Goal: Information Seeking & Learning: Learn about a topic

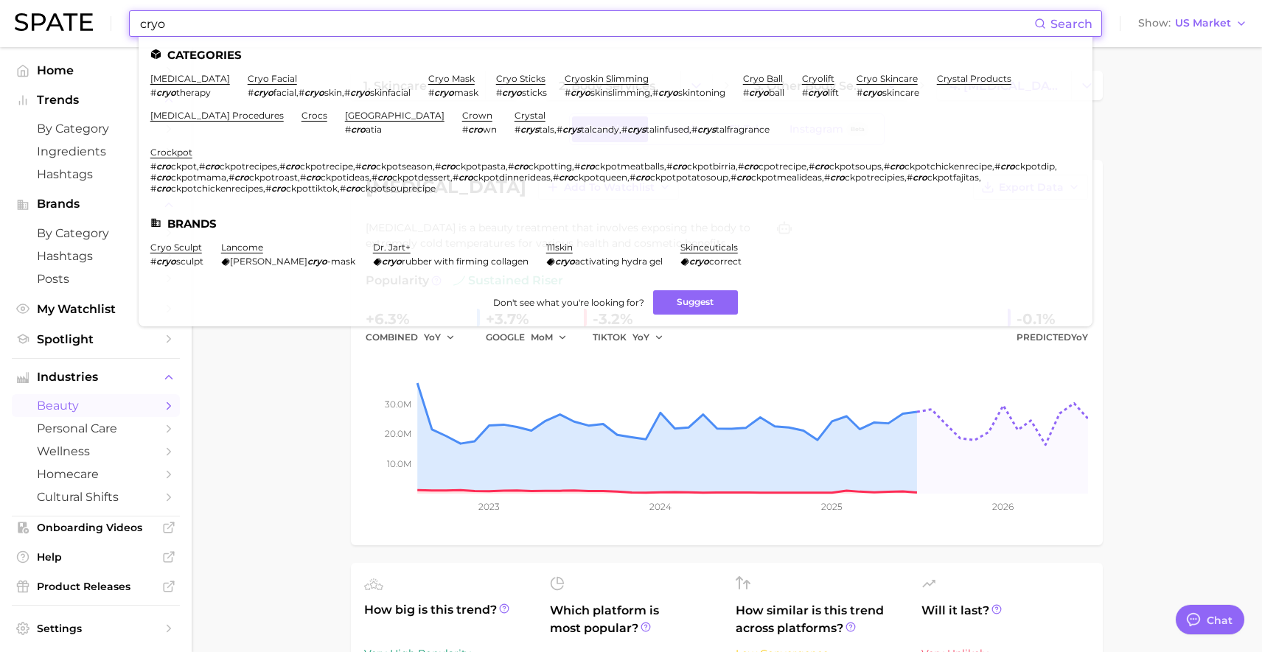
scroll to position [3, 0]
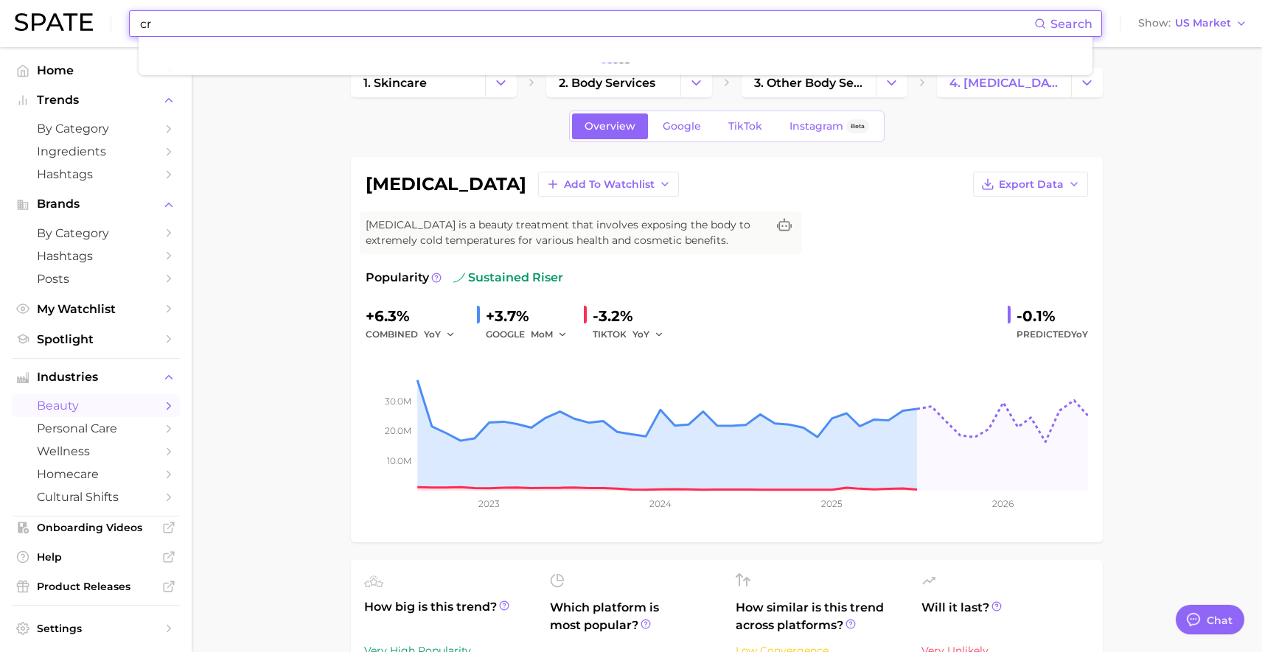
type input "c"
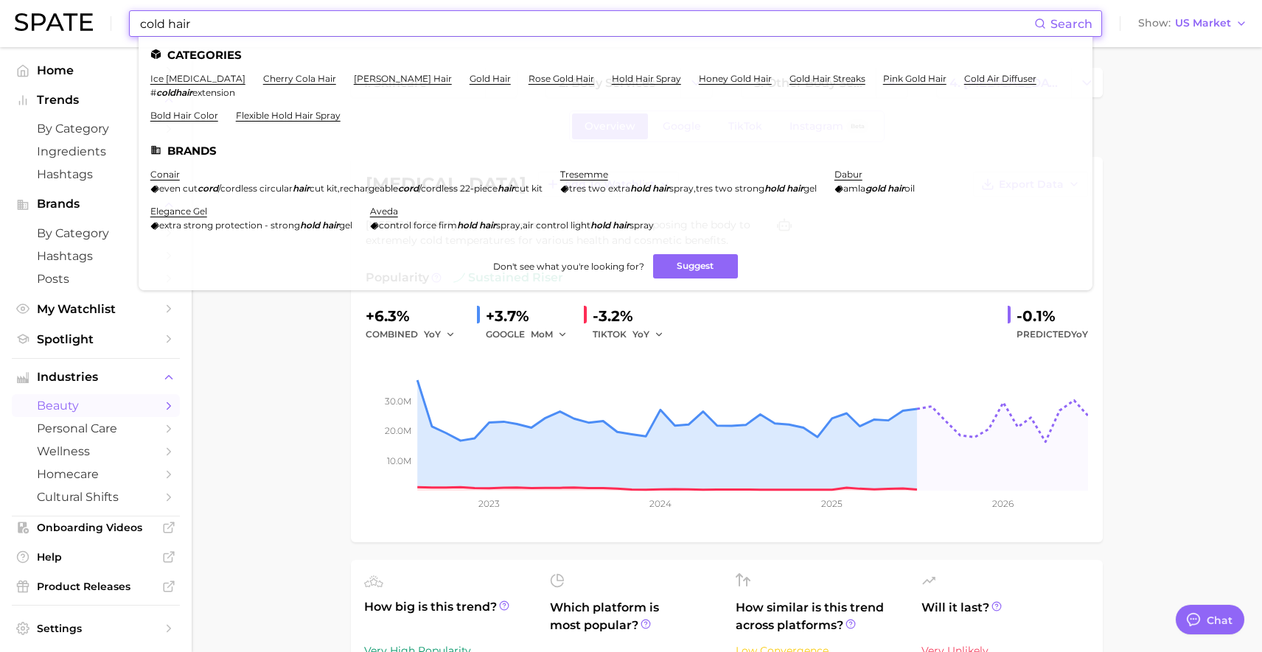
type input "cold hair"
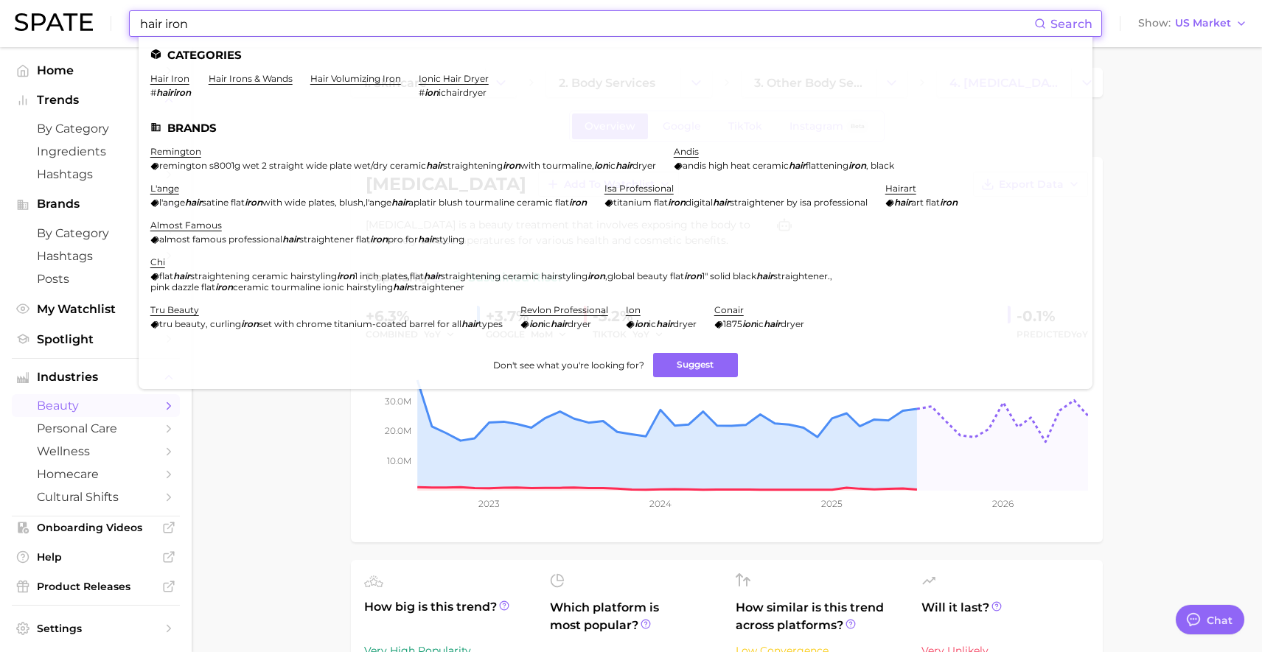
type input "hair iron"
click at [360, 433] on div "cryotherapy Add to Watchlist Export Data Cryotherapy is a beauty treatment that…" at bounding box center [727, 349] width 752 height 385
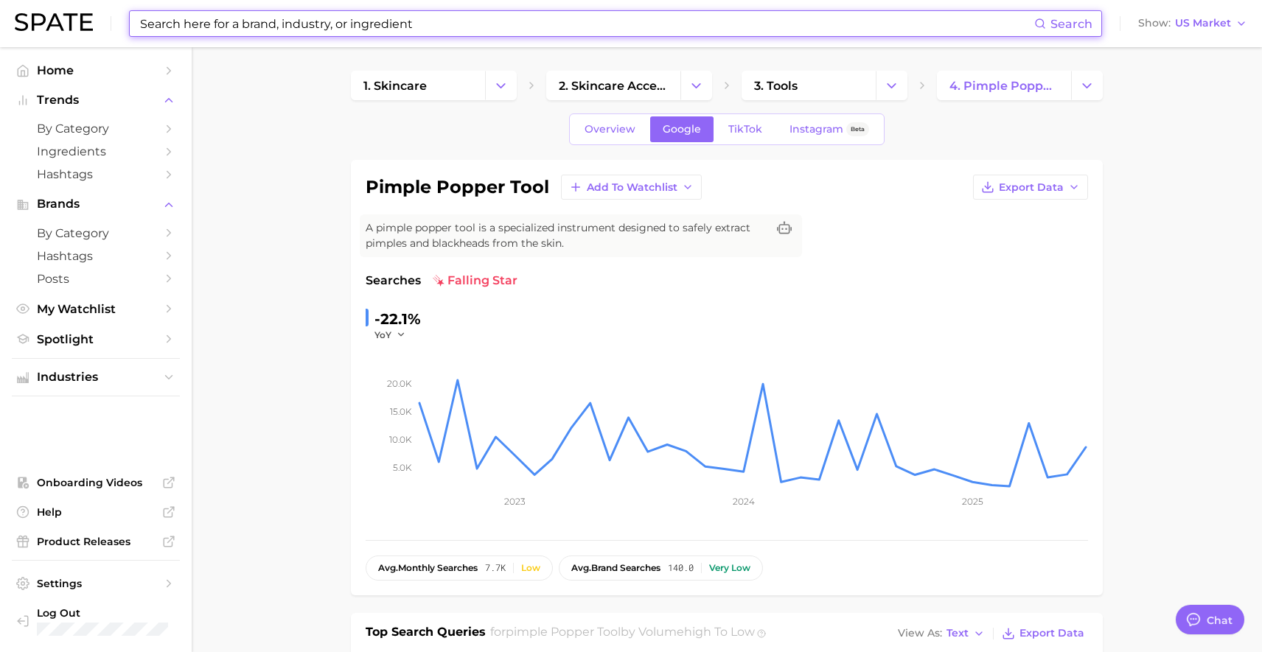
scroll to position [726, 0]
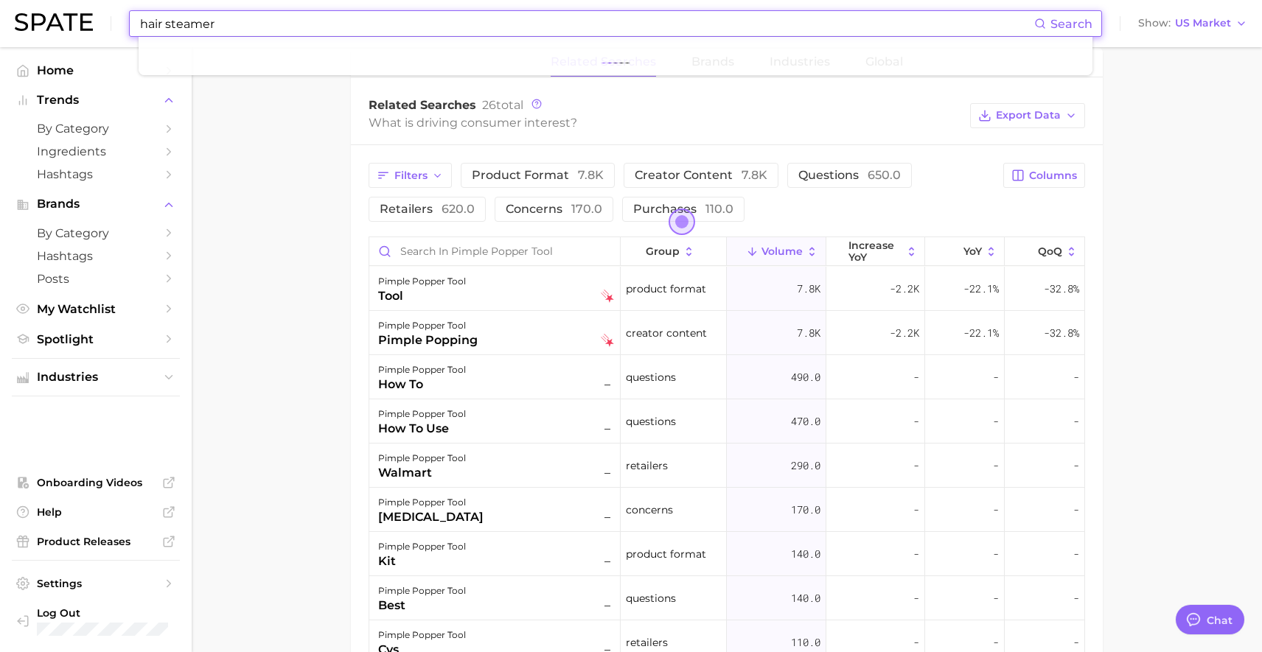
type input "hair steamer"
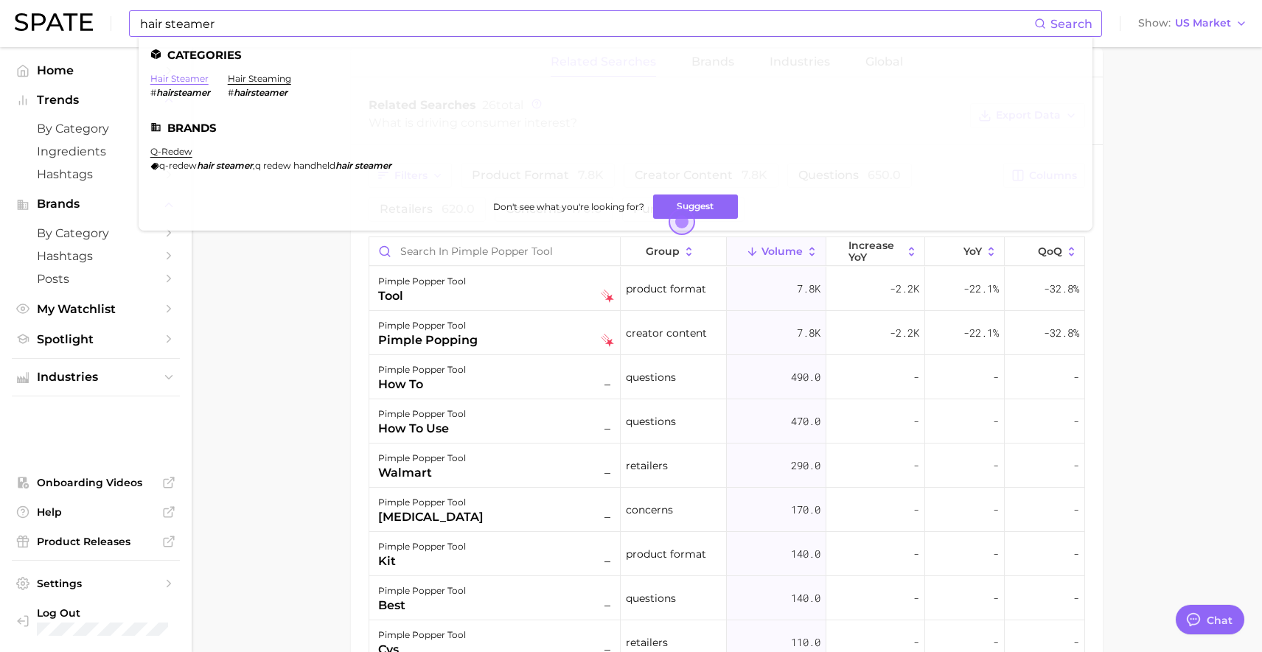
click at [190, 77] on link "hair steamer" at bounding box center [179, 78] width 58 height 11
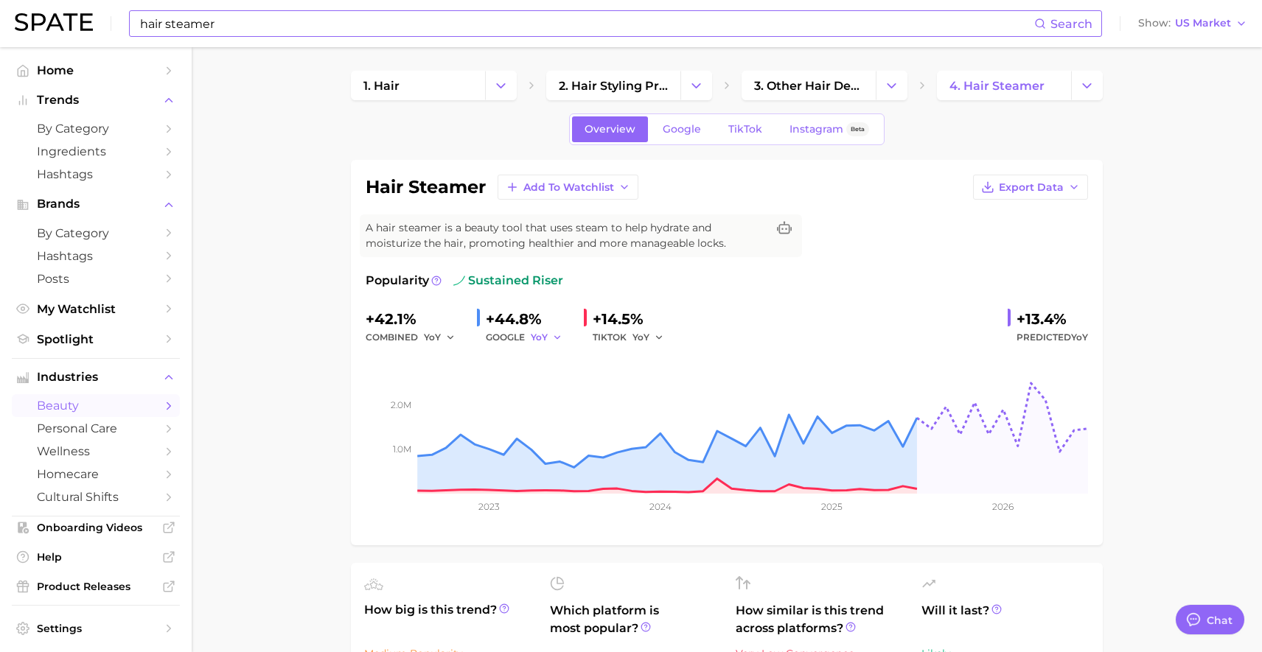
click at [532, 329] on button "YoY" at bounding box center [547, 338] width 32 height 18
click at [454, 422] on button "MoM" at bounding box center [491, 414] width 162 height 27
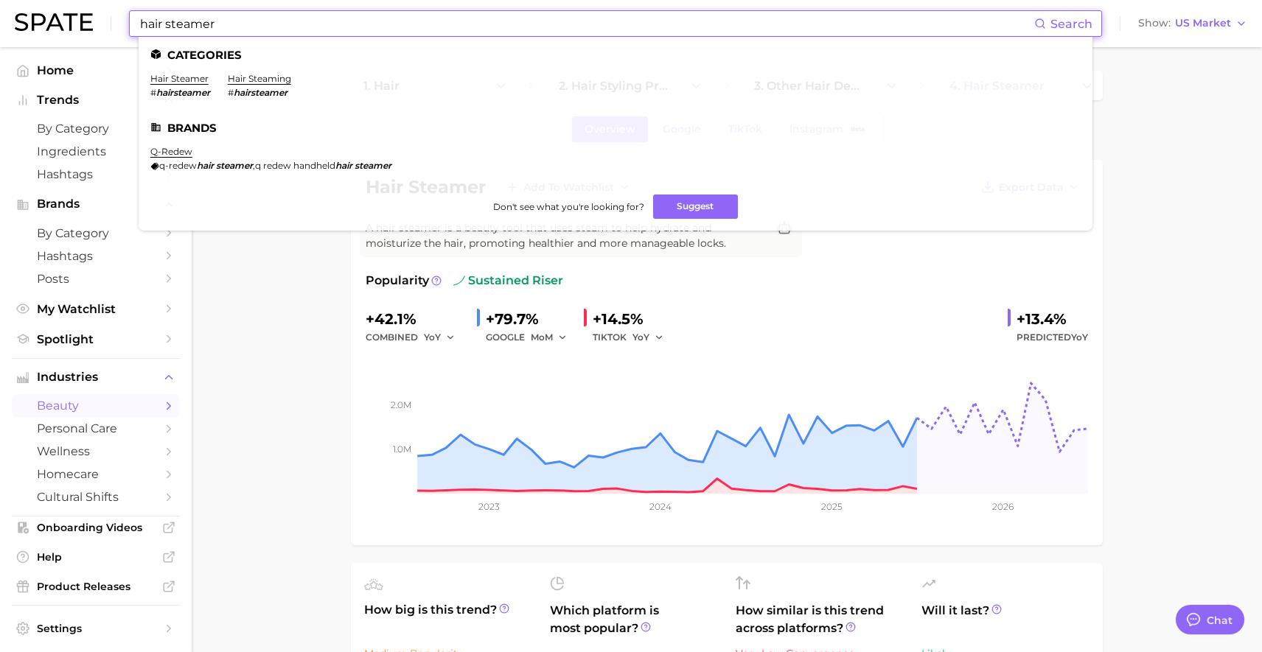
click at [508, 18] on input "hair steamer" at bounding box center [586, 23] width 895 height 25
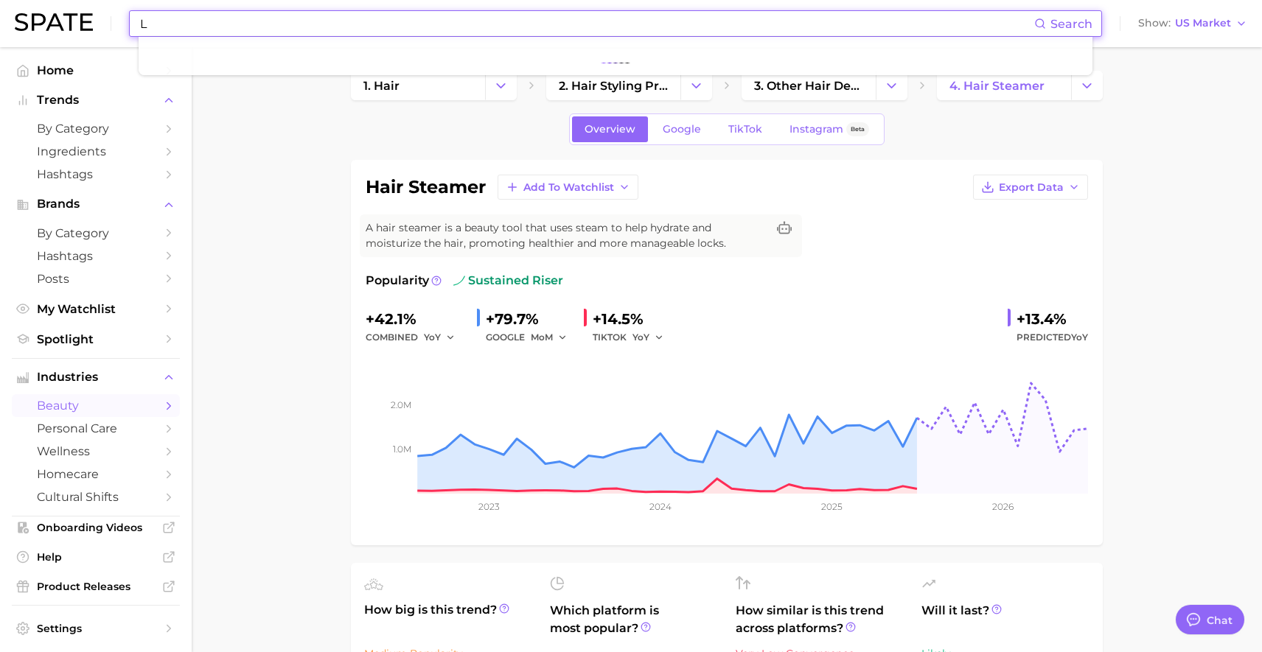
type input "L"
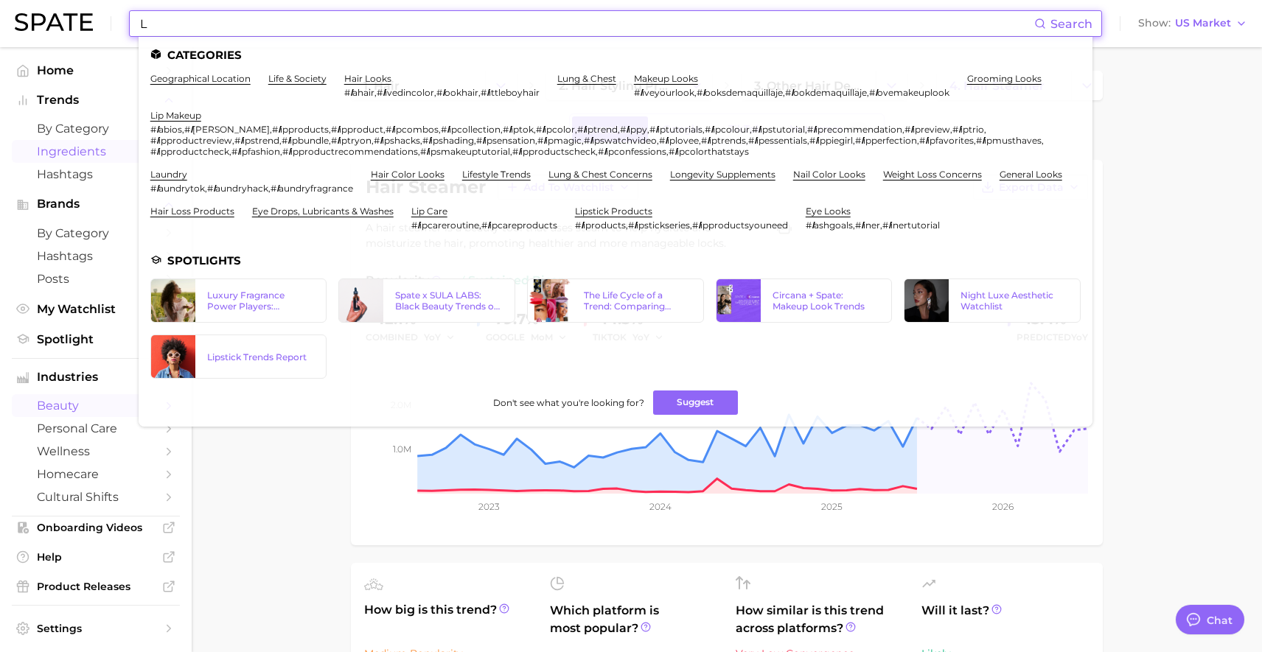
click at [125, 140] on link "Ingredients" at bounding box center [96, 151] width 168 height 23
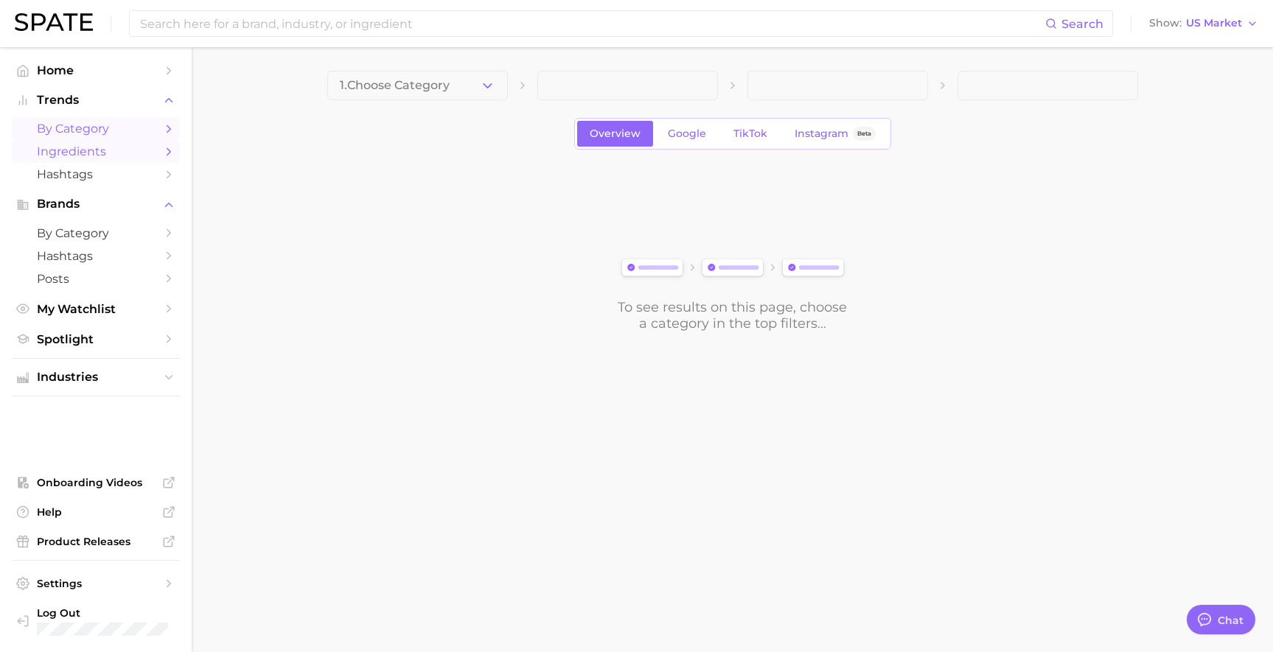
click at [116, 130] on span "by Category" at bounding box center [96, 129] width 118 height 14
click at [437, 90] on span "1. Choose Category" at bounding box center [395, 85] width 110 height 13
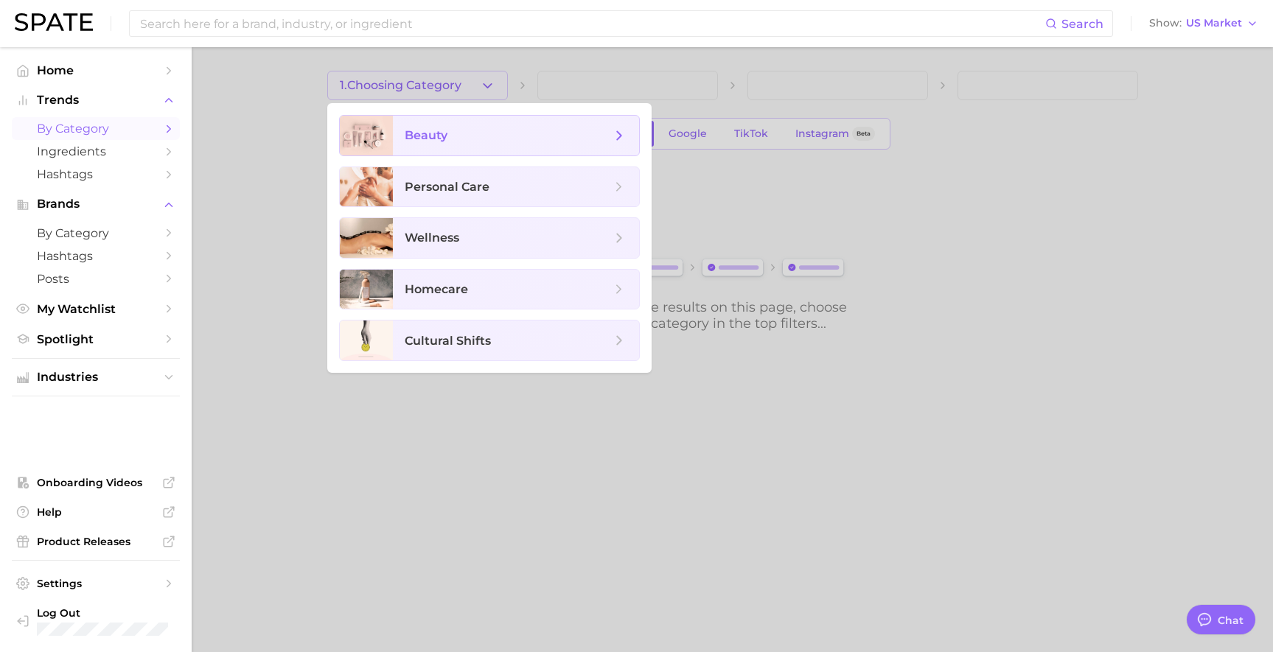
click at [447, 142] on span "beauty" at bounding box center [508, 135] width 206 height 16
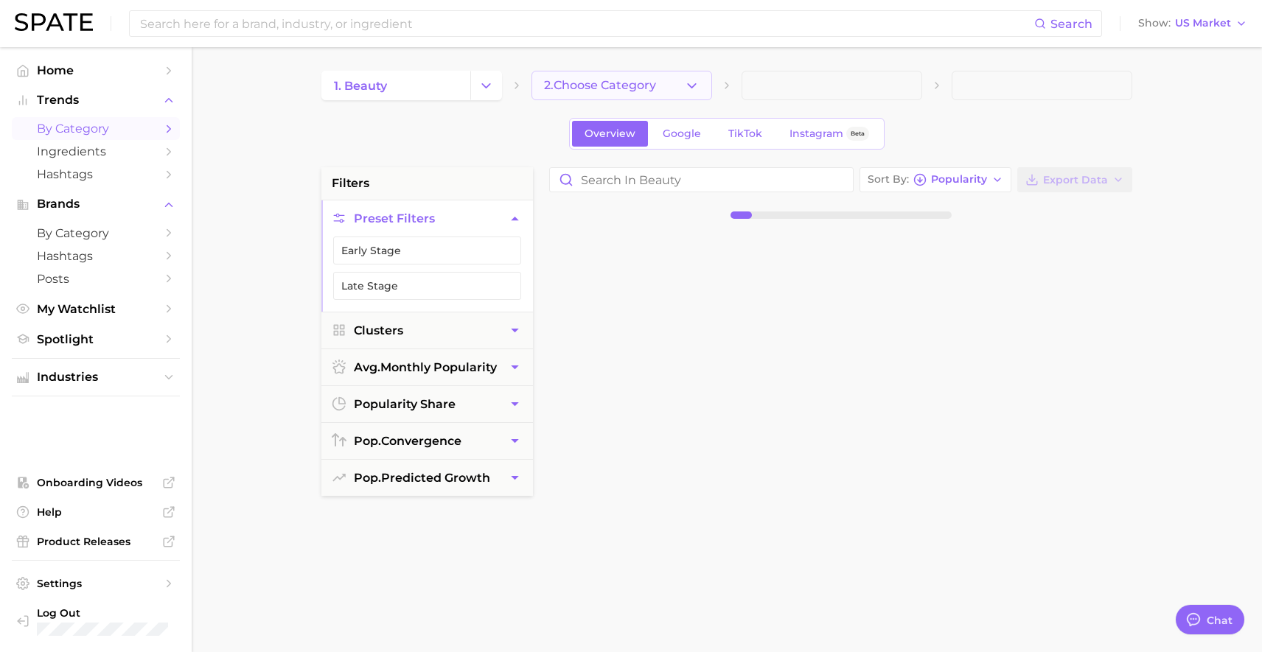
click at [625, 75] on button "2. Choose Category" at bounding box center [621, 85] width 181 height 29
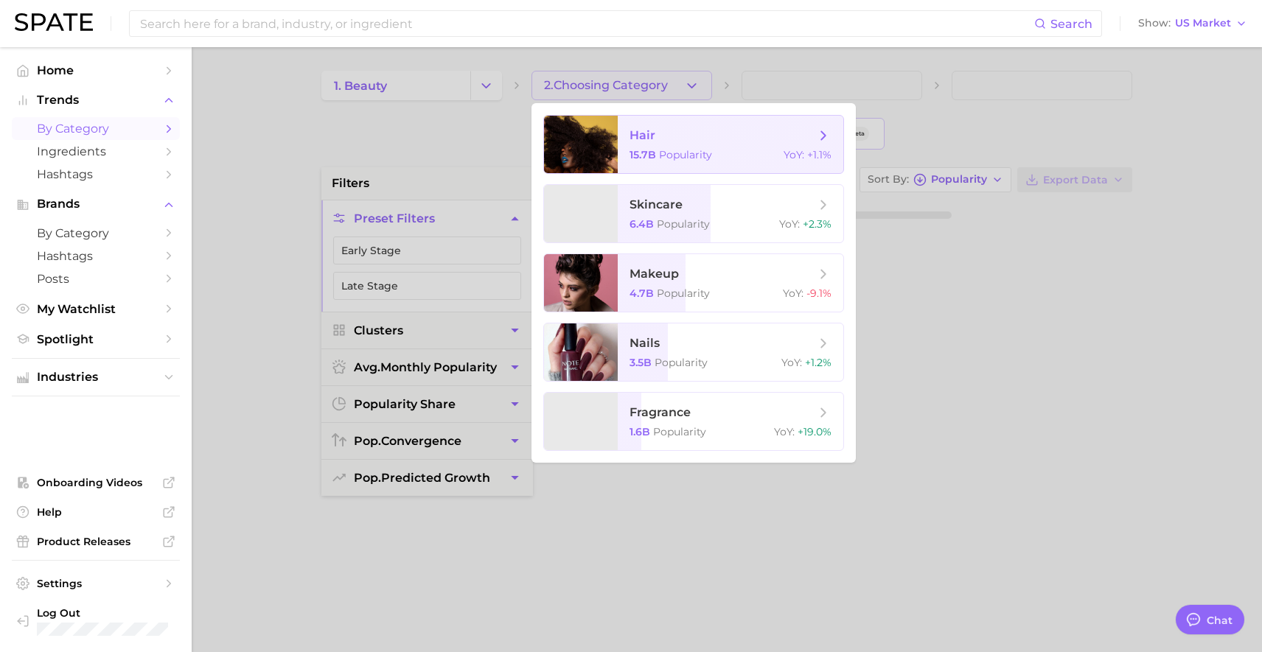
click at [718, 164] on span "hair 15.7b Popularity YoY : +1.1%" at bounding box center [731, 144] width 226 height 57
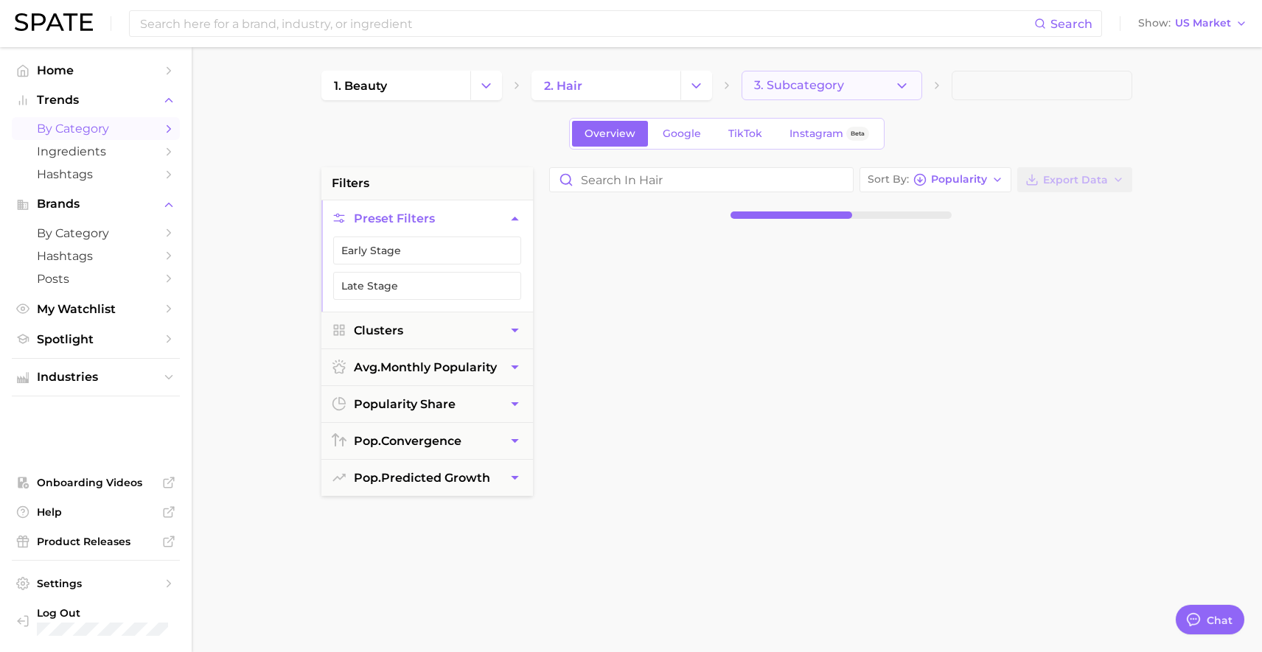
click at [873, 80] on button "3. Subcategory" at bounding box center [831, 85] width 181 height 29
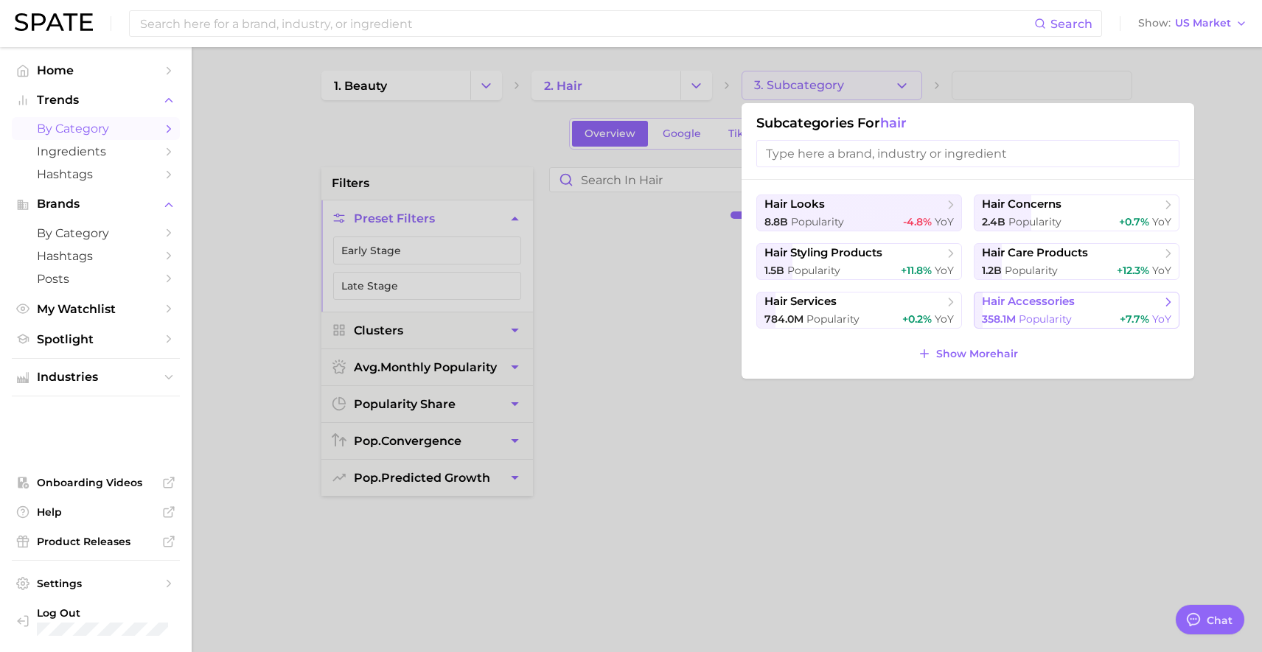
click at [1011, 302] on span "hair accessories" at bounding box center [1028, 302] width 93 height 14
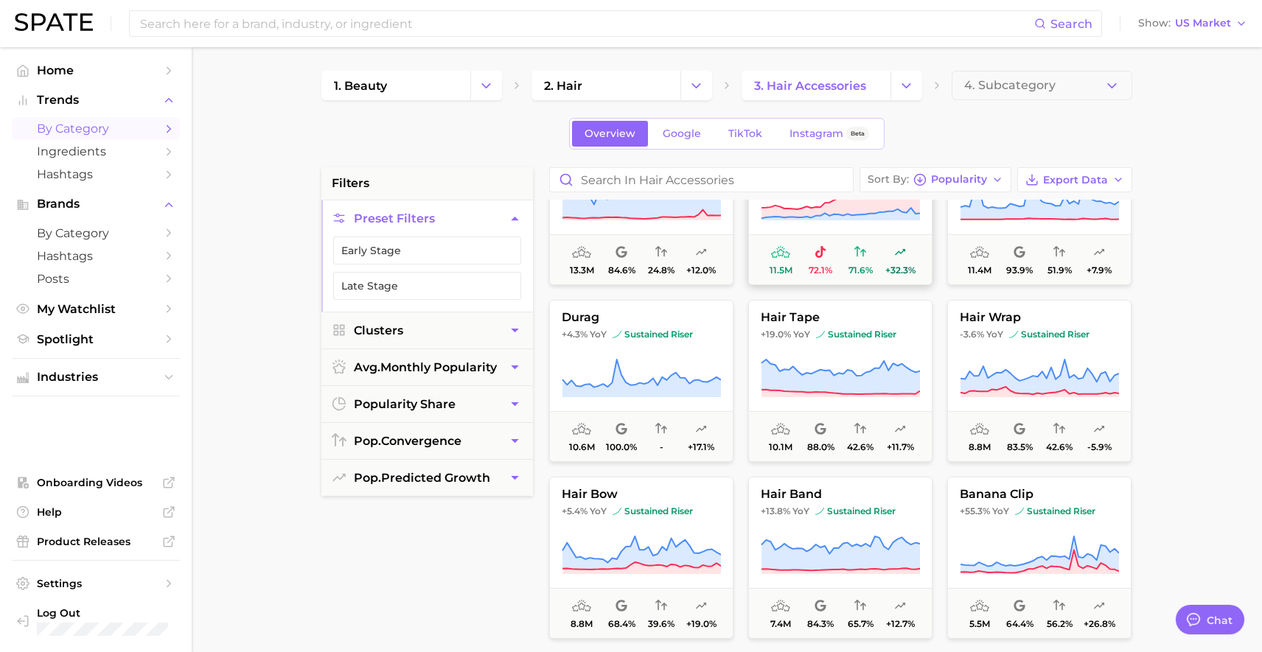
scroll to position [469, 0]
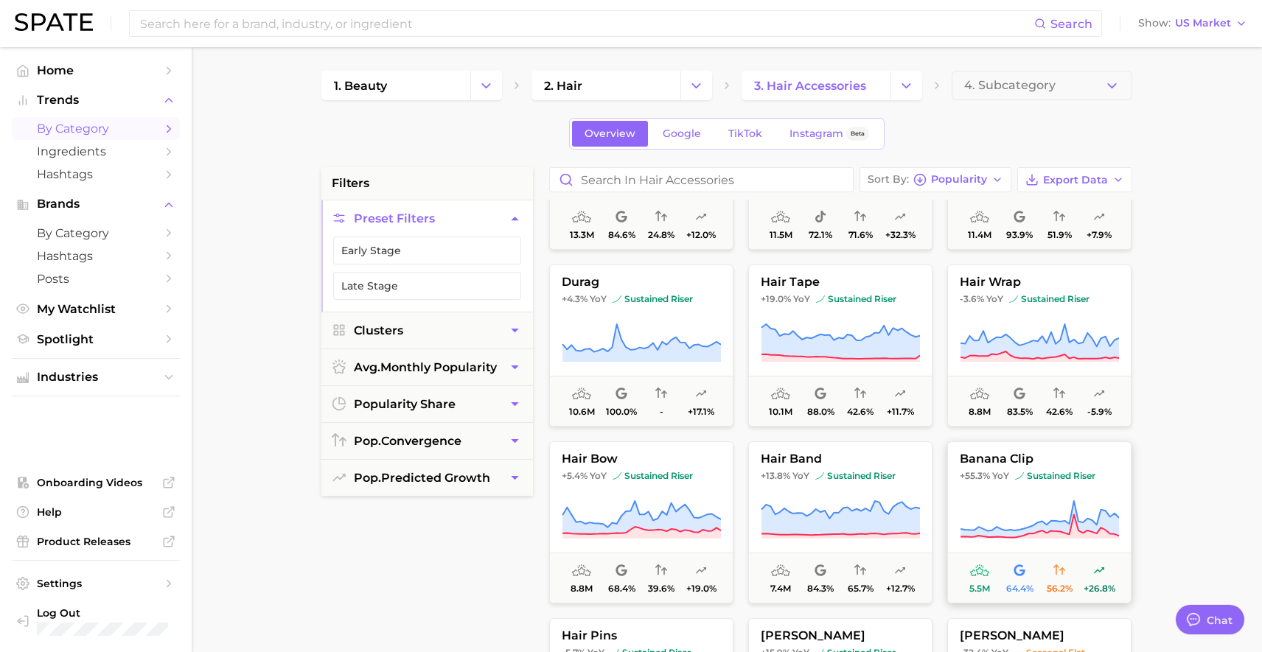
click at [1105, 503] on icon at bounding box center [1039, 520] width 159 height 41
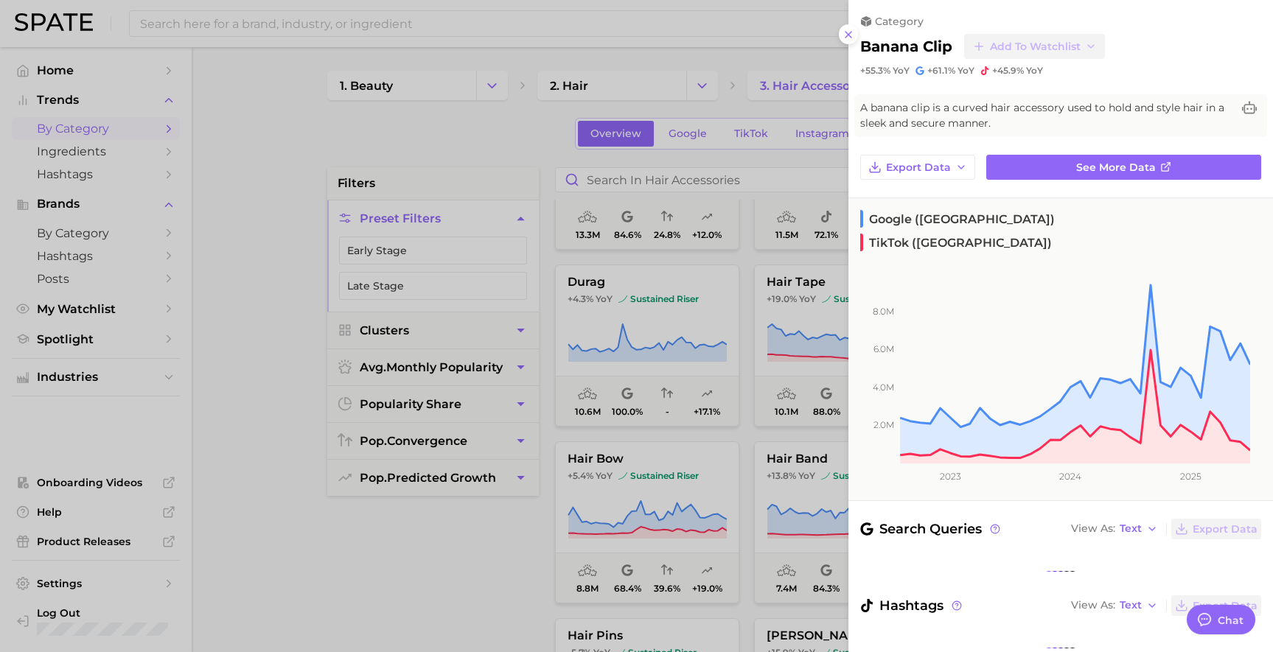
click at [353, 577] on div at bounding box center [636, 326] width 1273 height 652
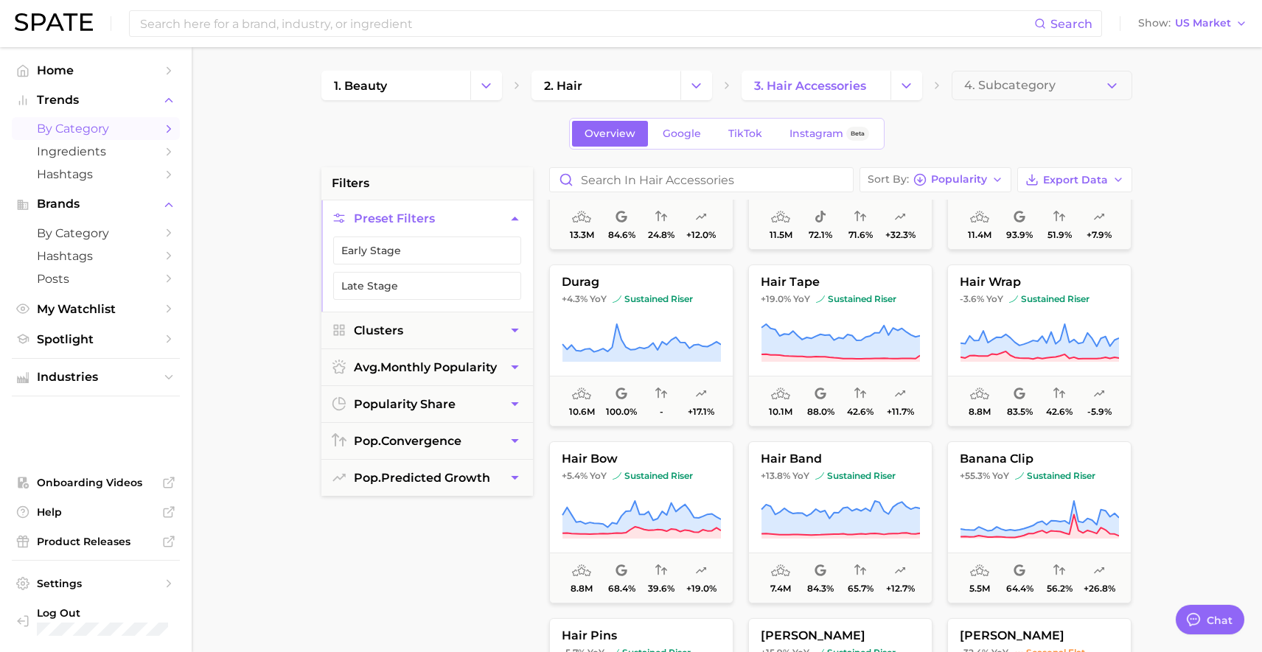
click at [9, 503] on nav "Home Trends by Category Ingredients Hashtags Brands by Category Hashtags Posts …" at bounding box center [96, 349] width 192 height 605
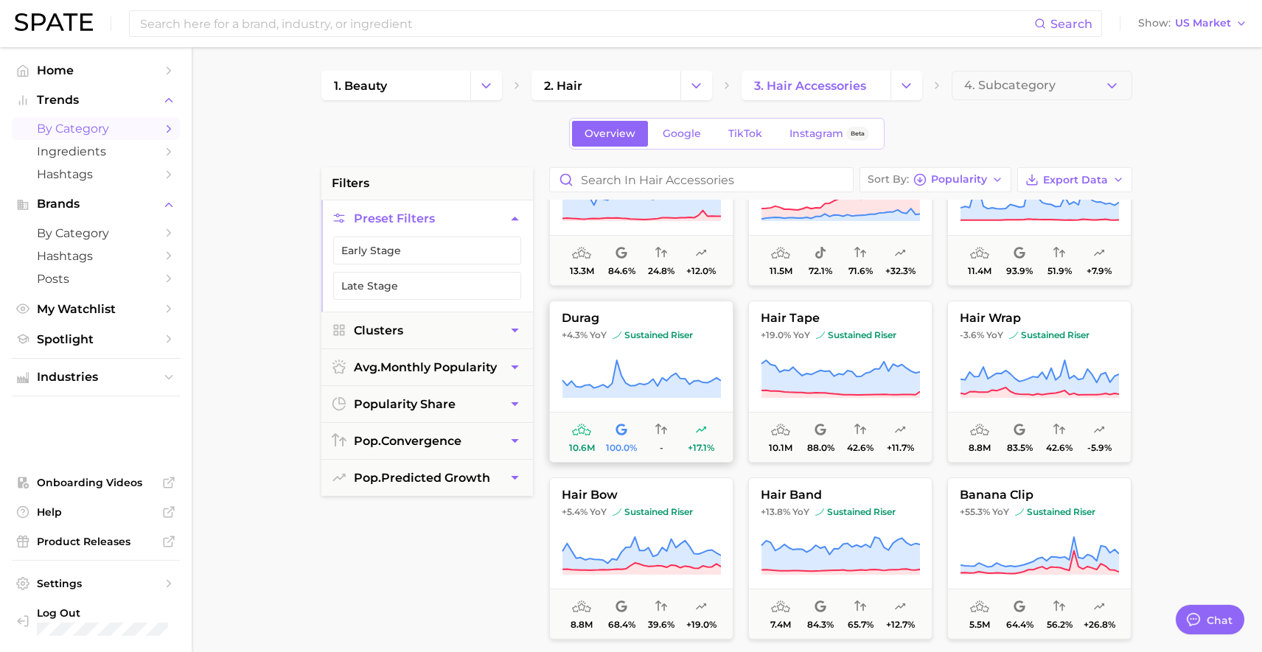
scroll to position [617, 0]
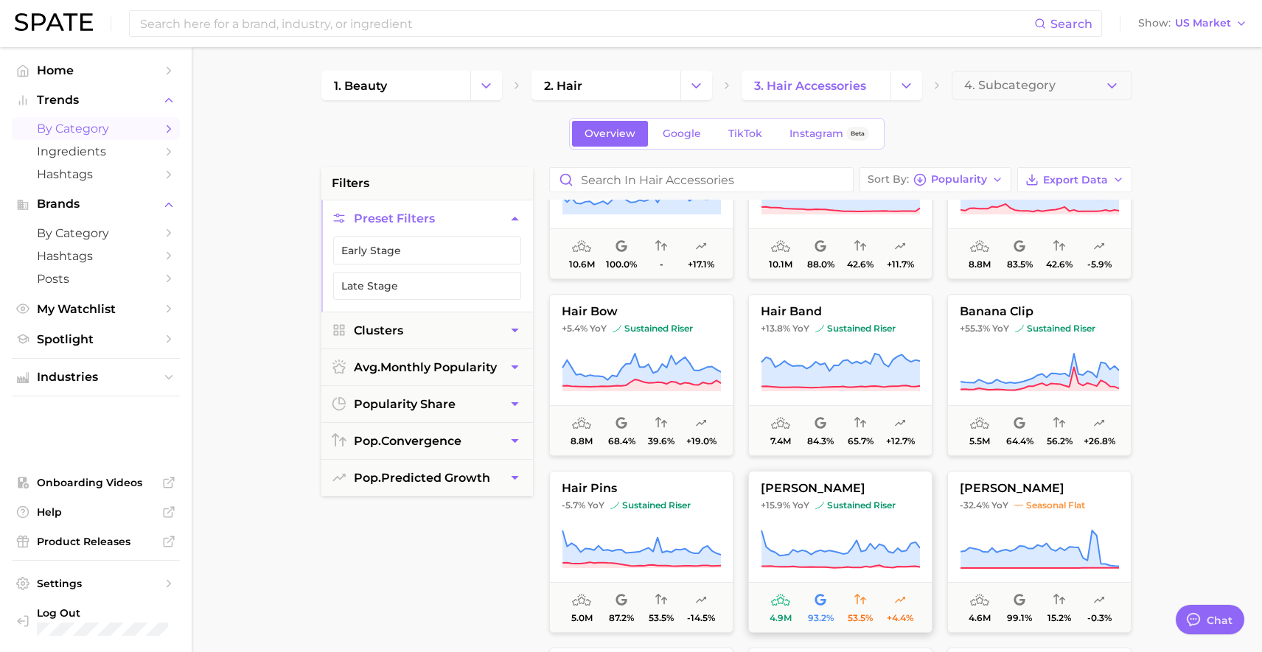
click at [820, 502] on img at bounding box center [819, 505] width 9 height 9
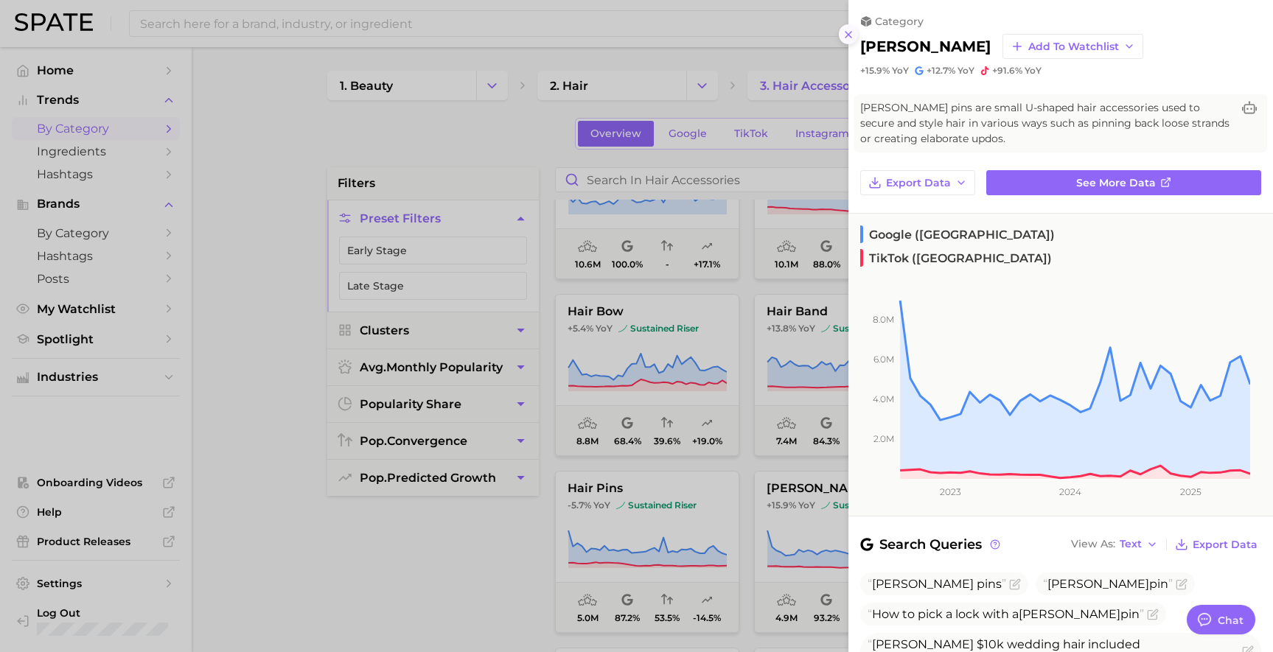
click at [853, 33] on icon at bounding box center [848, 35] width 12 height 12
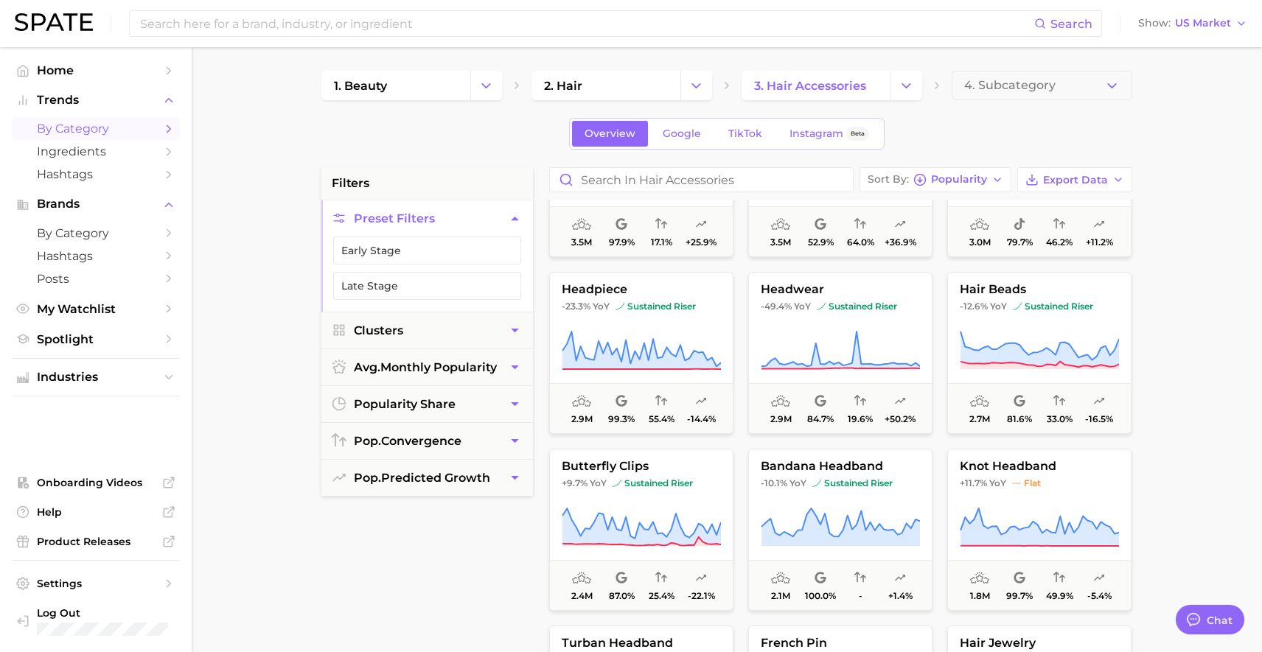
scroll to position [1348, 0]
click at [1035, 489] on button "knot headband +11.7% YoY flat 1.8m 99.7% 49.9% -5.4%" at bounding box center [1039, 528] width 184 height 162
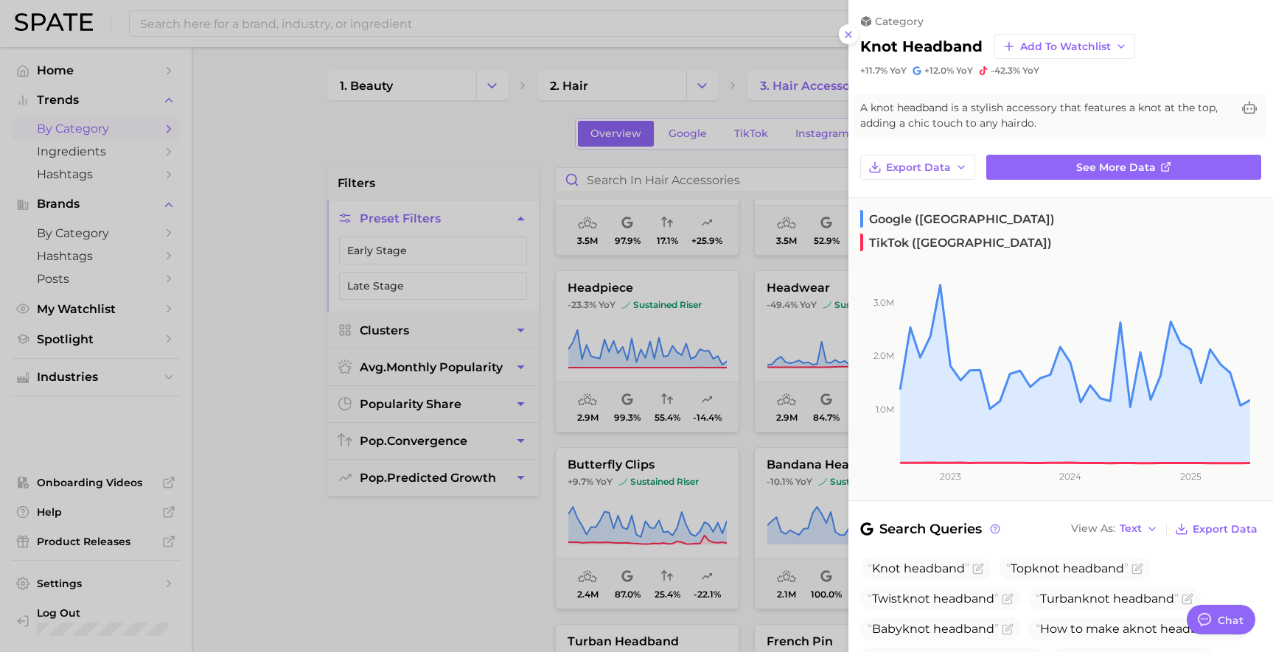
click at [486, 556] on div at bounding box center [636, 326] width 1273 height 652
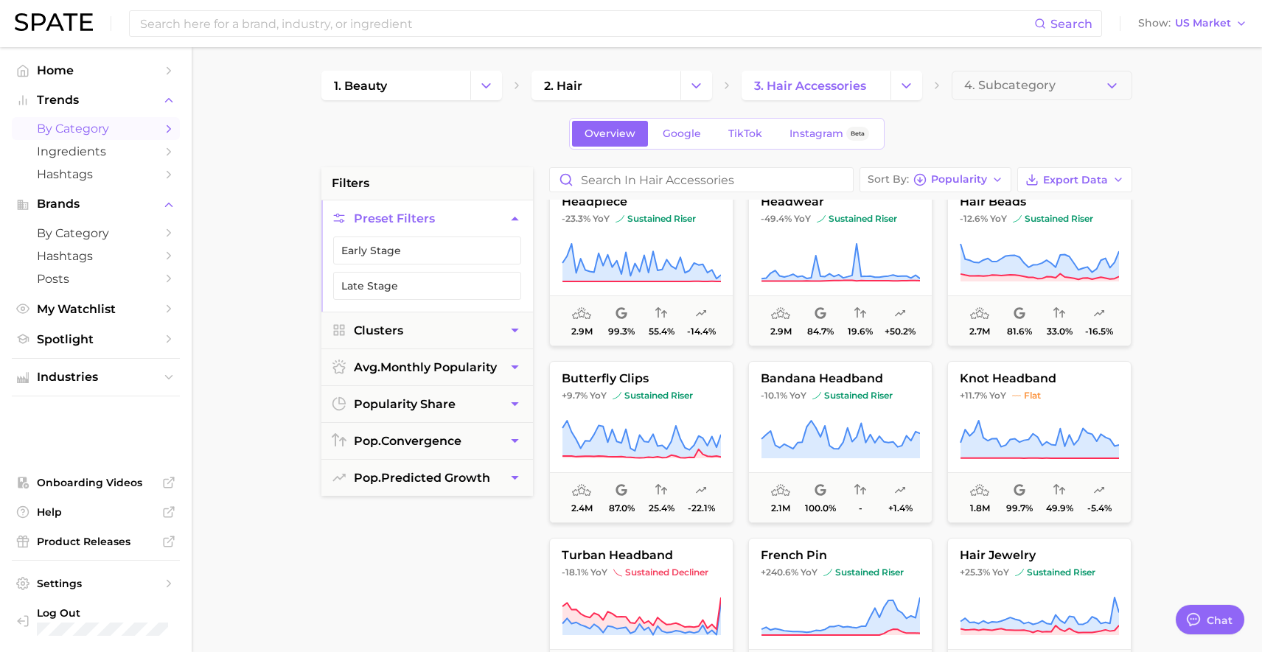
scroll to position [1438, 0]
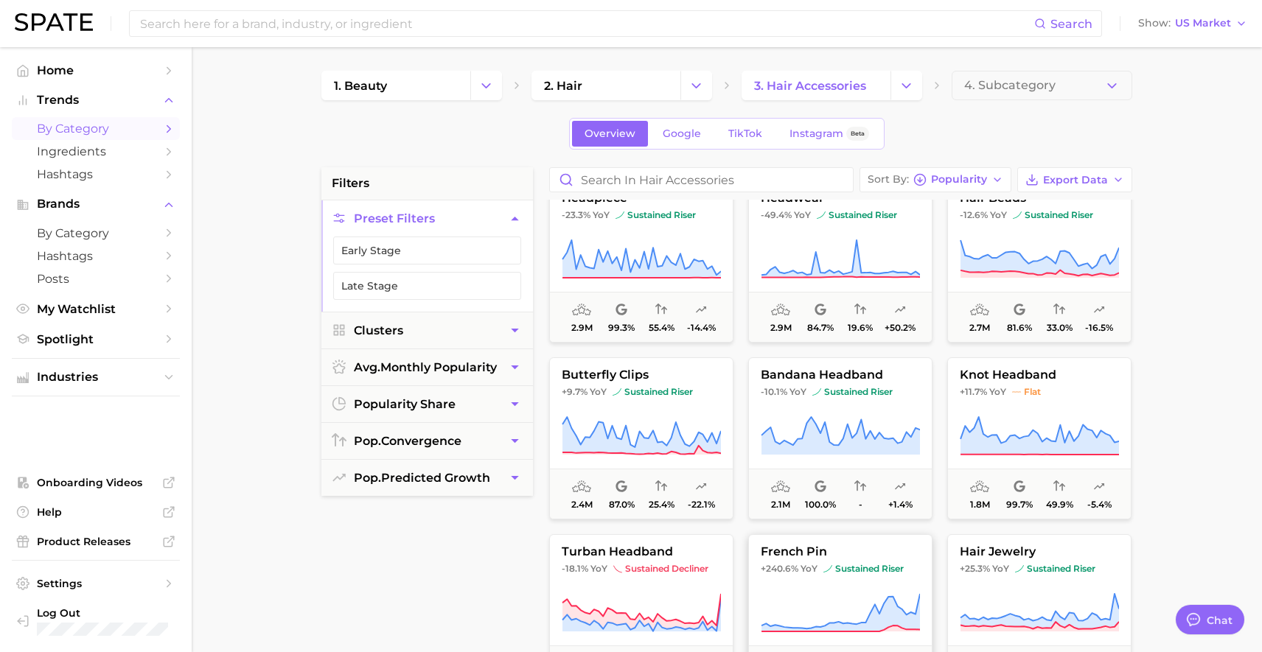
click at [890, 593] on icon at bounding box center [840, 613] width 159 height 41
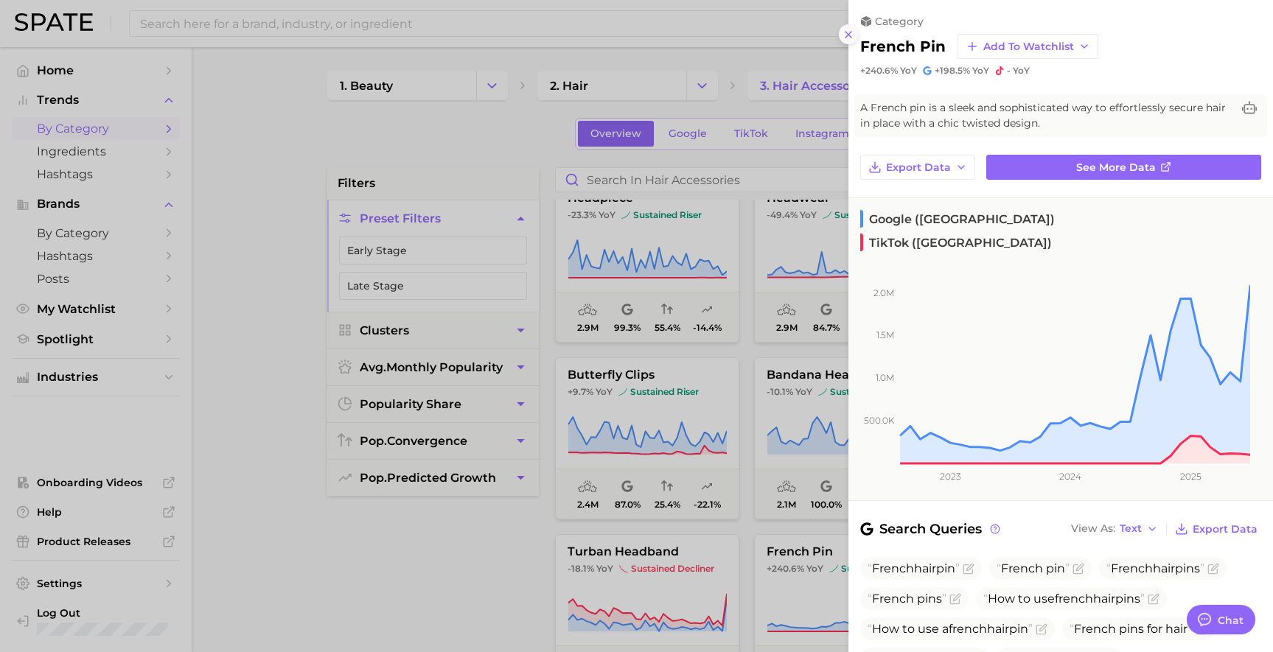
click at [853, 37] on icon at bounding box center [848, 35] width 12 height 12
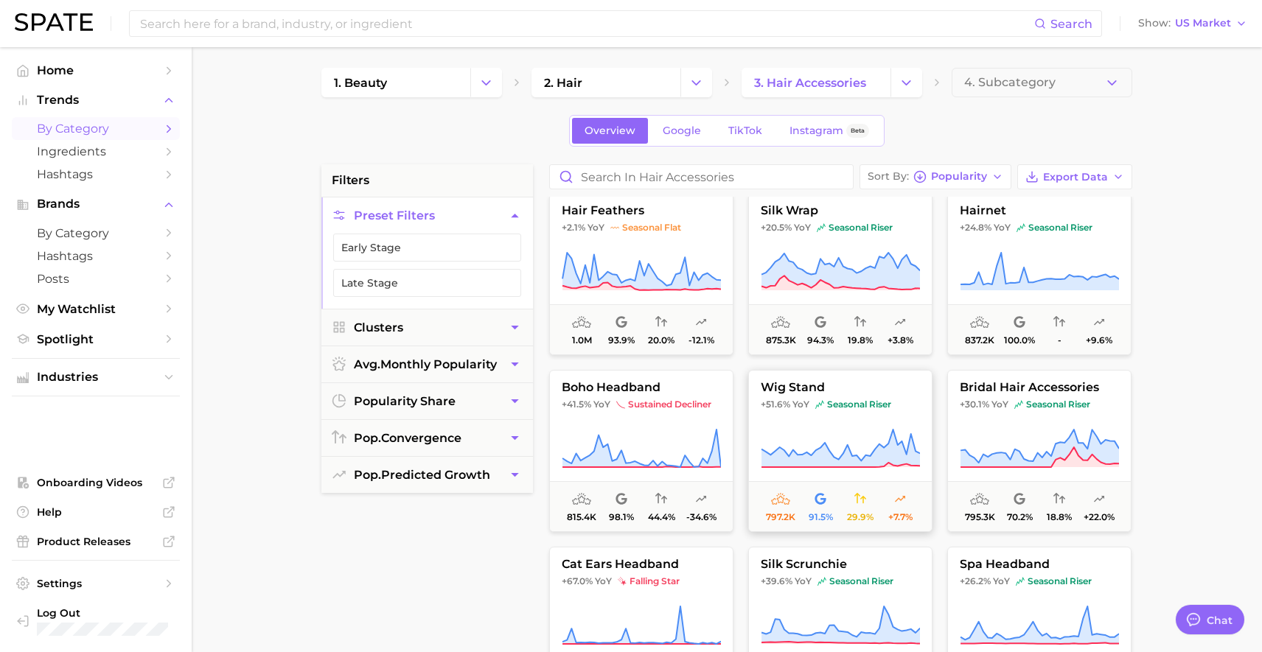
scroll to position [2131, 0]
click at [690, 431] on icon at bounding box center [641, 447] width 159 height 41
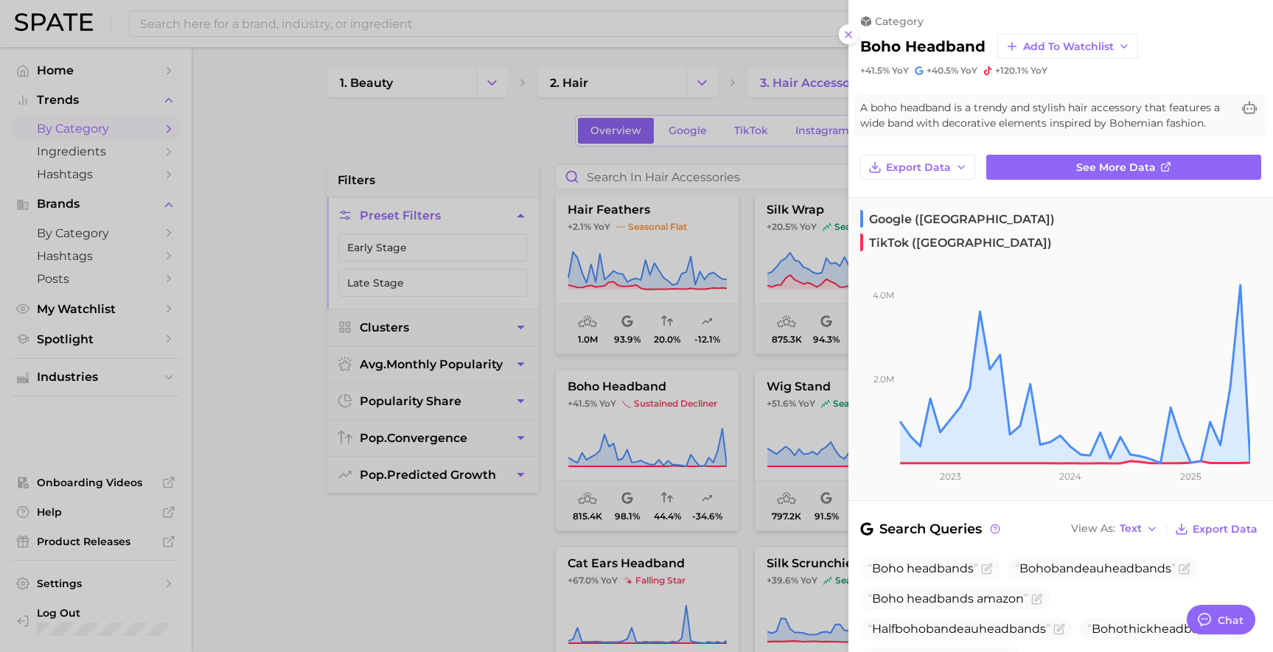
click at [527, 598] on div at bounding box center [636, 326] width 1273 height 652
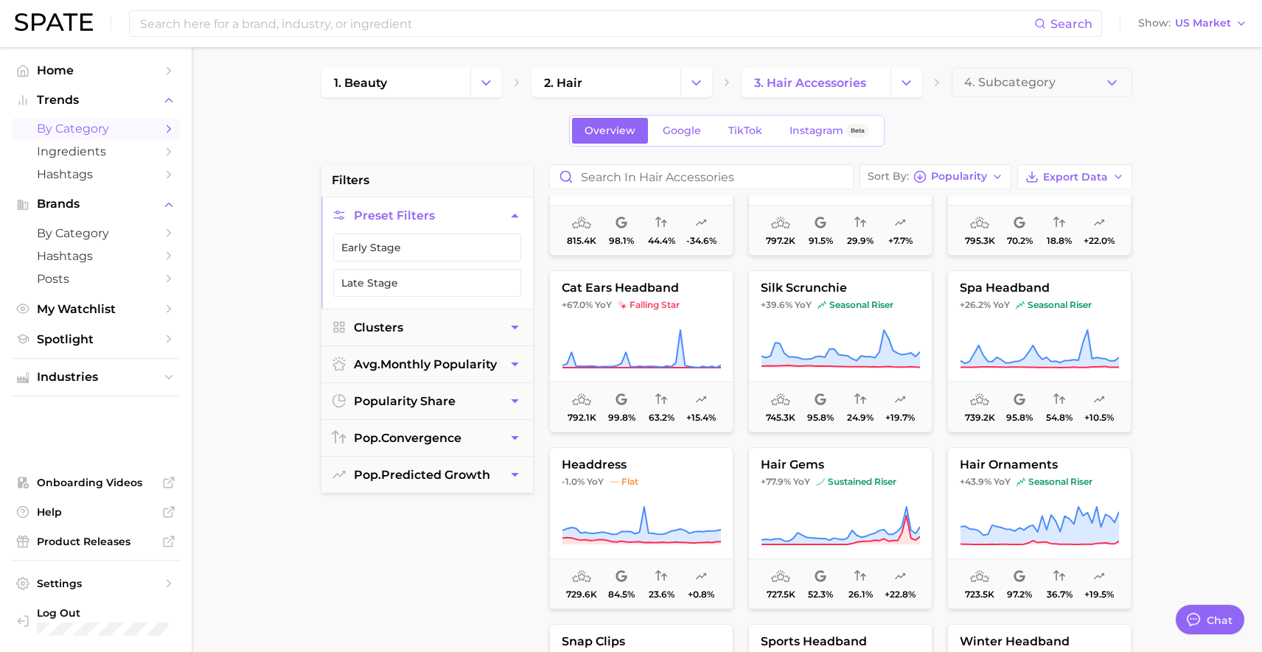
scroll to position [2407, 0]
click at [830, 506] on icon at bounding box center [840, 525] width 159 height 41
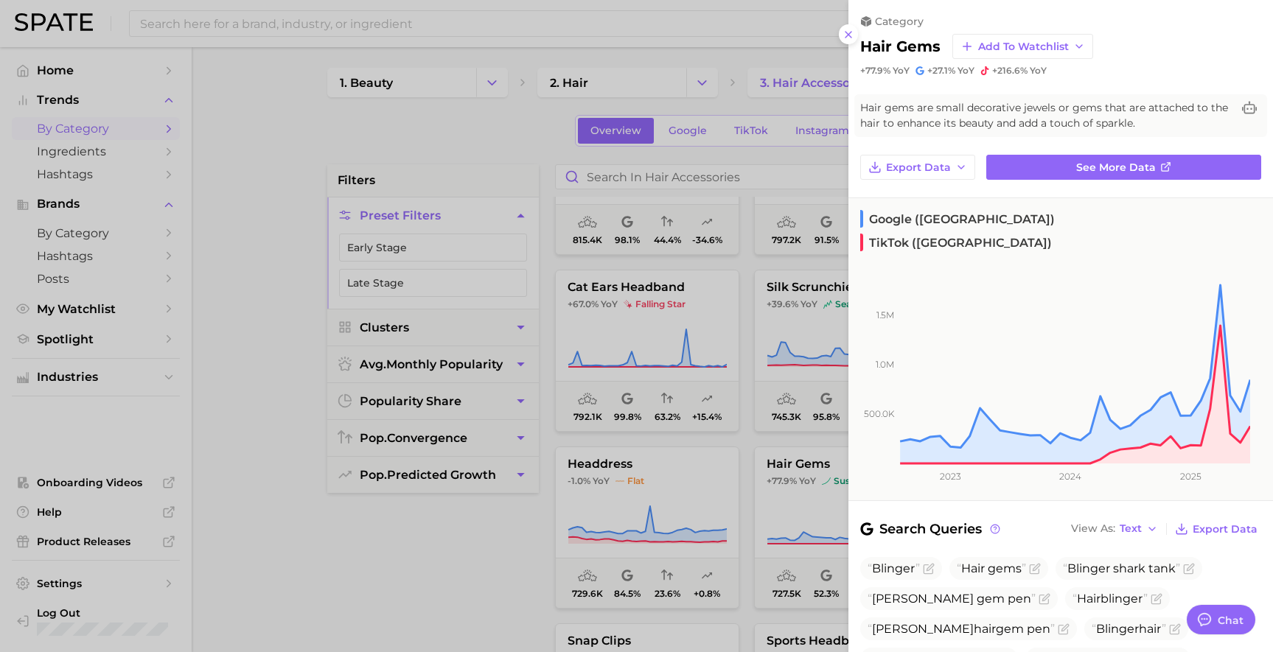
click at [405, 570] on div at bounding box center [636, 326] width 1273 height 652
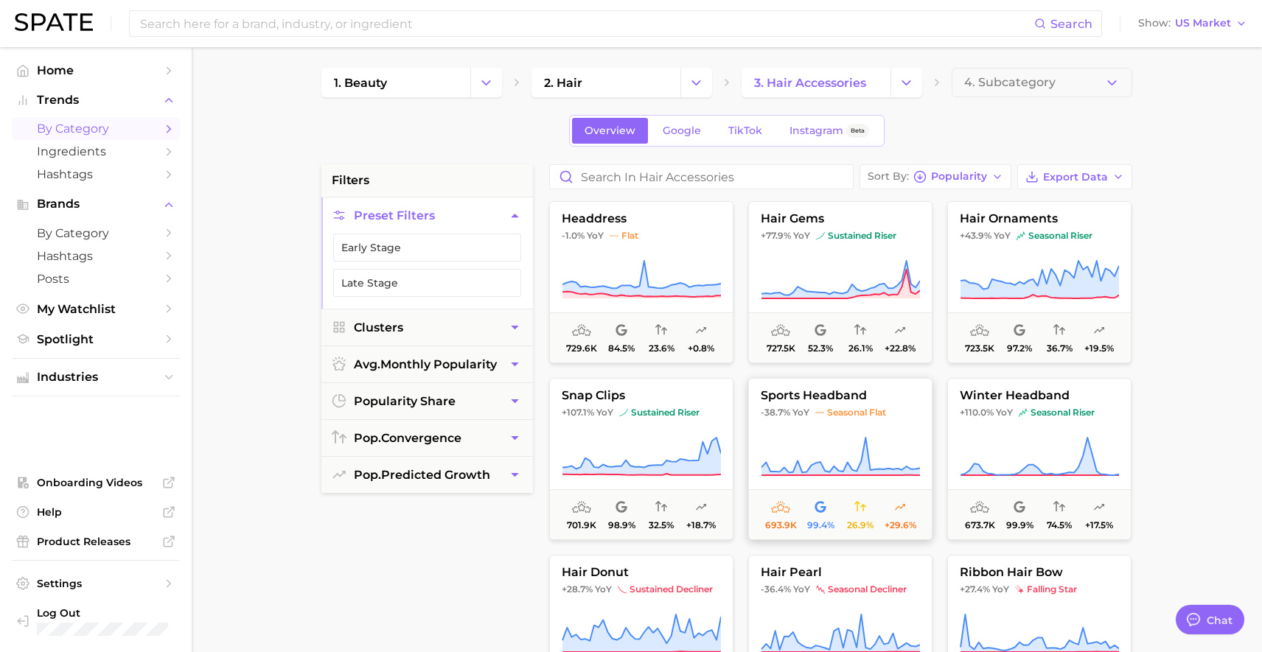
scroll to position [2668, 0]
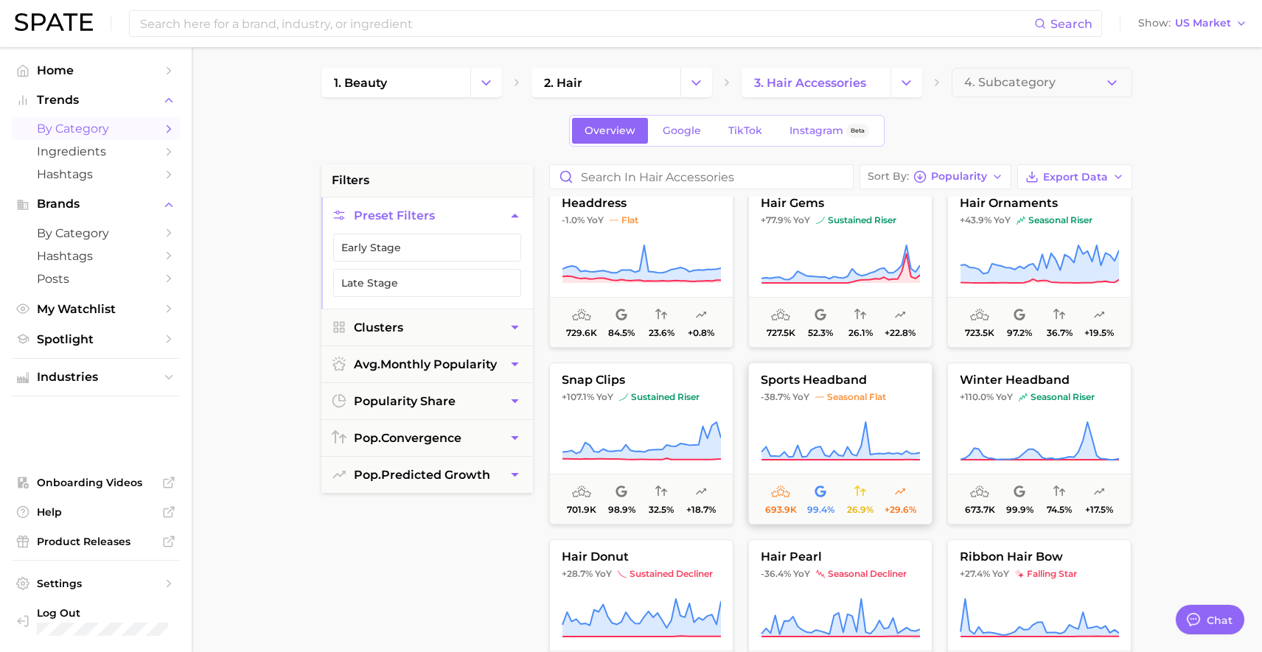
click at [824, 419] on button "sports headband -38.7% YoY seasonal flat 693.9k 99.4% 26.9% +29.6%" at bounding box center [840, 444] width 184 height 162
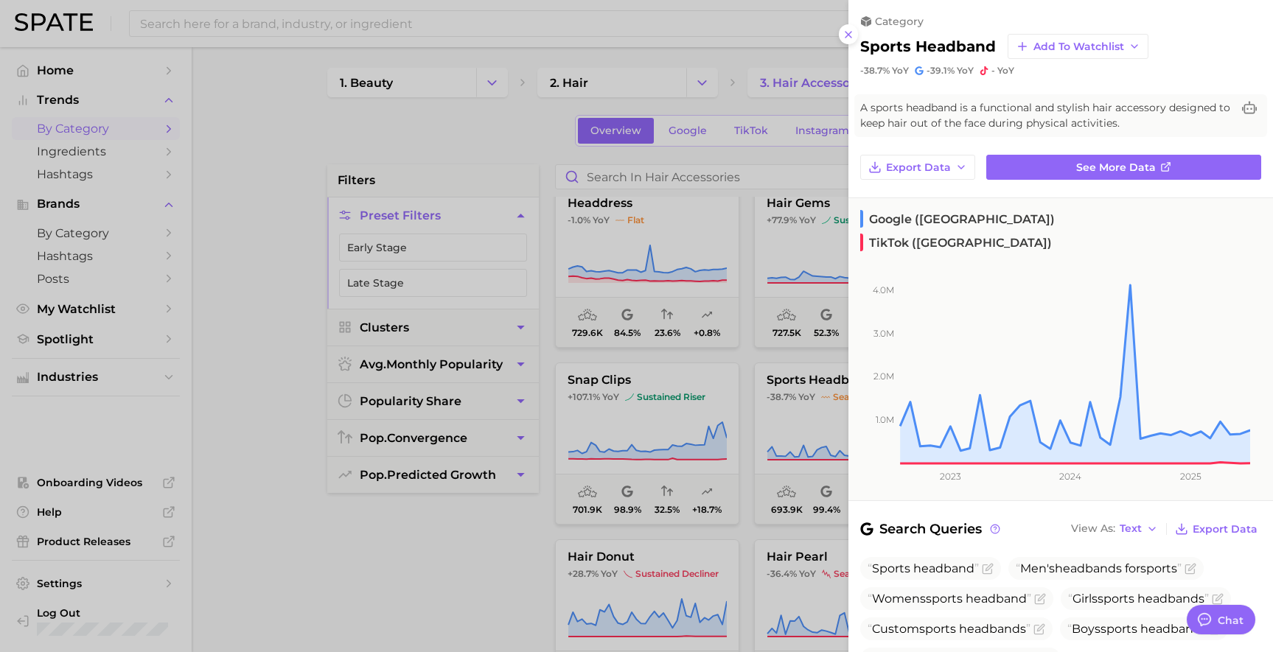
click at [539, 544] on div at bounding box center [636, 326] width 1273 height 652
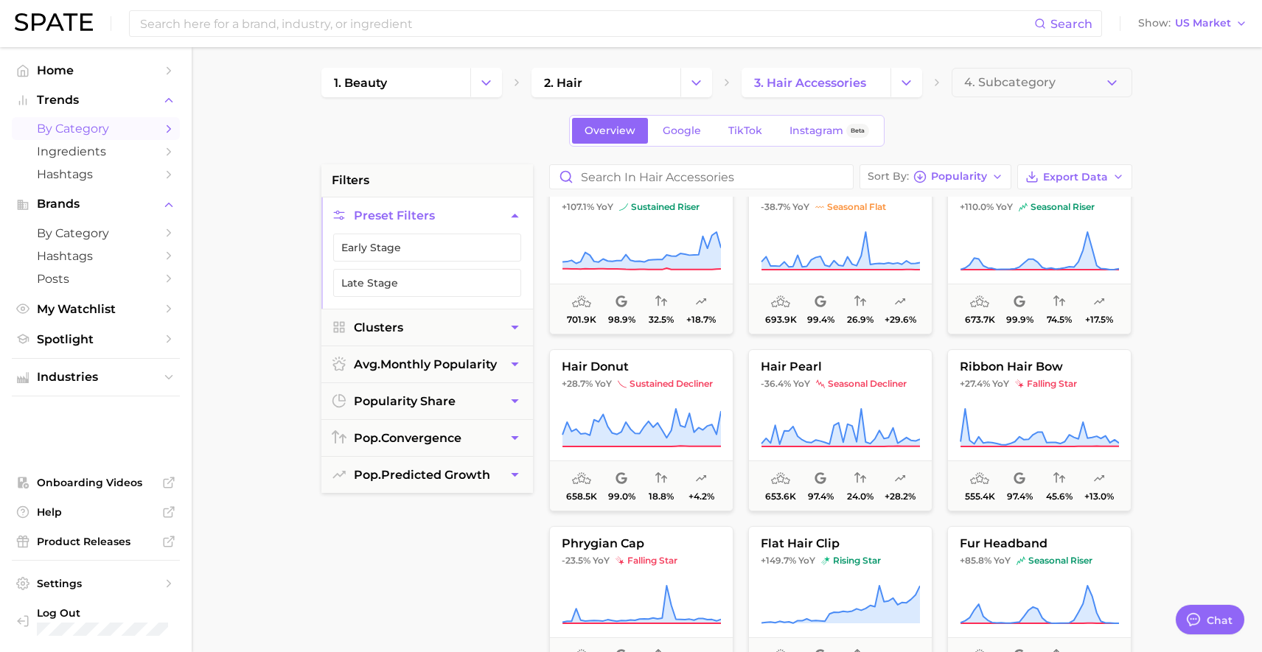
scroll to position [2860, 0]
click at [877, 567] on button "flat hair clip +149.7% YoY rising star 518.9k 100.0% - +41.8%" at bounding box center [840, 605] width 184 height 162
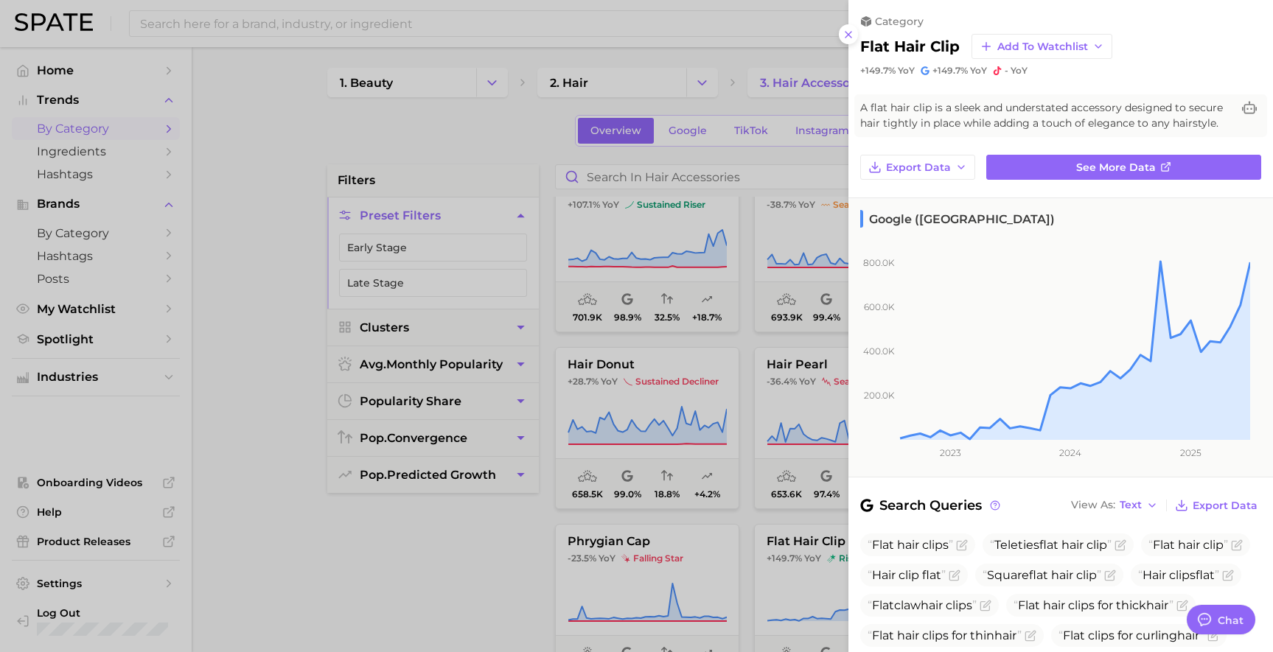
click at [423, 596] on div at bounding box center [636, 326] width 1273 height 652
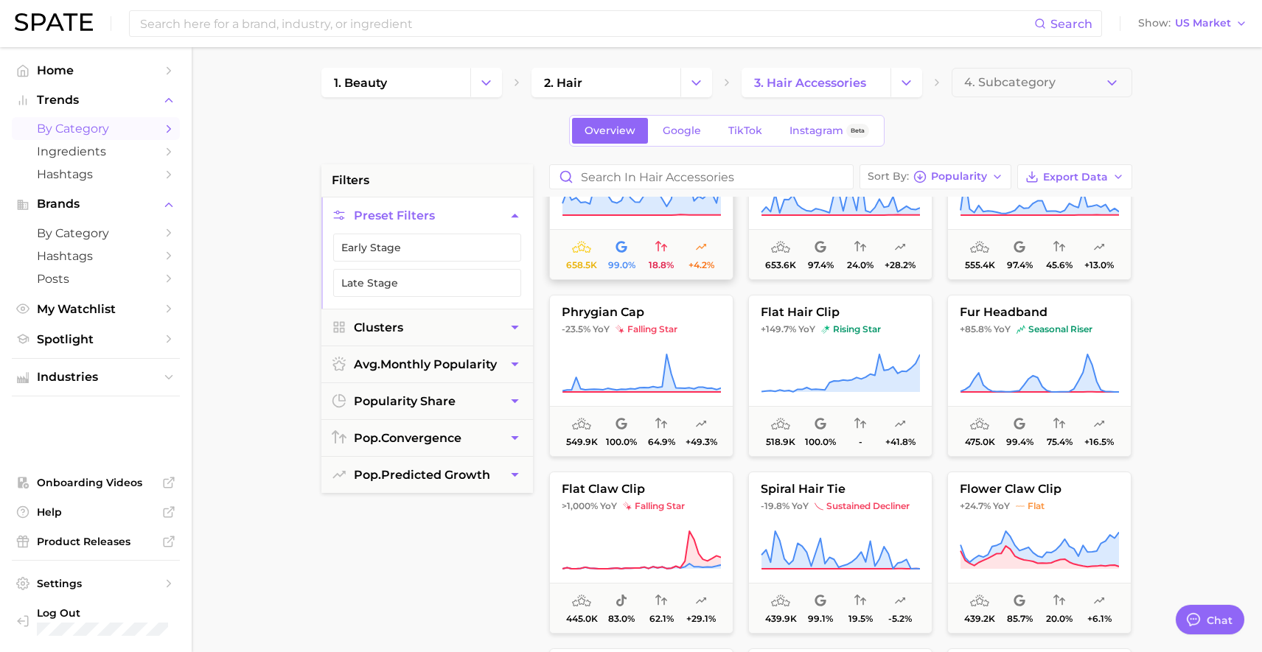
scroll to position [3090, 0]
click at [912, 524] on button "spiral hair tie -19.8% YoY sustained decliner 439.9k 99.1% 19.5% -5.2%" at bounding box center [840, 552] width 184 height 162
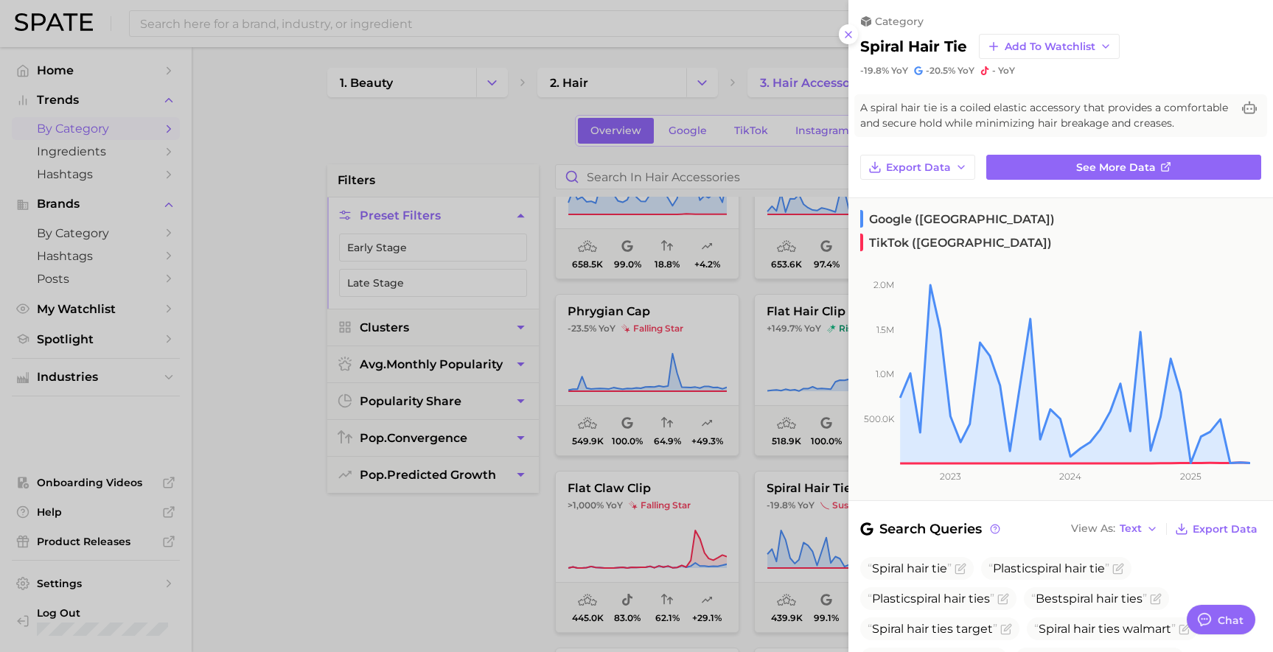
click at [433, 604] on div at bounding box center [636, 326] width 1273 height 652
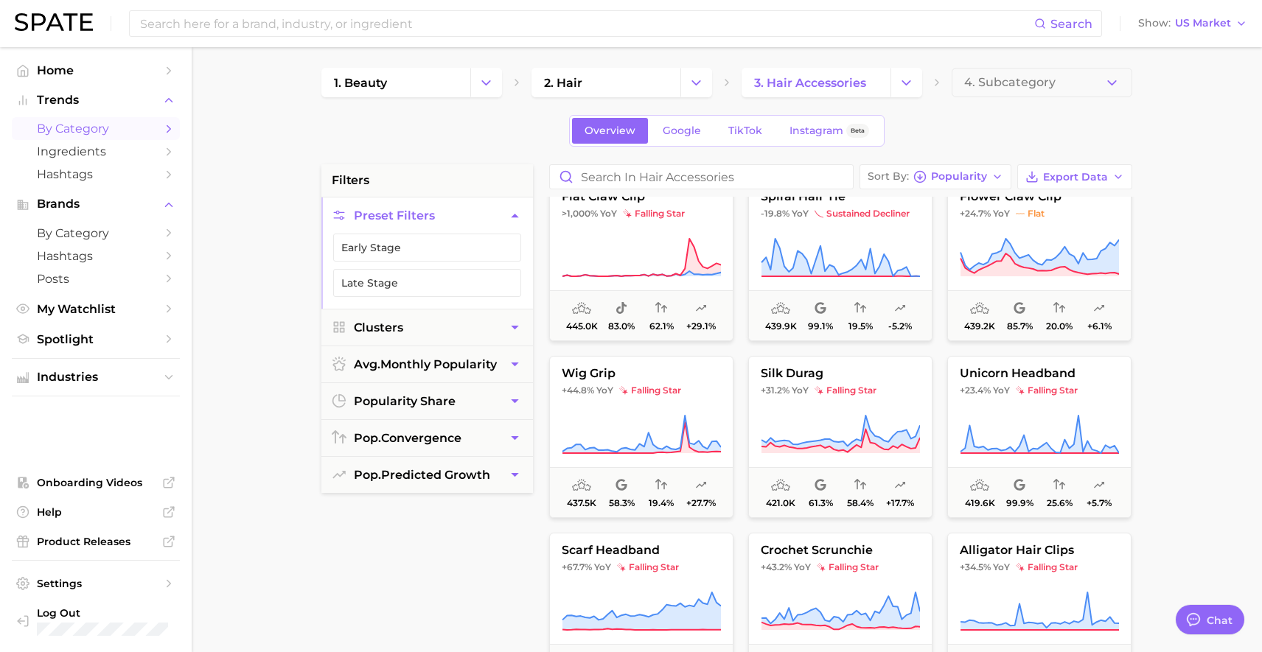
scroll to position [3383, 0]
click at [623, 579] on button "scarf headband +67.7% YoY falling star 419.4k 99.3% 19.9% +20.6%" at bounding box center [641, 612] width 184 height 162
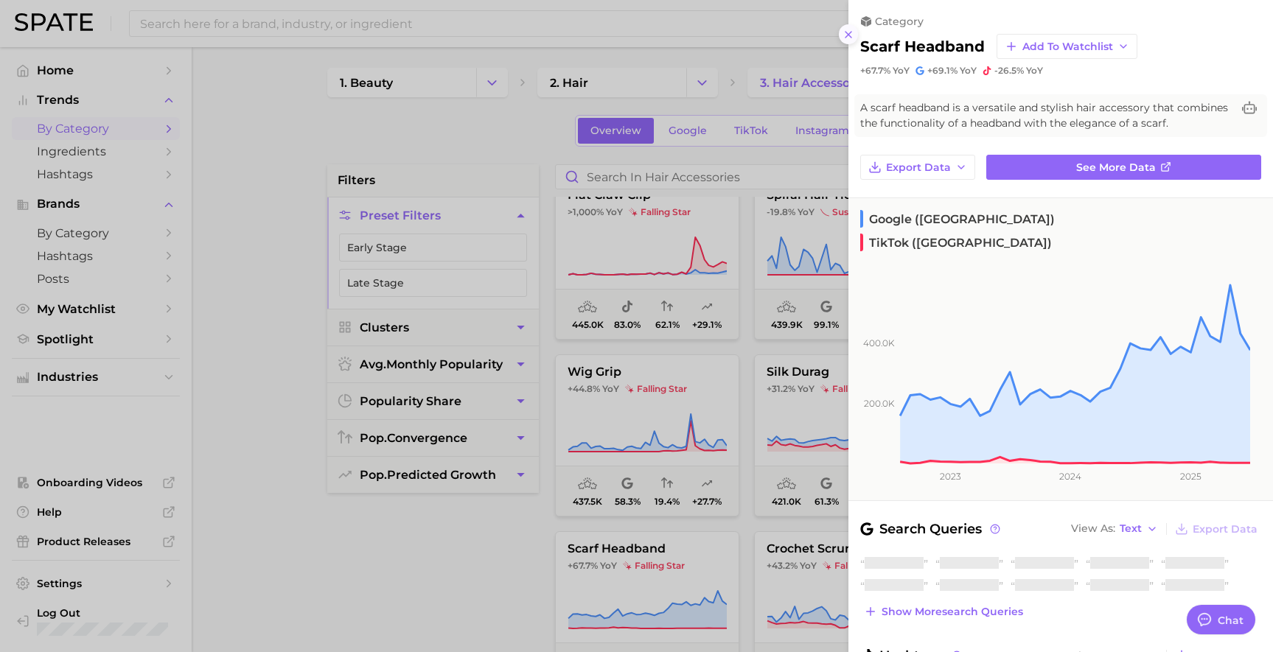
click at [851, 29] on icon at bounding box center [848, 35] width 12 height 12
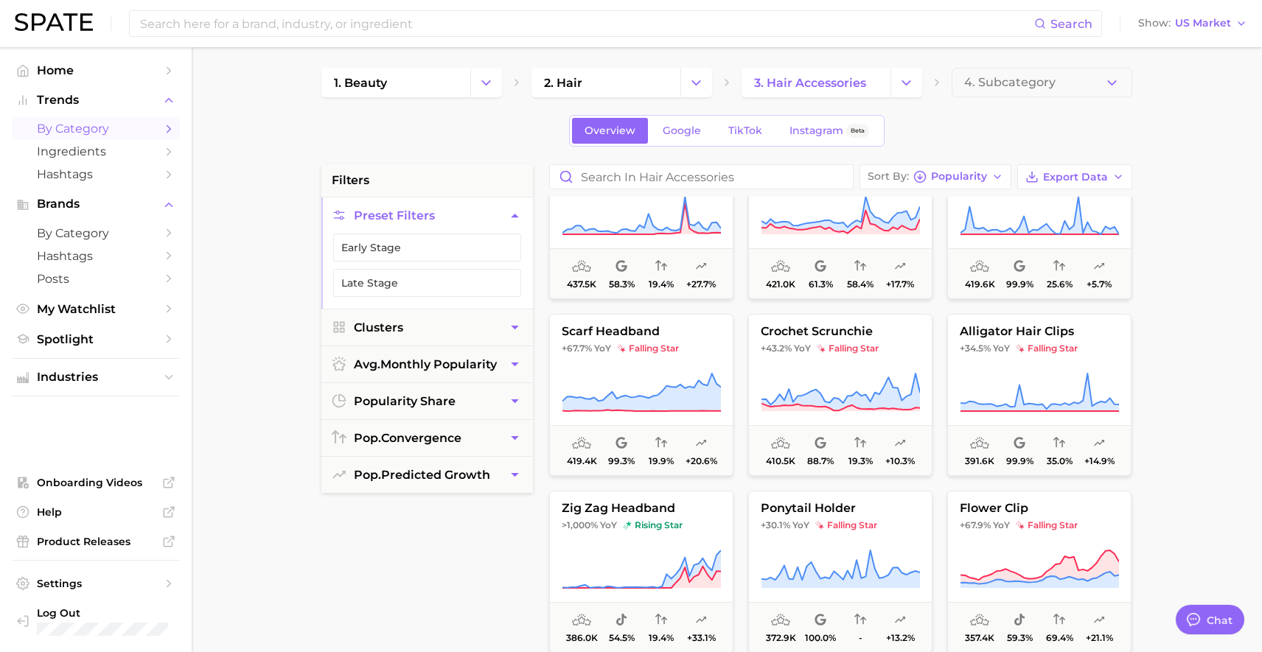
scroll to position [3607, 0]
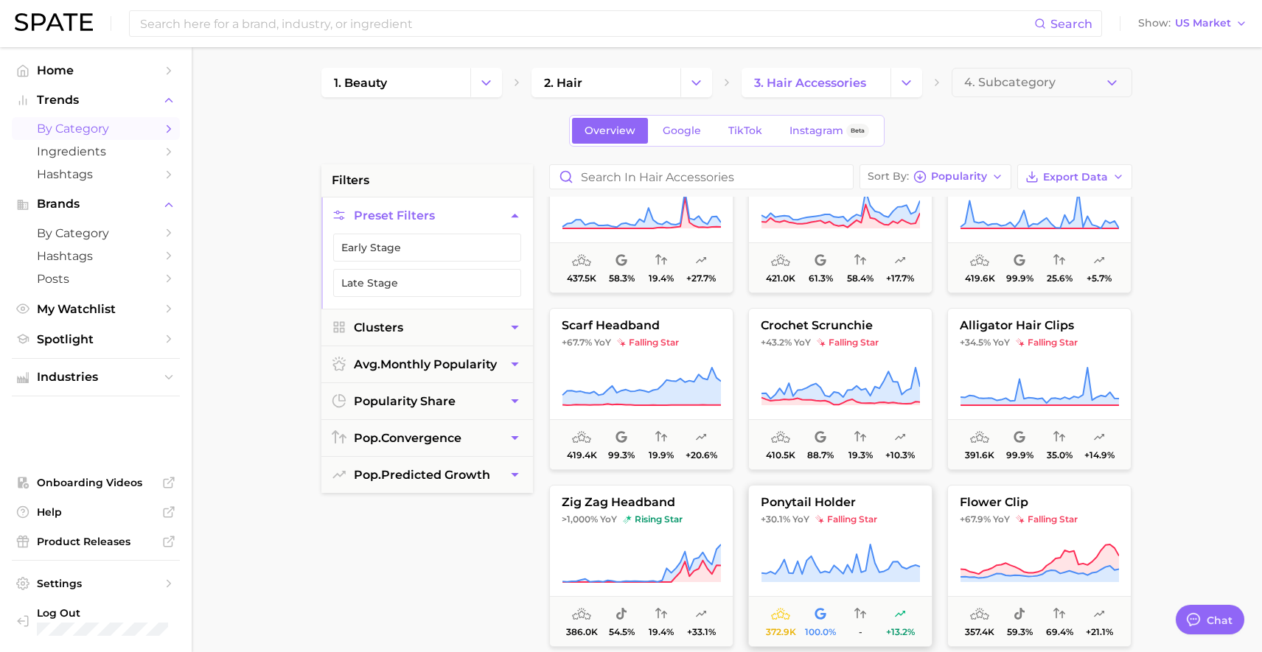
click at [830, 528] on button "ponytail holder +30.1% YoY falling star 372.9k 100.0% - +13.2%" at bounding box center [840, 566] width 184 height 162
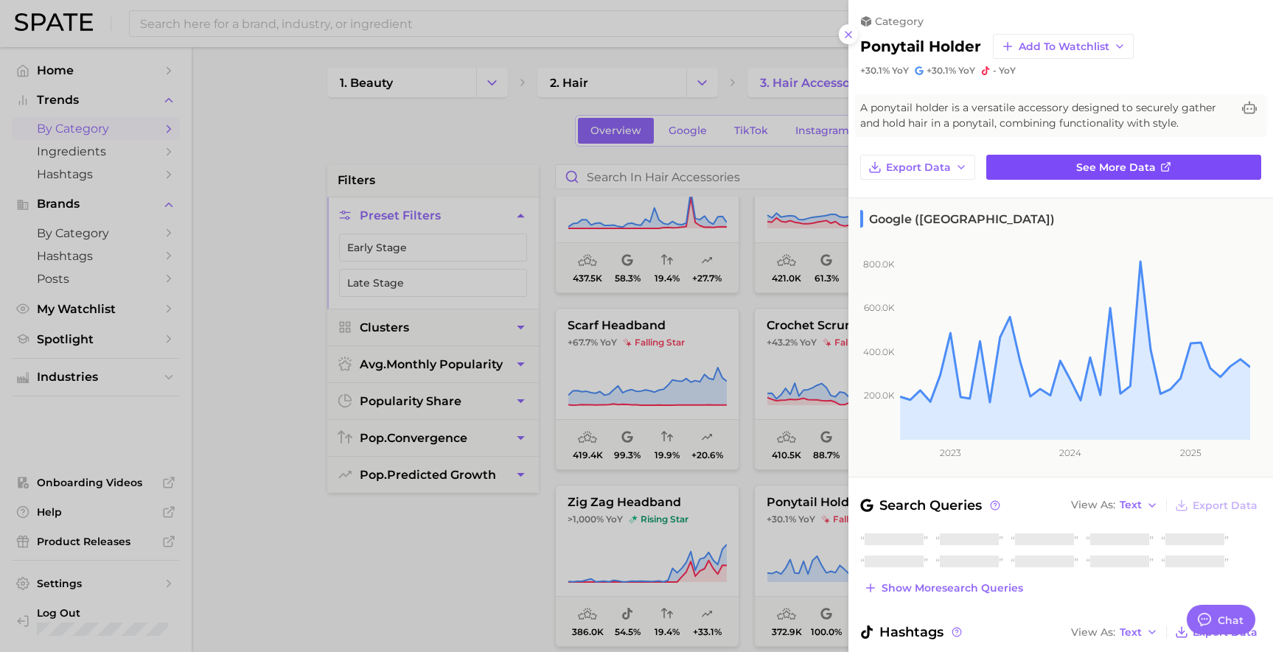
drag, startPoint x: 1169, startPoint y: 162, endPoint x: 1200, endPoint y: 169, distance: 32.4
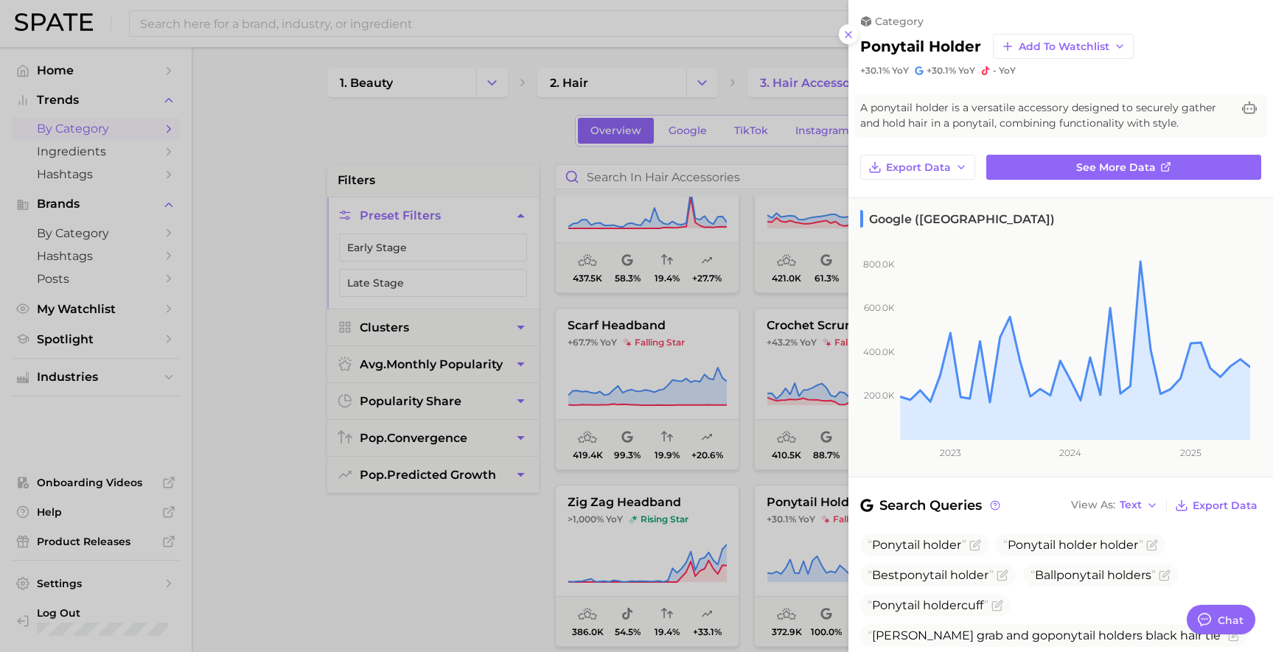
click at [422, 593] on div at bounding box center [636, 326] width 1273 height 652
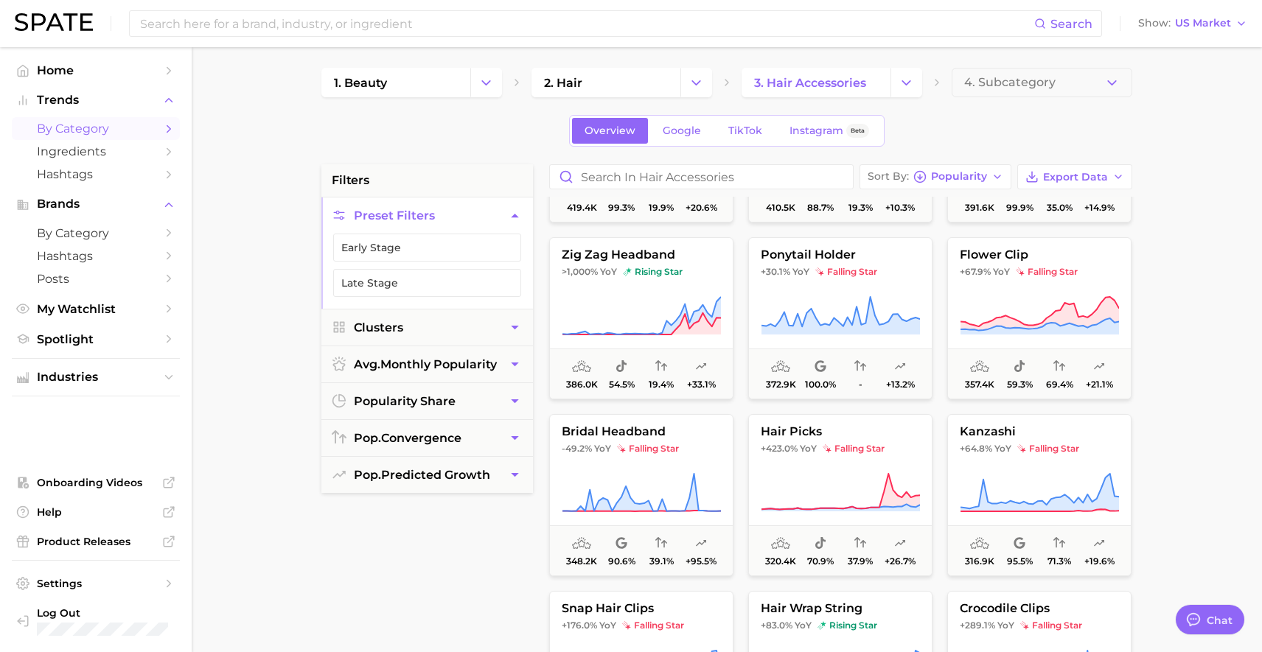
scroll to position [3855, 0]
click at [890, 487] on icon at bounding box center [840, 490] width 158 height 35
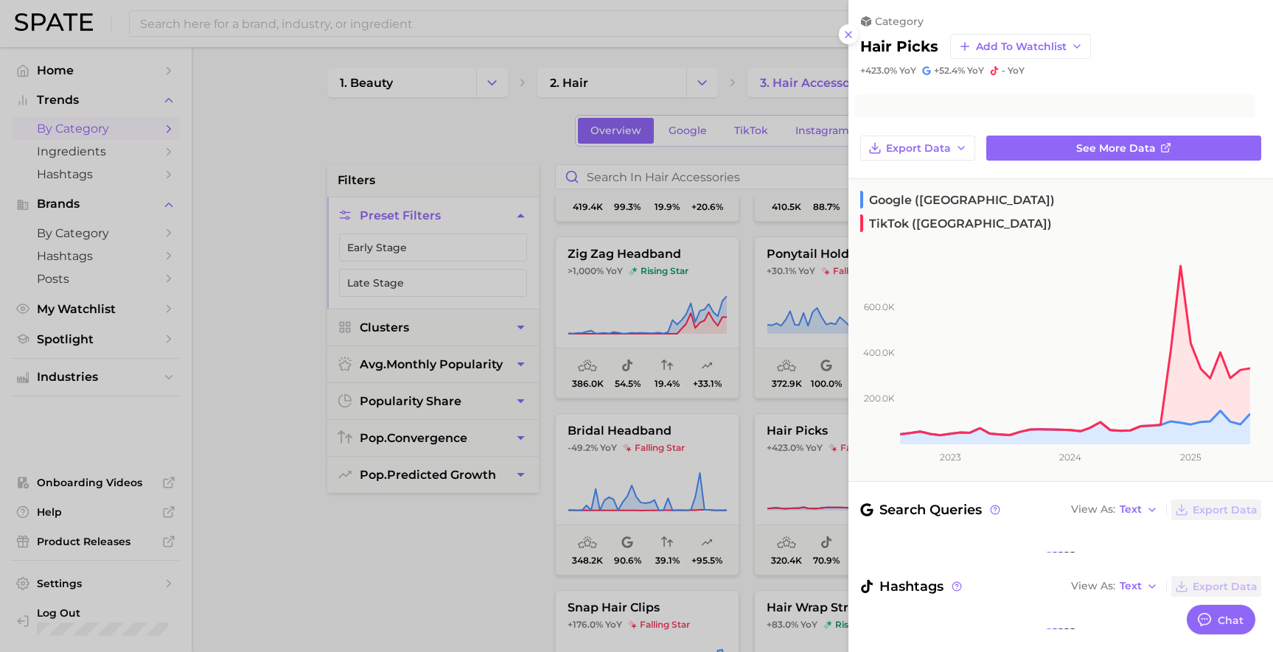
click at [480, 525] on div at bounding box center [636, 326] width 1273 height 652
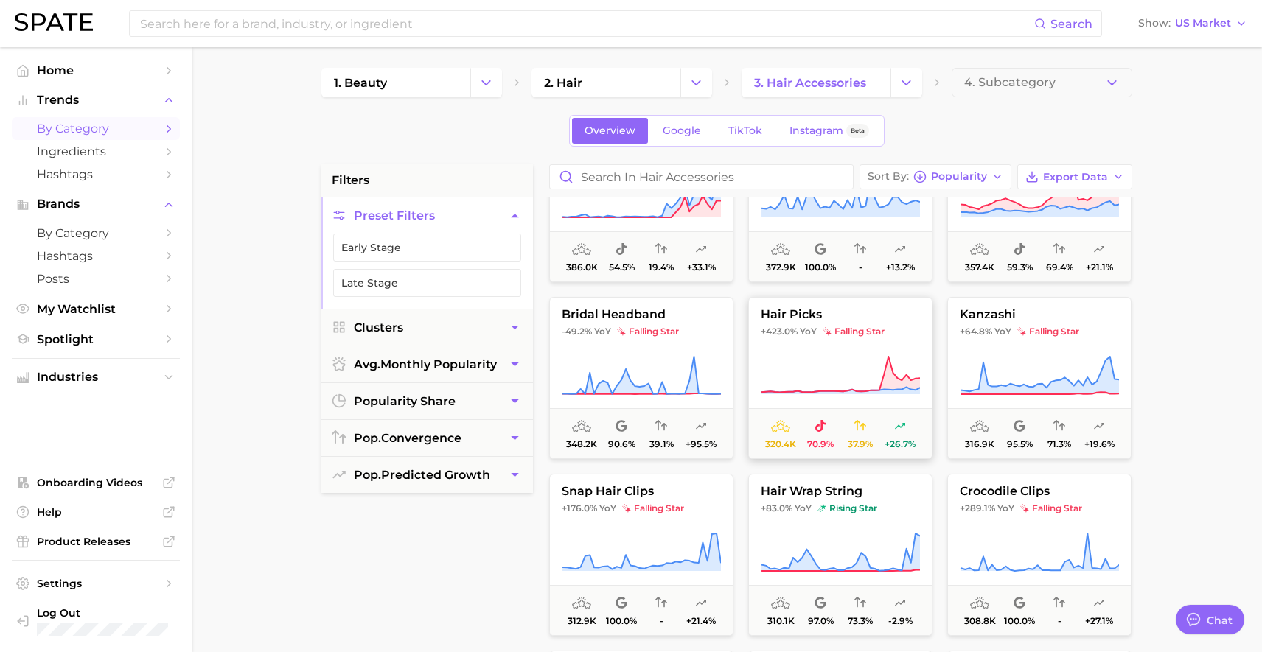
scroll to position [3980, 0]
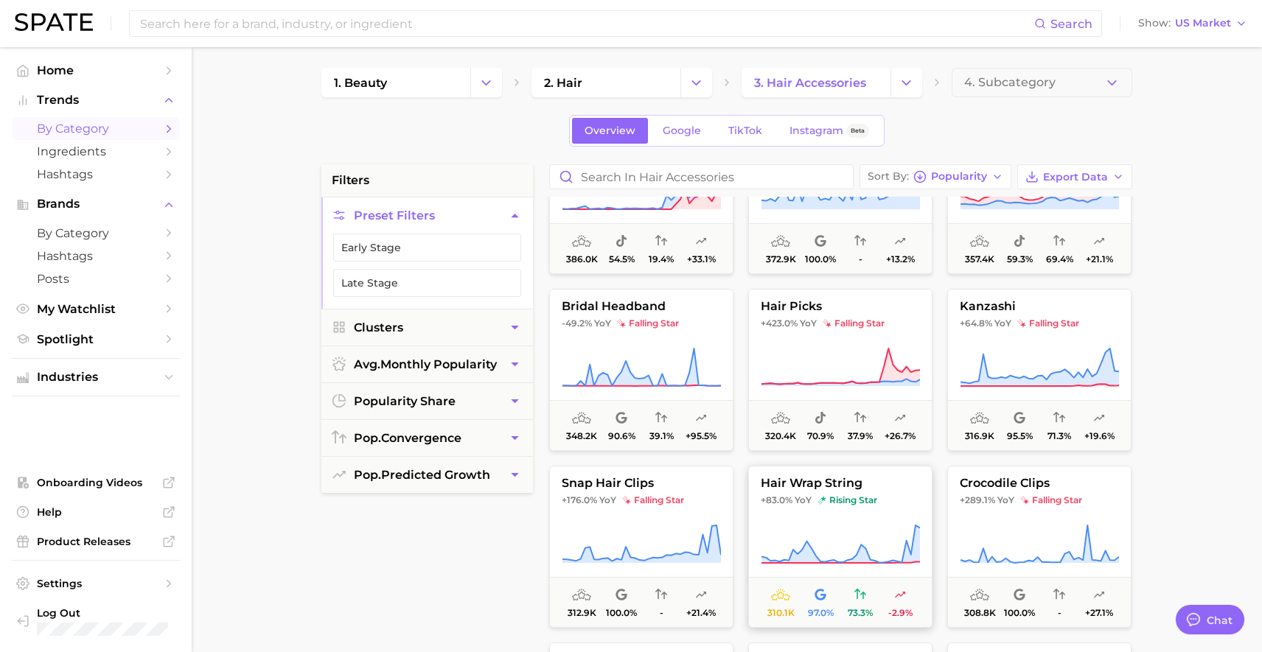
click at [833, 505] on span "rising star" at bounding box center [847, 500] width 60 height 12
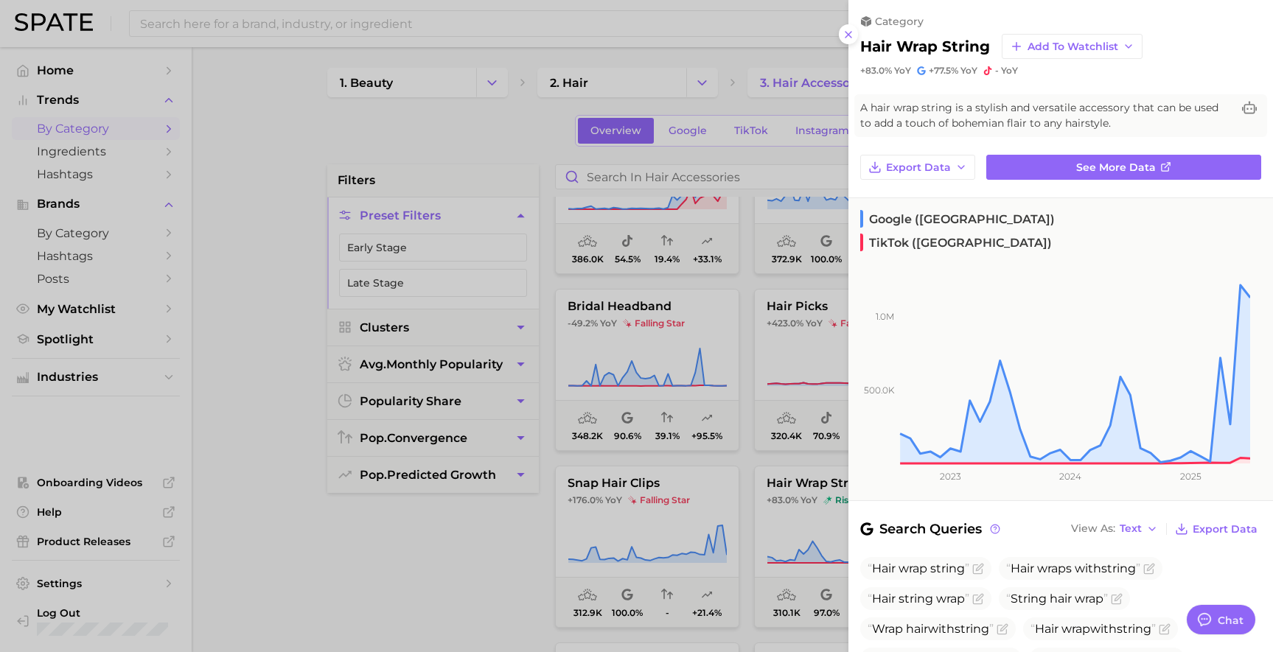
click at [478, 571] on div at bounding box center [636, 326] width 1273 height 652
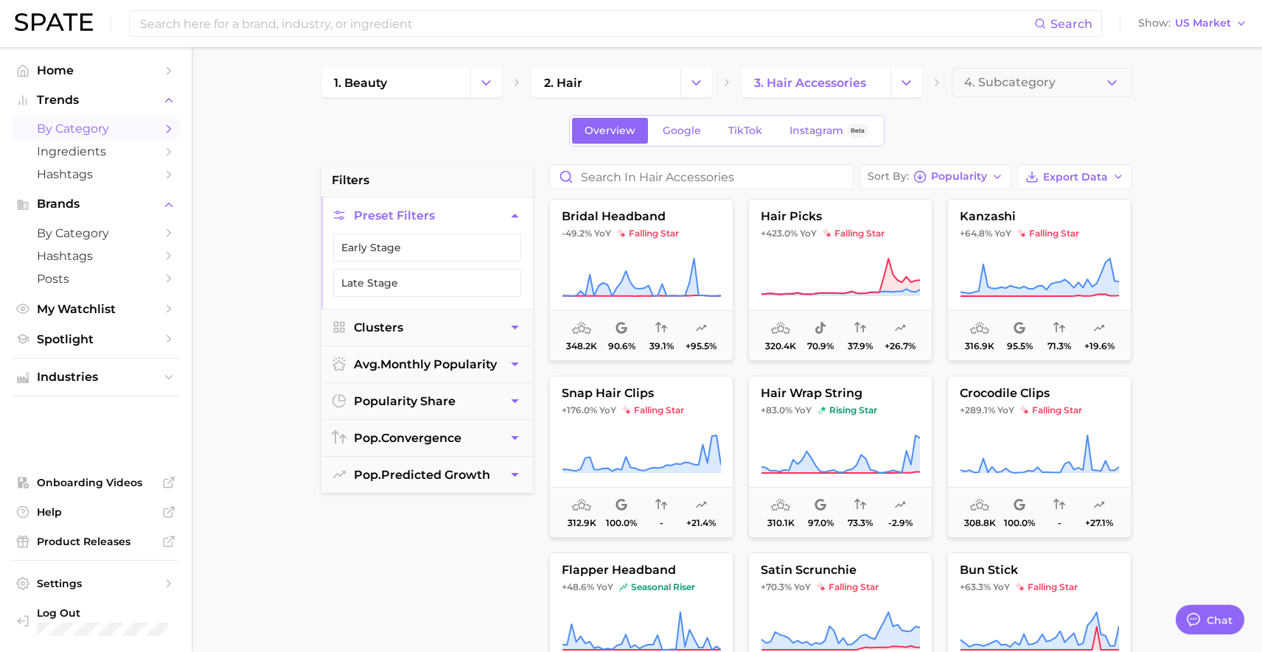
scroll to position [4086, 0]
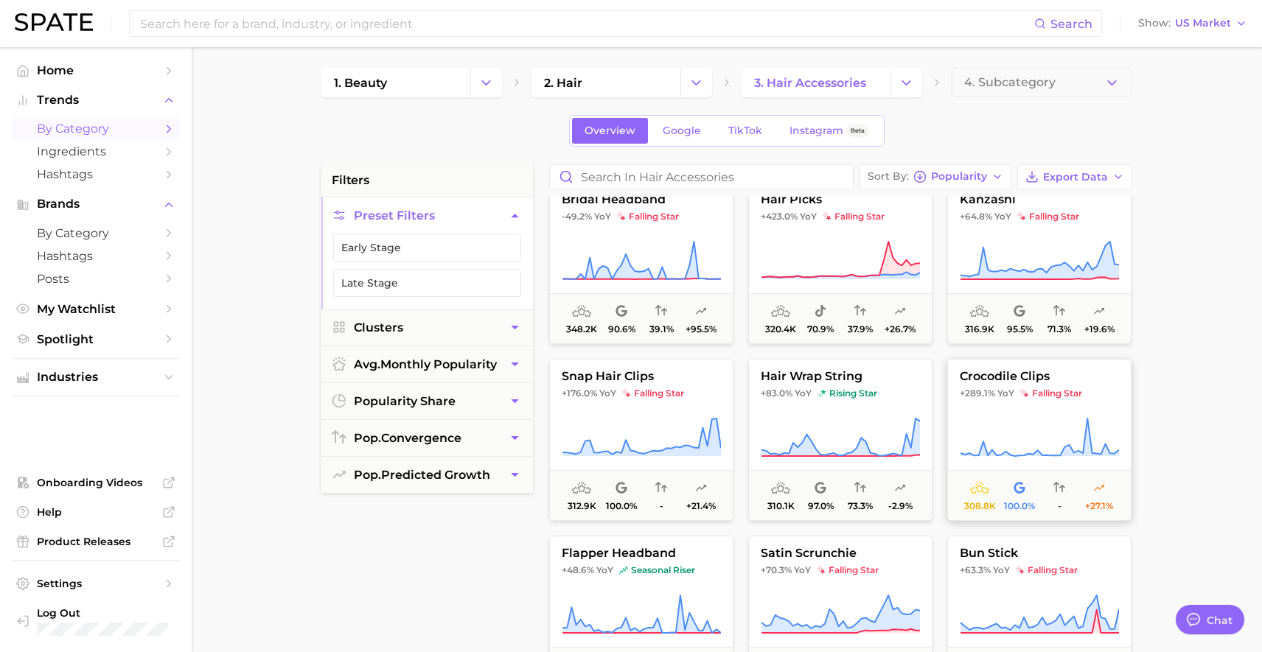
click at [1013, 428] on icon at bounding box center [1039, 437] width 159 height 41
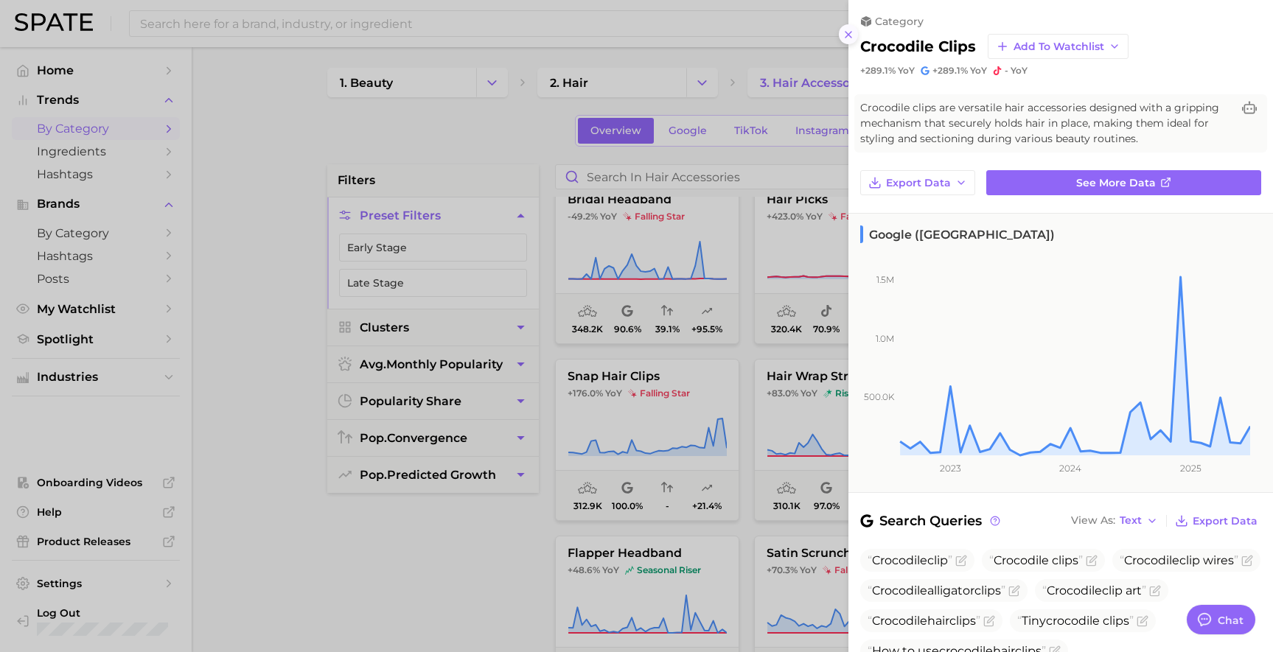
click at [845, 35] on icon at bounding box center [848, 35] width 12 height 12
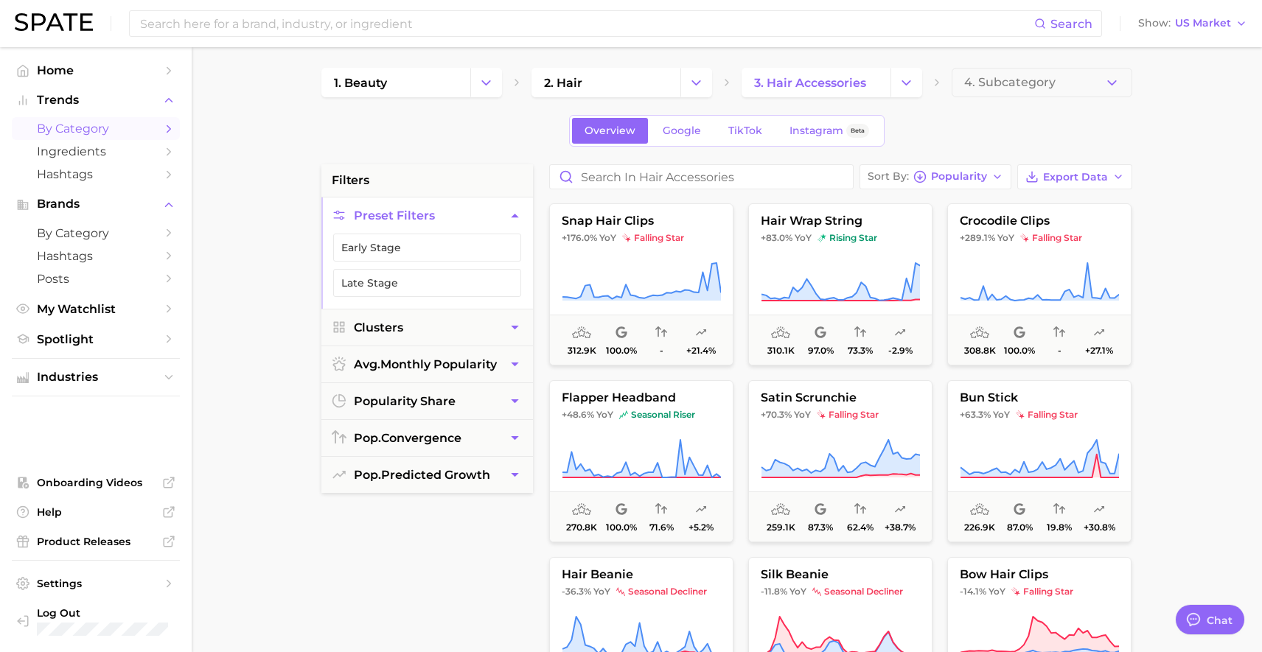
scroll to position [4282, 0]
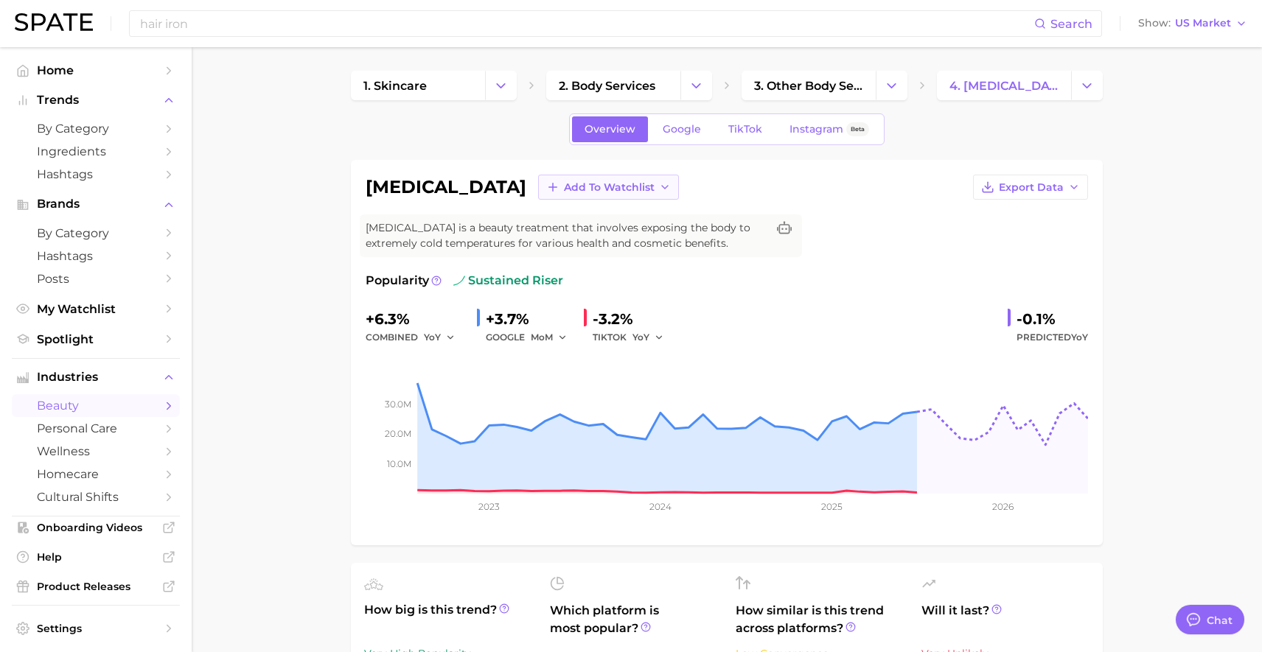
scroll to position [3, 0]
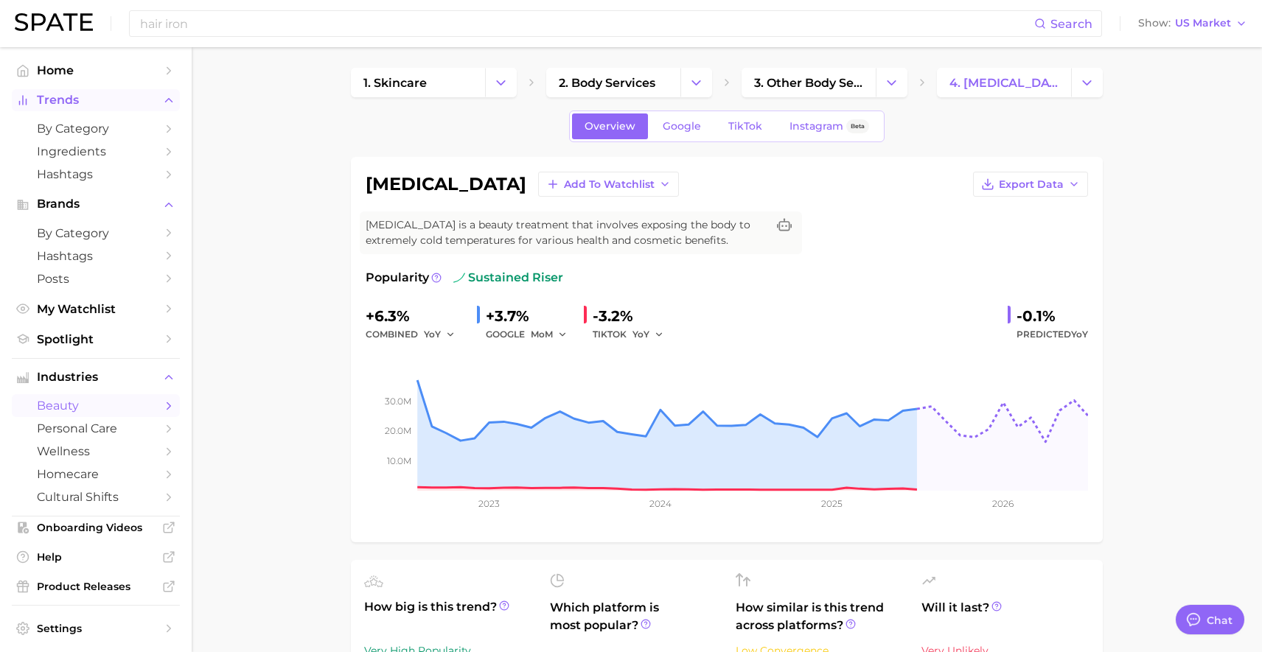
click at [88, 97] on span "Trends" at bounding box center [96, 100] width 118 height 13
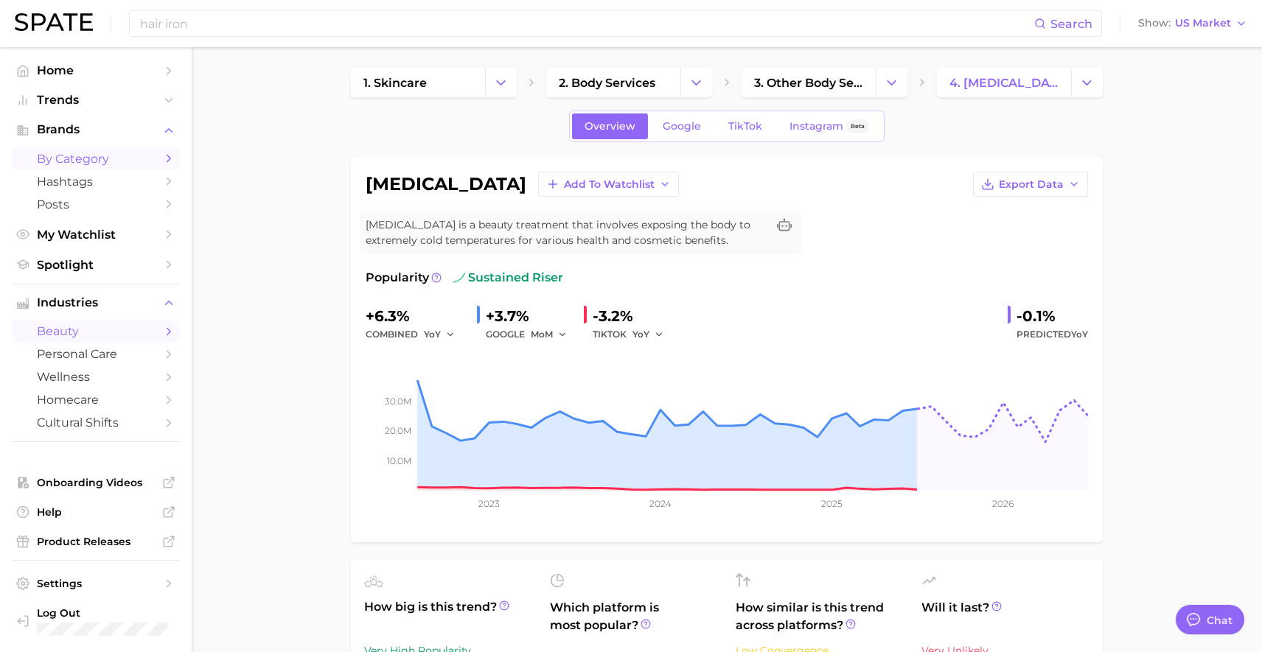
click at [85, 161] on span "by Category" at bounding box center [96, 159] width 118 height 14
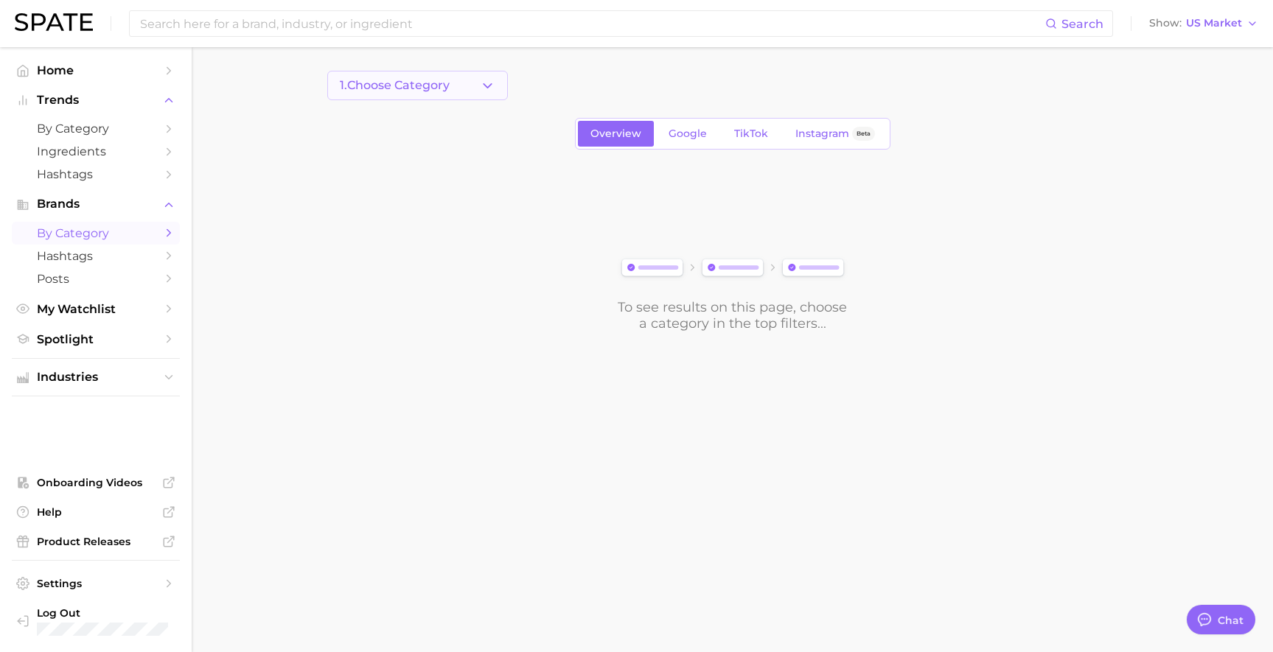
click at [464, 91] on button "1. Choose Category" at bounding box center [417, 85] width 181 height 29
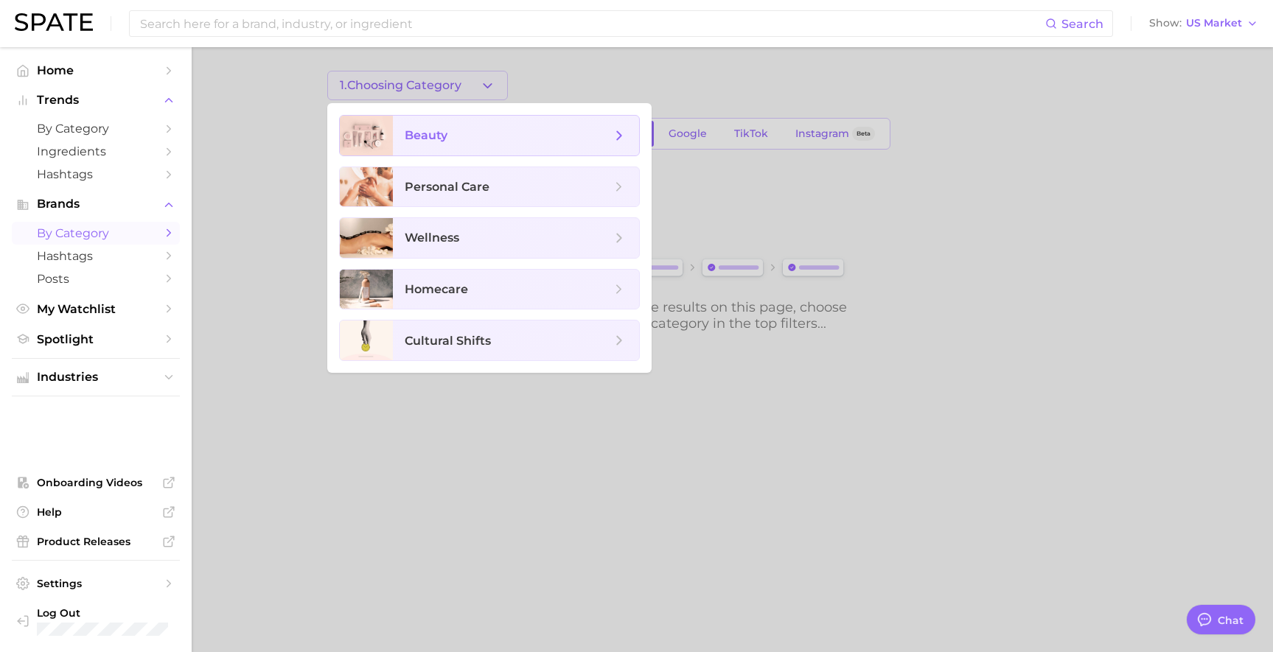
click at [469, 139] on span "beauty" at bounding box center [508, 135] width 206 height 16
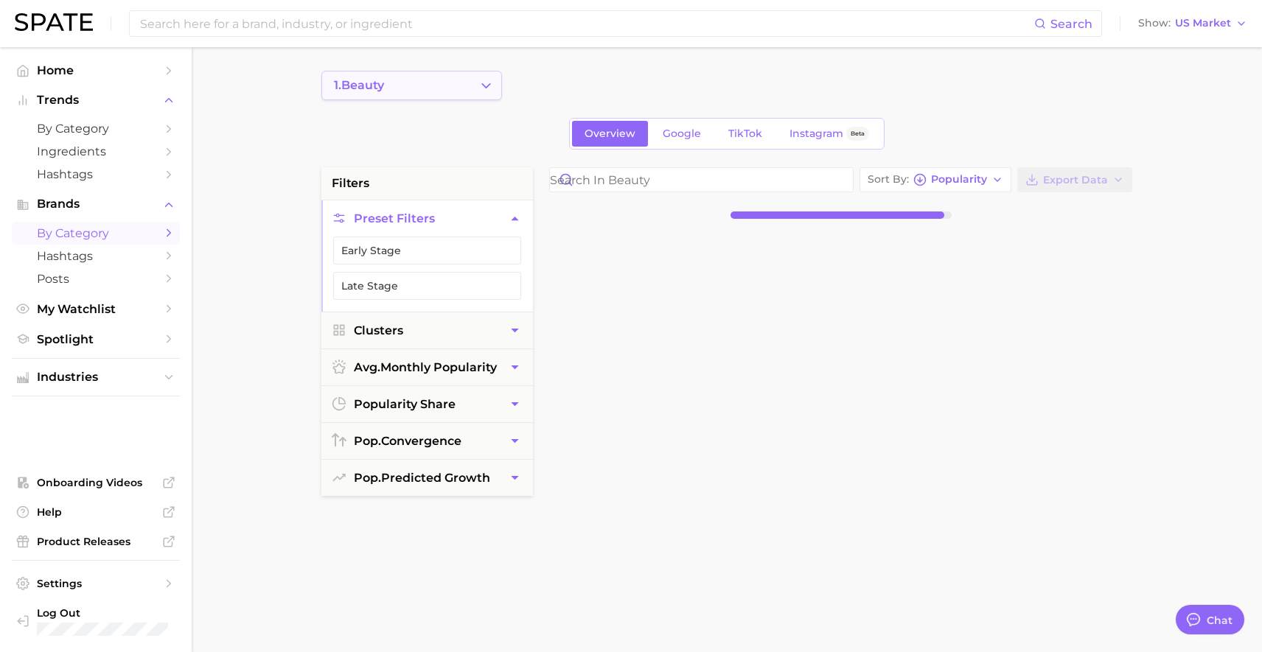
click at [439, 88] on button "1. beauty" at bounding box center [411, 85] width 181 height 29
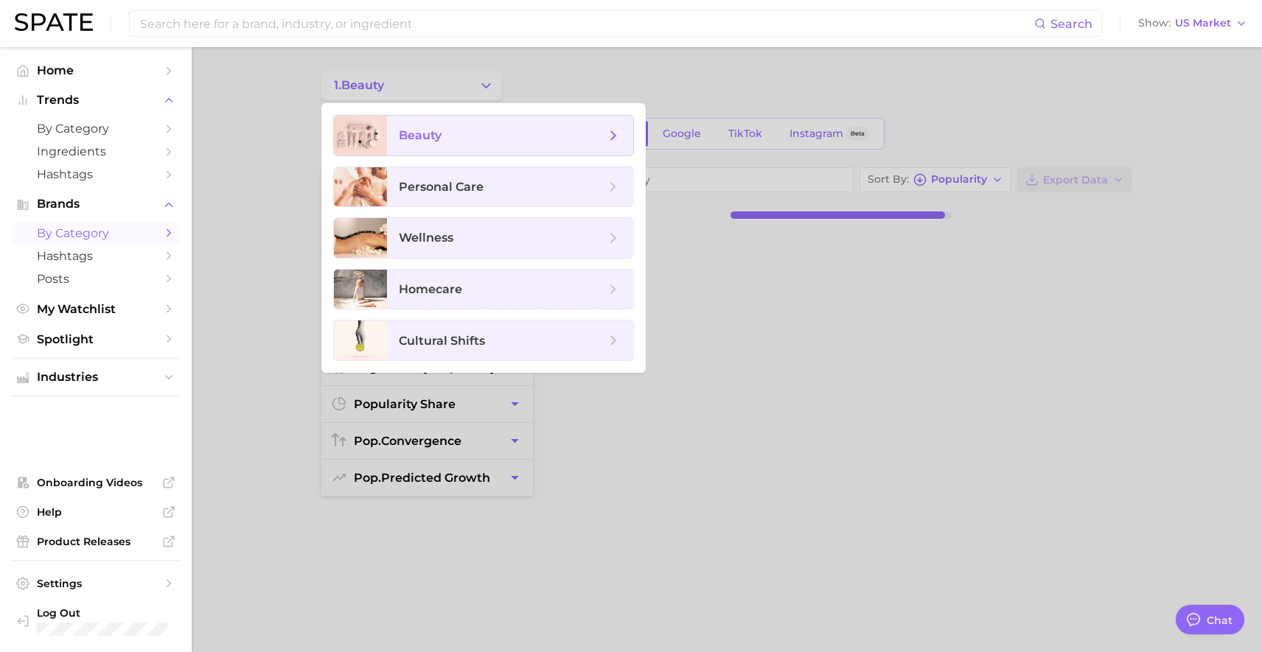
click at [469, 141] on span "beauty" at bounding box center [502, 135] width 206 height 16
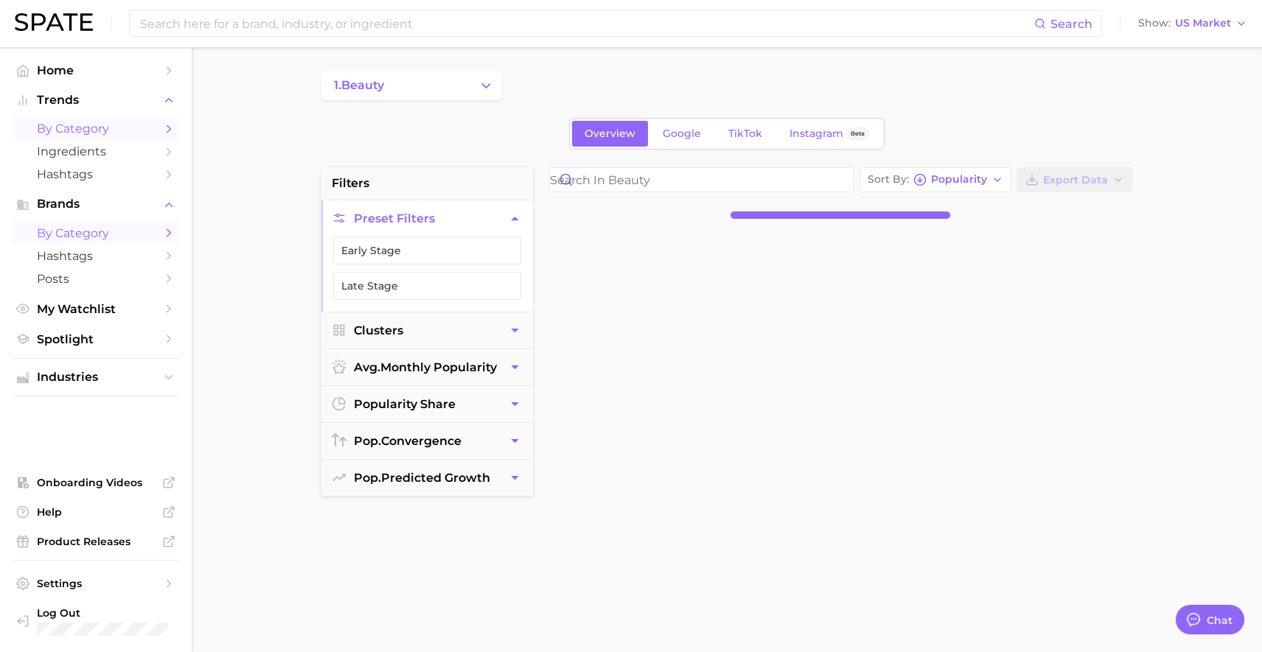
click at [109, 126] on span "by Category" at bounding box center [96, 129] width 118 height 14
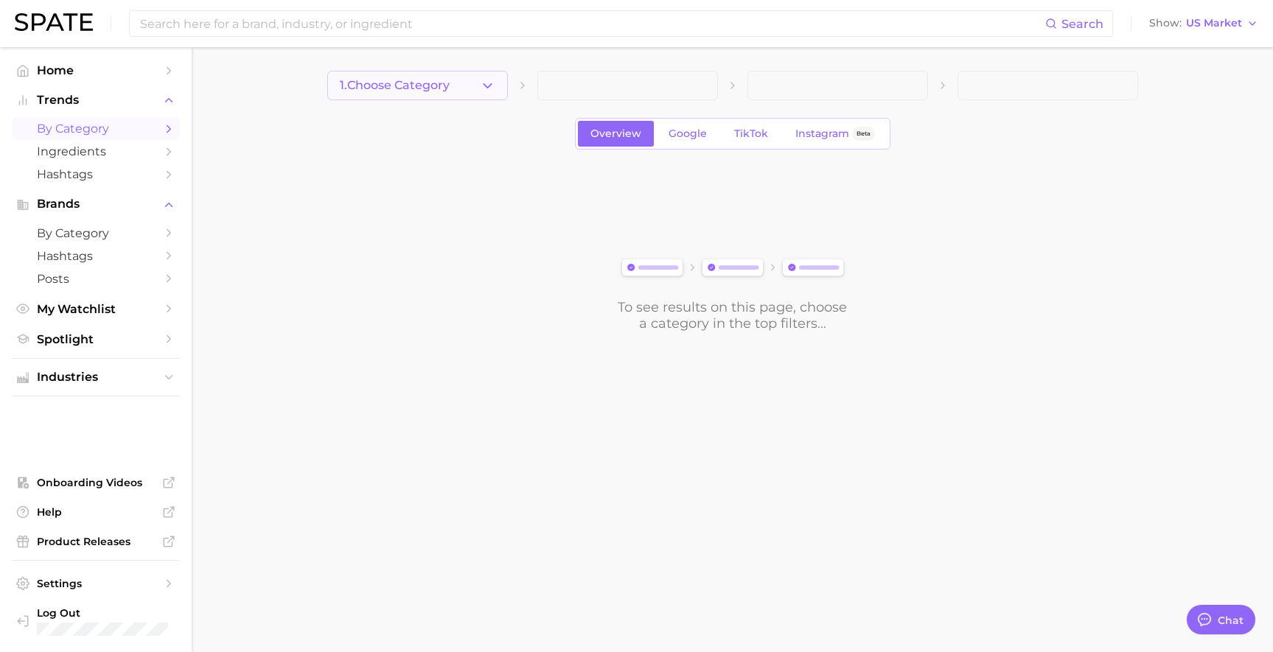
click at [444, 83] on span "1. Choose Category" at bounding box center [395, 85] width 110 height 13
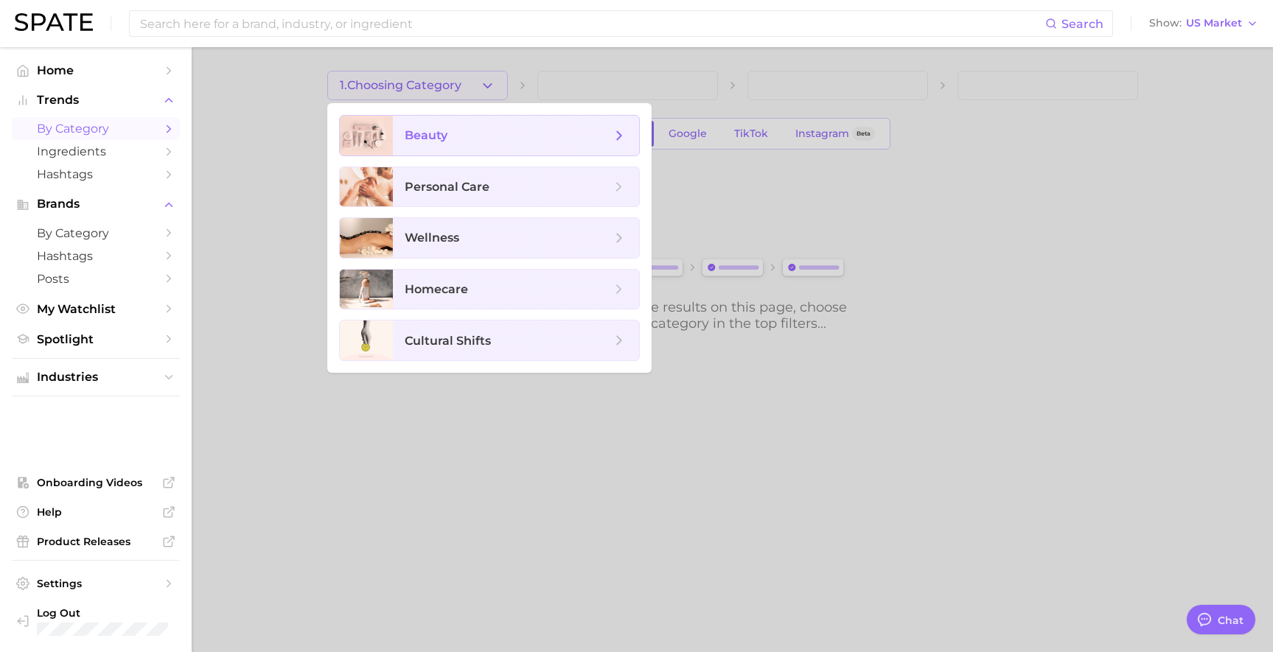
click at [497, 131] on span "beauty" at bounding box center [508, 135] width 206 height 16
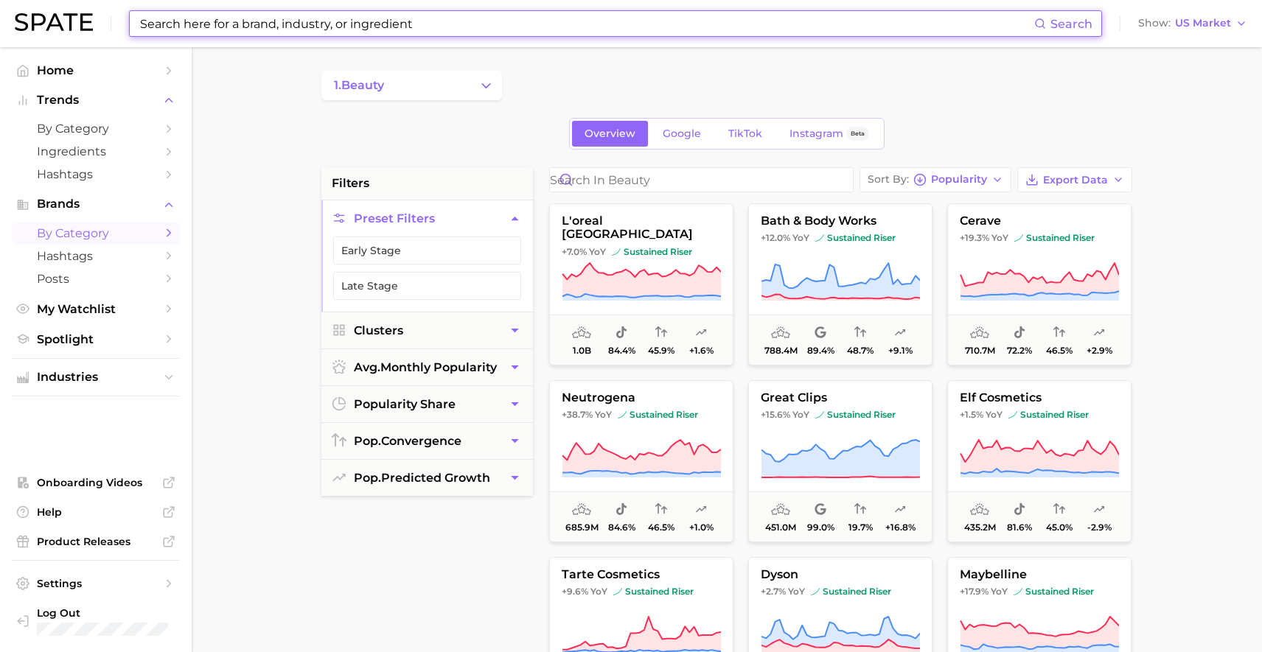
click at [475, 13] on input at bounding box center [586, 23] width 895 height 25
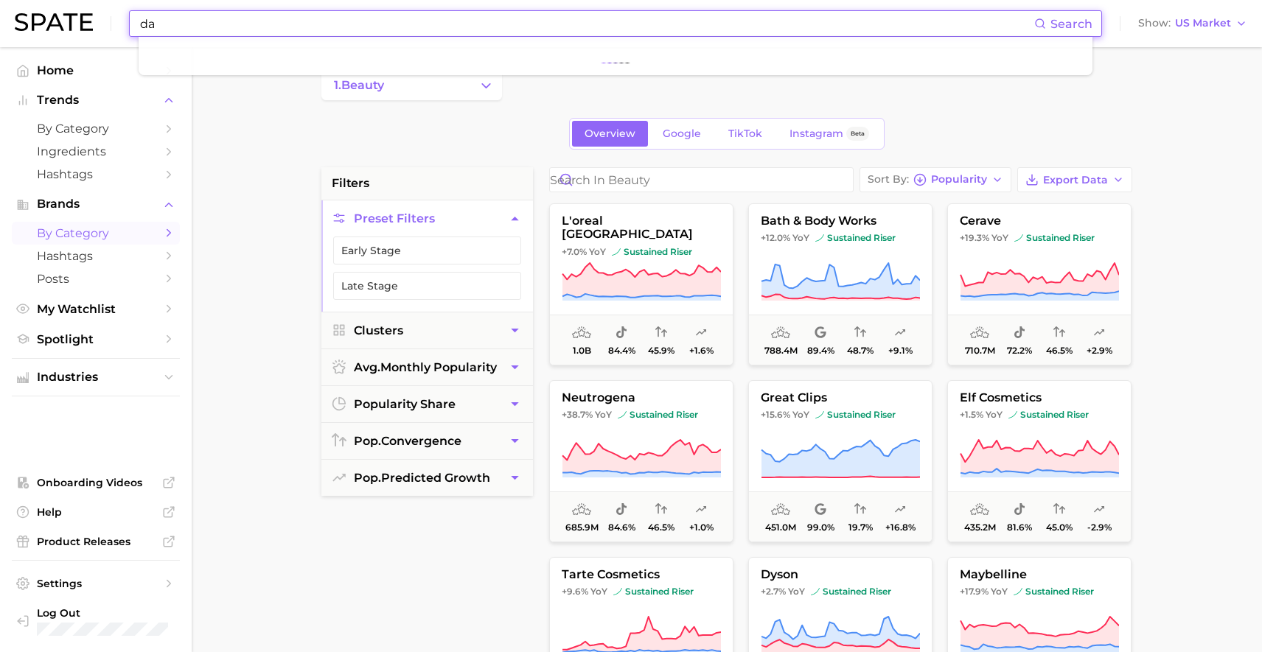
type input "d"
type input "face wrap"
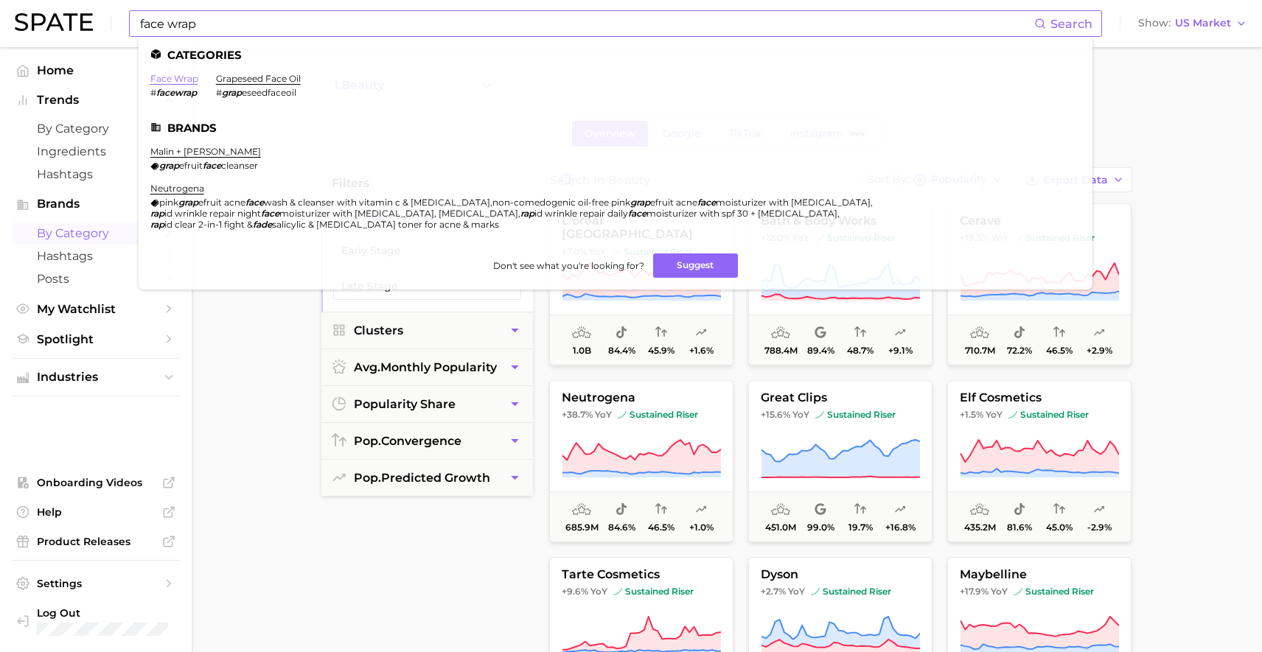
click at [169, 77] on link "face wrap" at bounding box center [174, 78] width 48 height 11
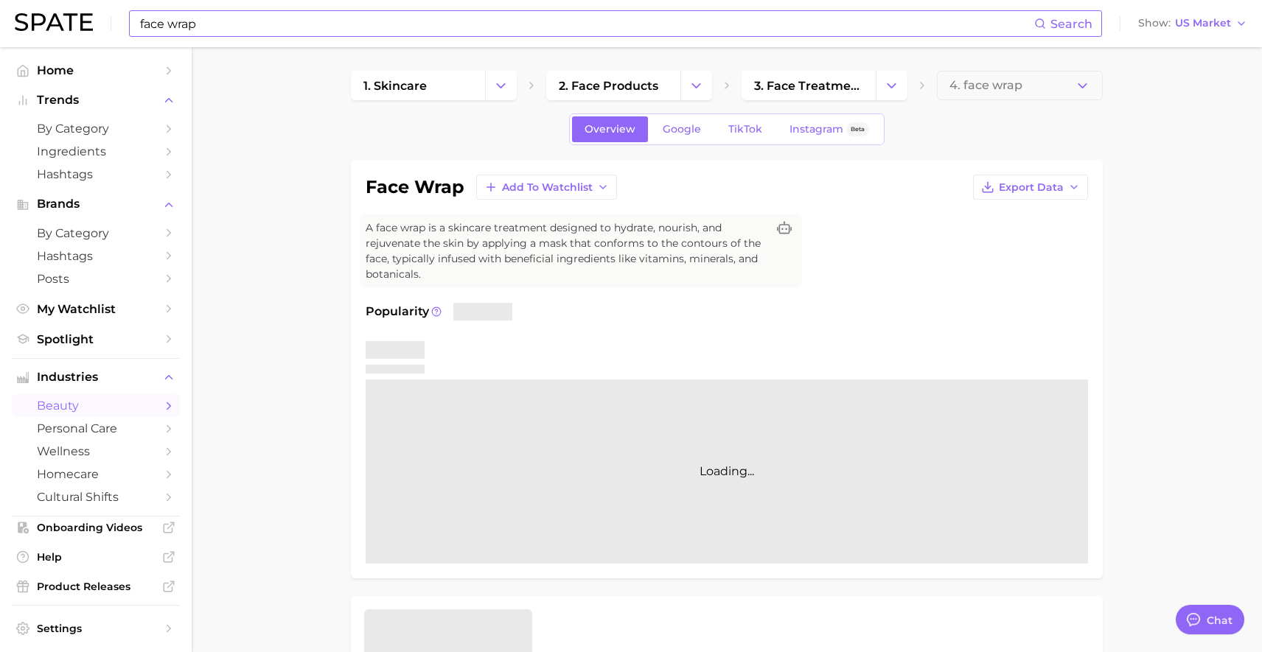
click at [467, 32] on input "face wrap" at bounding box center [586, 23] width 895 height 25
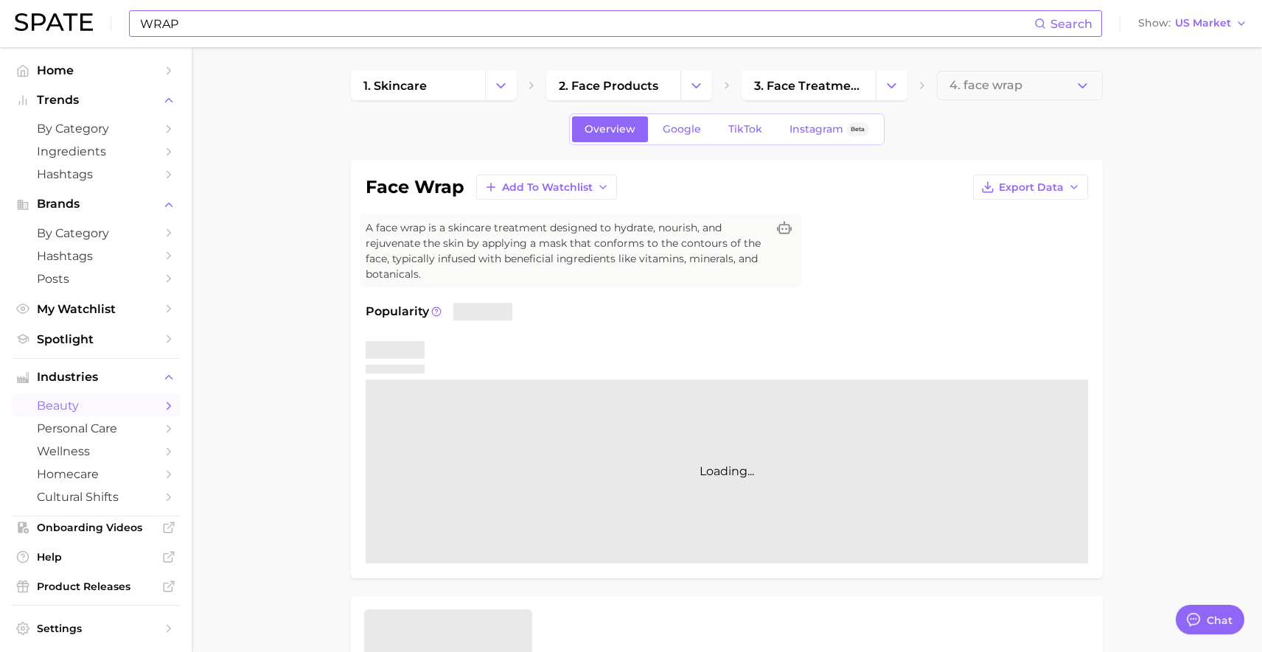
click at [651, 24] on input "WRAP" at bounding box center [586, 23] width 895 height 25
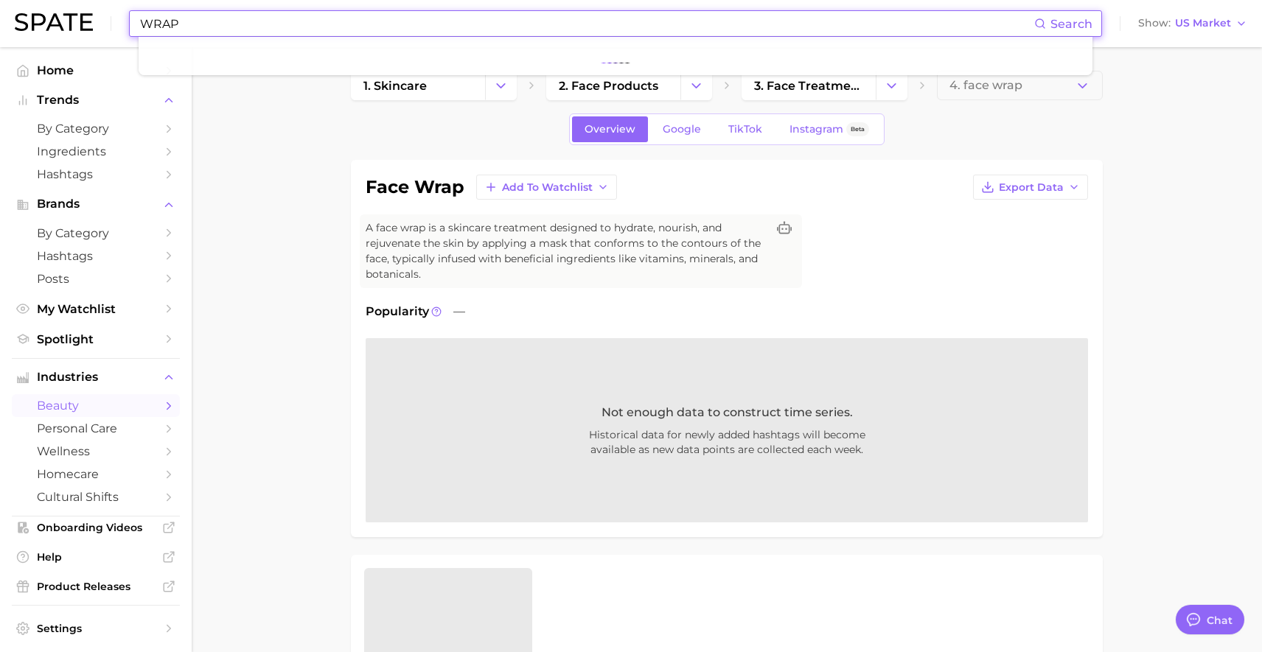
type input "WRAPL"
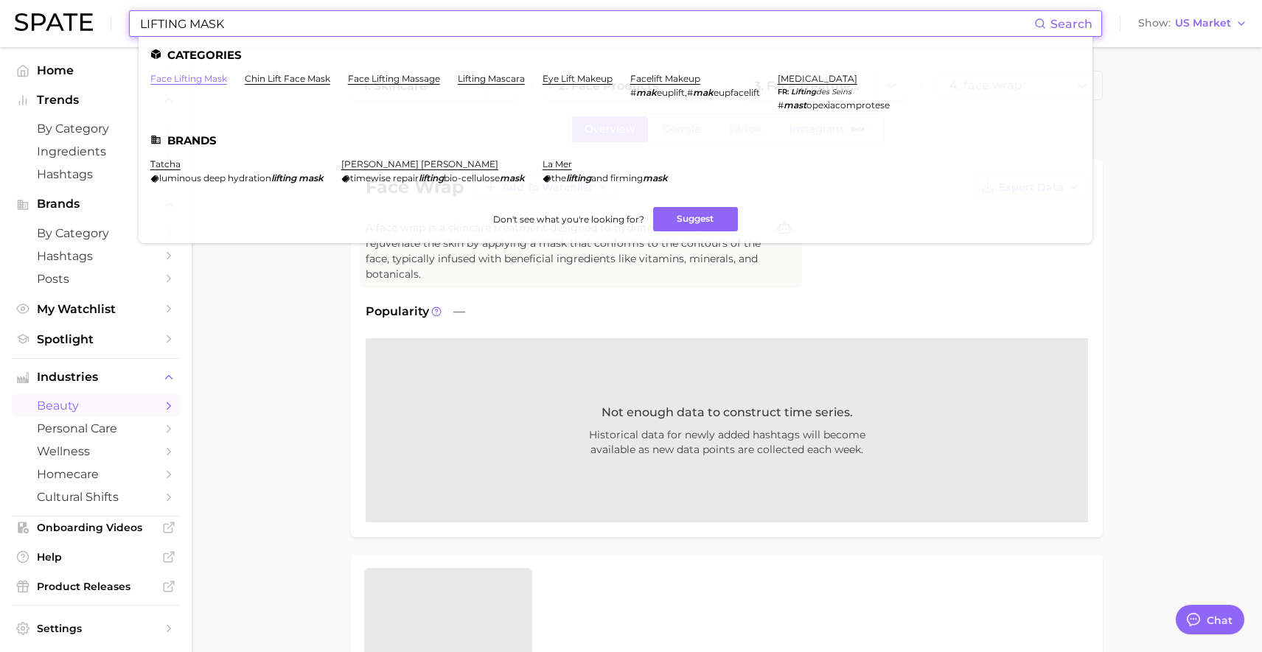
type input "LIFTING MASK"
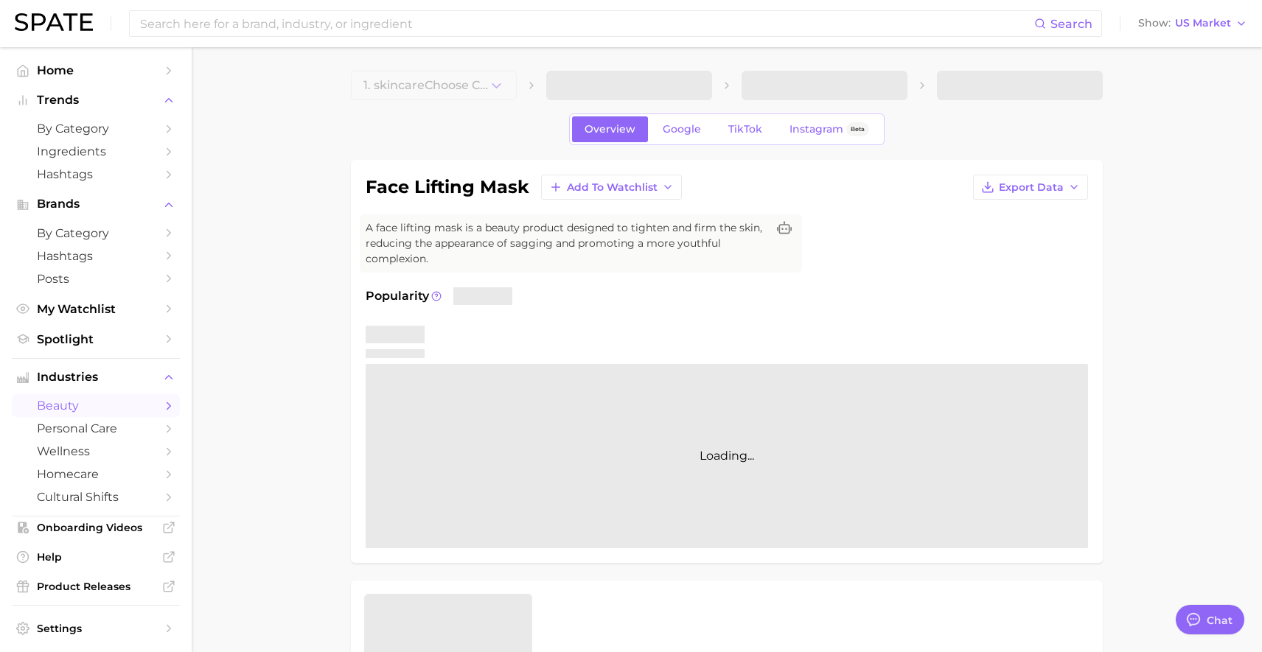
type textarea "x"
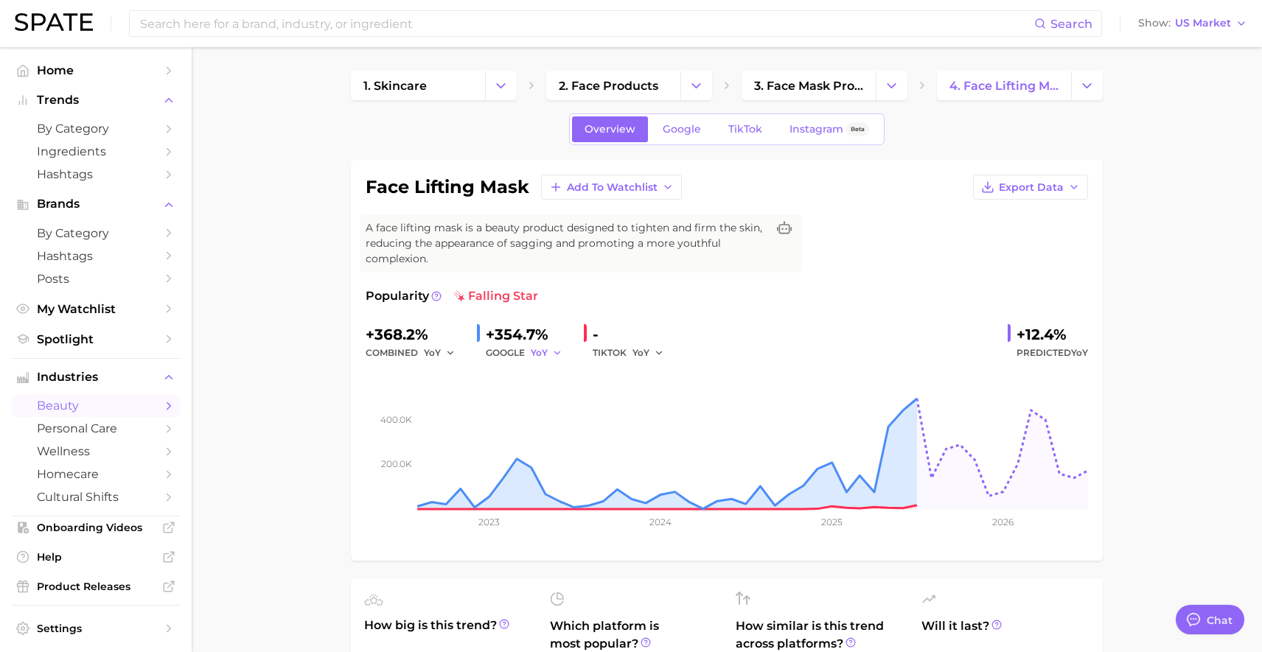
click at [533, 354] on span "YoY" at bounding box center [539, 352] width 17 height 13
click at [803, 348] on div "+368.2% combined YoY +354.7% GOOGLE YoY YoY QoQ MoM - TIKTOK YoY +12.4% Predict…" at bounding box center [727, 342] width 722 height 39
click at [547, 349] on span "YoY" at bounding box center [539, 352] width 17 height 13
click at [471, 434] on button "MoM" at bounding box center [491, 429] width 162 height 27
click at [605, 357] on div "TIKTOK YoY" at bounding box center [633, 353] width 81 height 18
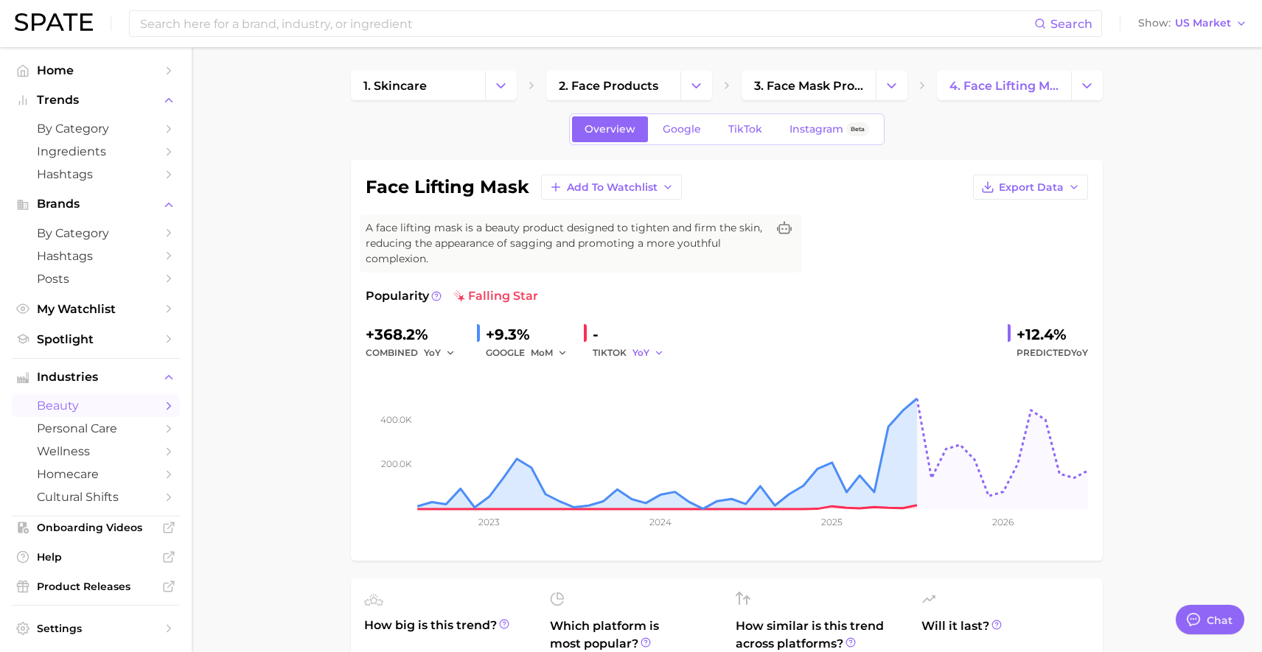
drag, startPoint x: 618, startPoint y: 354, endPoint x: 641, endPoint y: 357, distance: 23.7
click at [618, 354] on div "TIKTOK YoY" at bounding box center [633, 353] width 81 height 18
click at [659, 350] on icon "button" at bounding box center [659, 353] width 10 height 10
click at [582, 427] on button "MoM" at bounding box center [592, 429] width 162 height 27
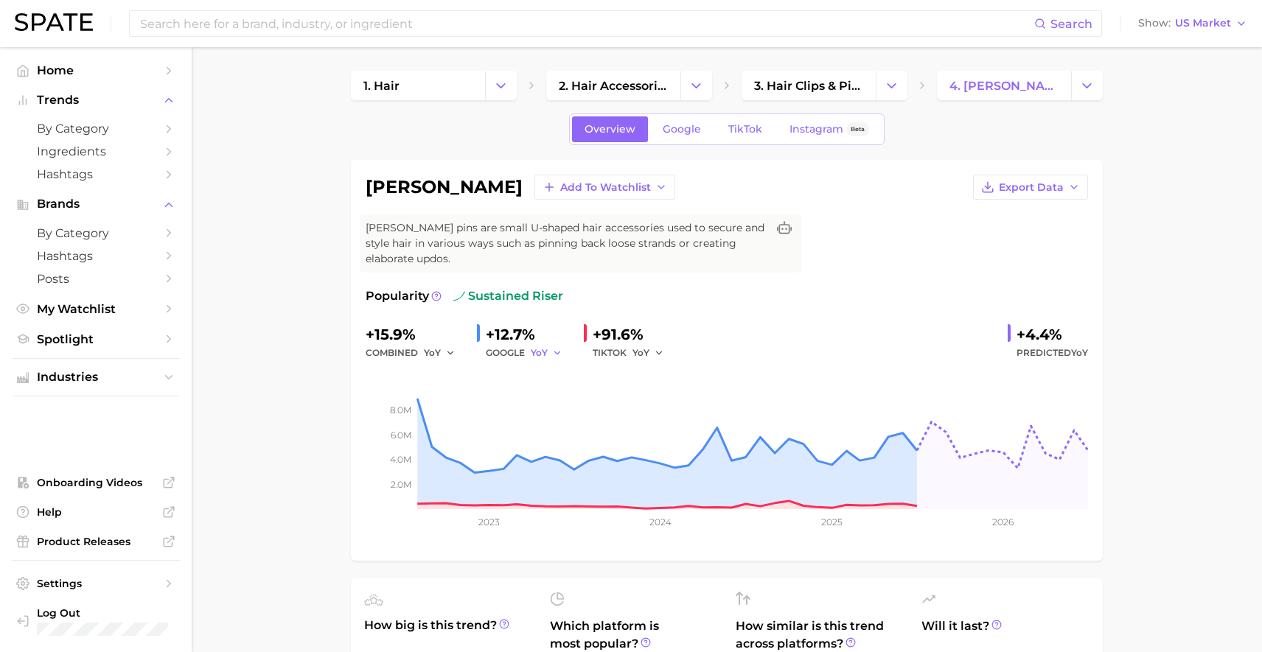
click at [535, 357] on span "YoY" at bounding box center [539, 352] width 17 height 13
click at [483, 419] on button "MoM" at bounding box center [491, 429] width 162 height 27
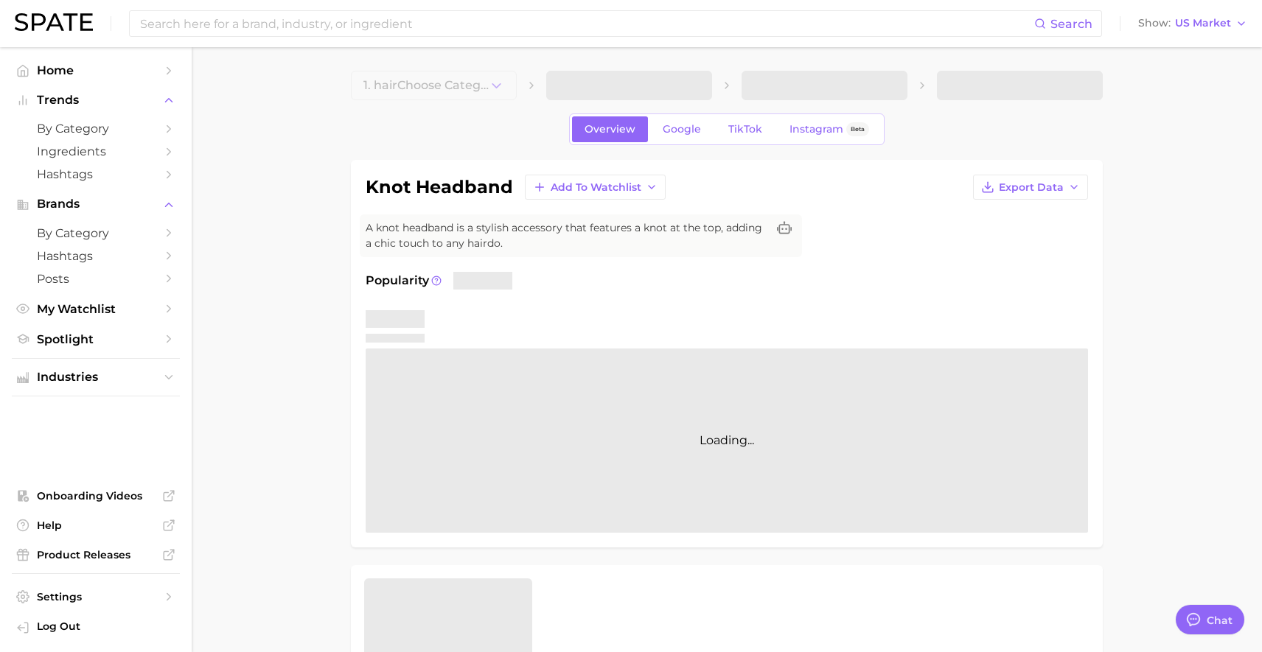
type textarea "x"
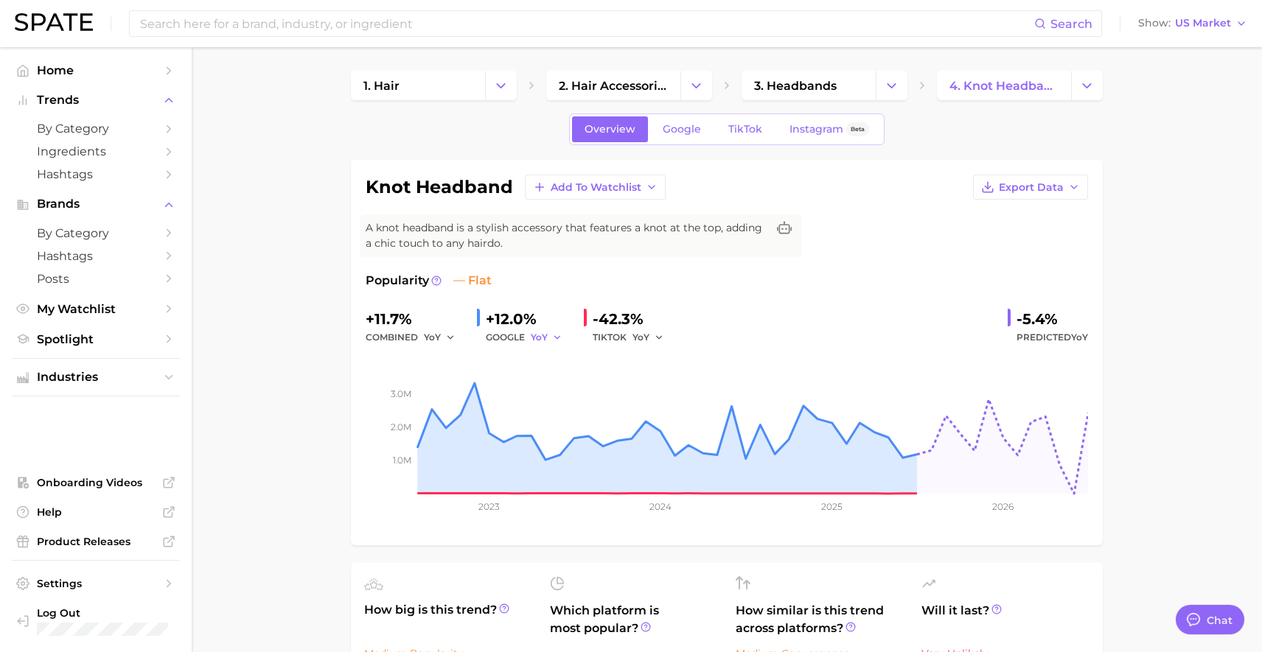
click at [534, 338] on span "YoY" at bounding box center [539, 337] width 17 height 13
click at [500, 416] on button "MoM" at bounding box center [491, 414] width 162 height 27
click at [523, 336] on div "GOOGLE MoM" at bounding box center [529, 338] width 86 height 18
click at [560, 332] on icon "button" at bounding box center [562, 337] width 10 height 10
click at [489, 368] on button "YoY" at bounding box center [491, 361] width 162 height 27
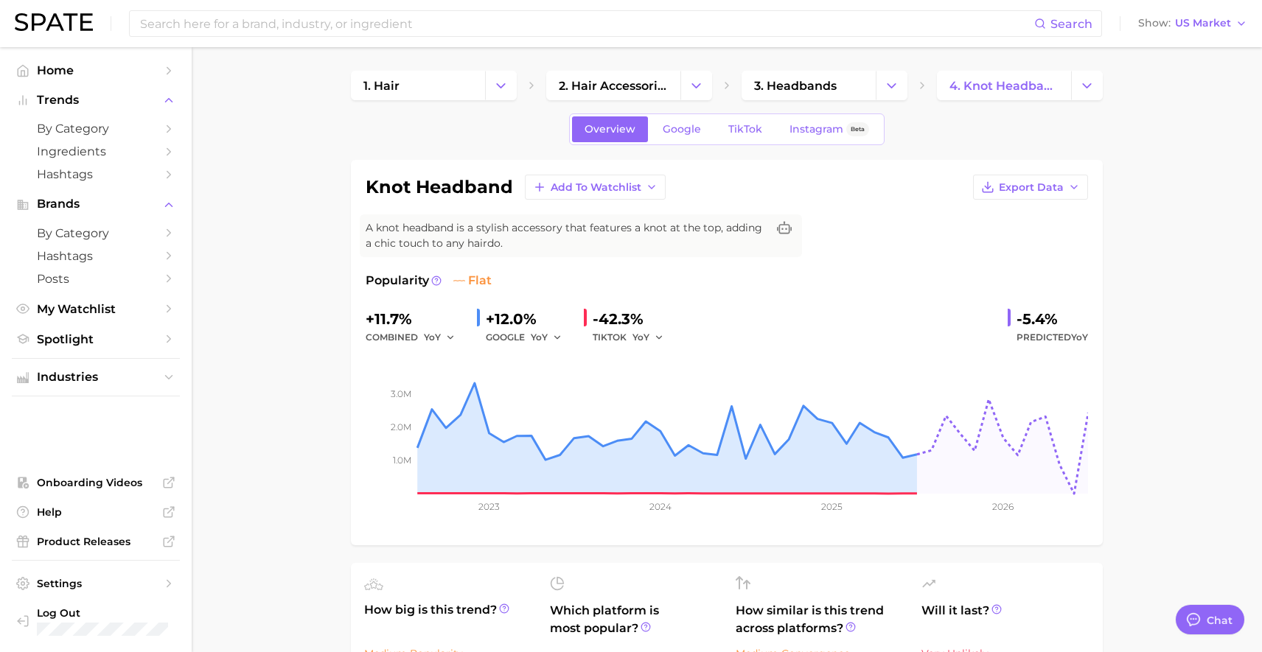
click at [713, 134] on div "Overview Google TikTok Instagram Beta" at bounding box center [726, 129] width 315 height 32
click at [699, 132] on span "Google" at bounding box center [682, 129] width 38 height 13
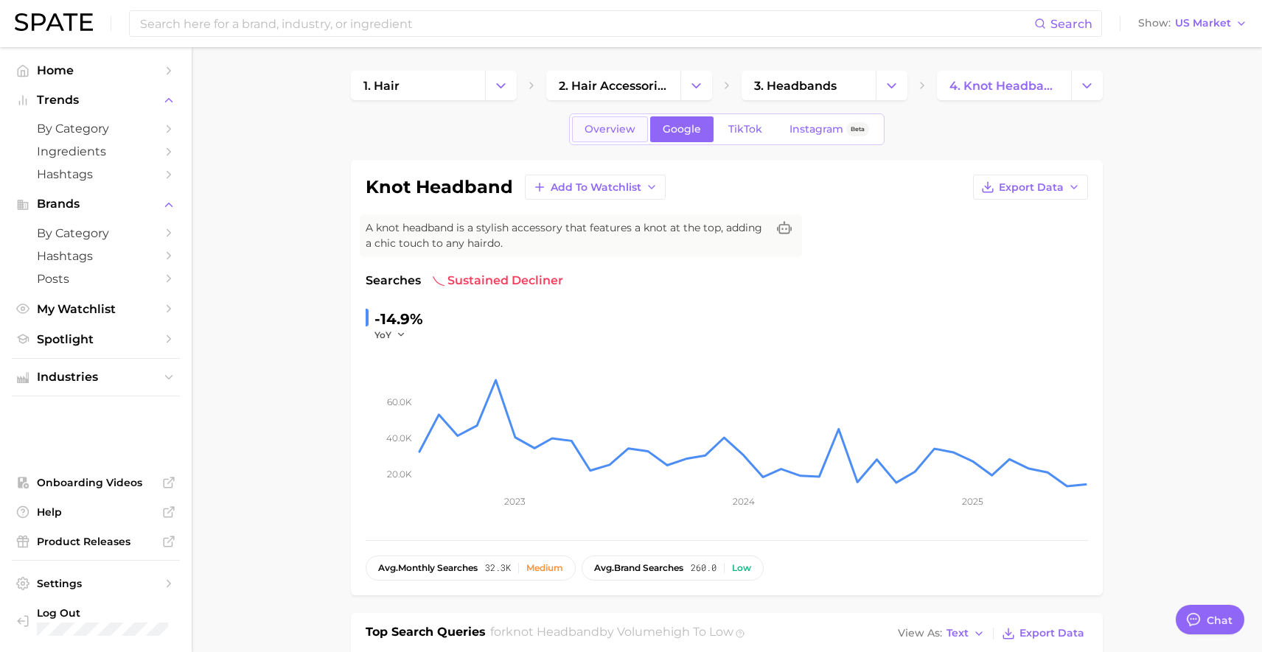
click at [616, 132] on span "Overview" at bounding box center [609, 129] width 51 height 13
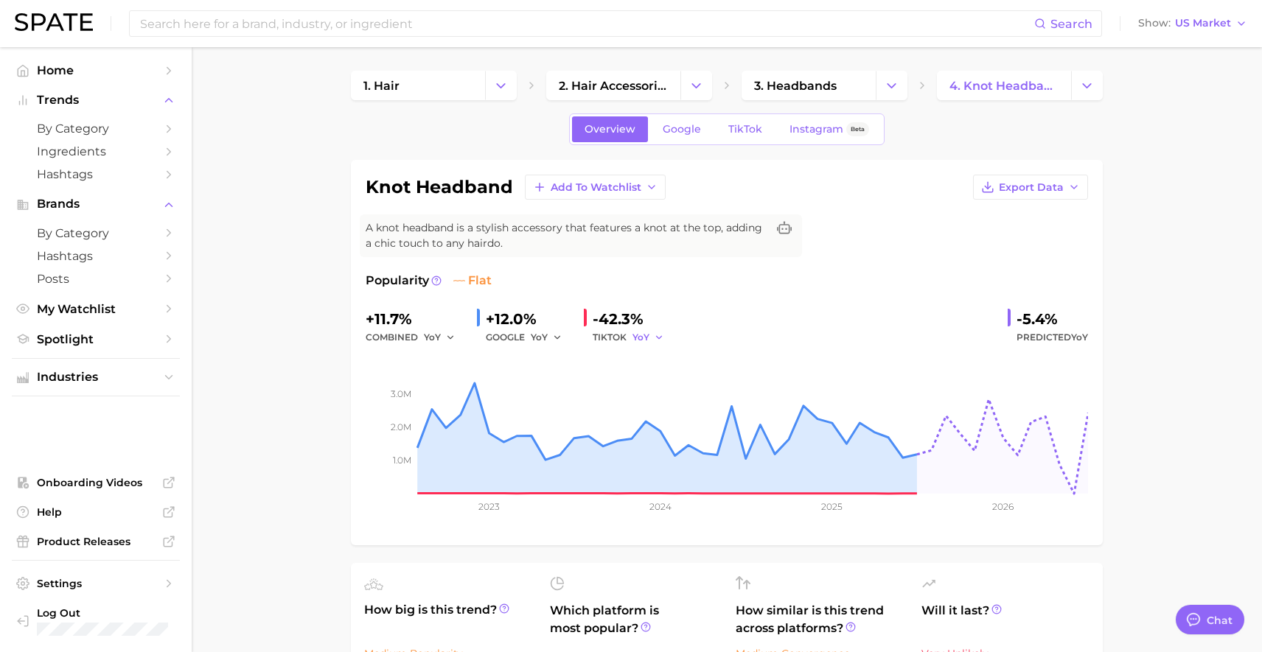
click at [635, 340] on span "YoY" at bounding box center [640, 337] width 17 height 13
click at [596, 413] on button "MoM" at bounding box center [592, 414] width 162 height 27
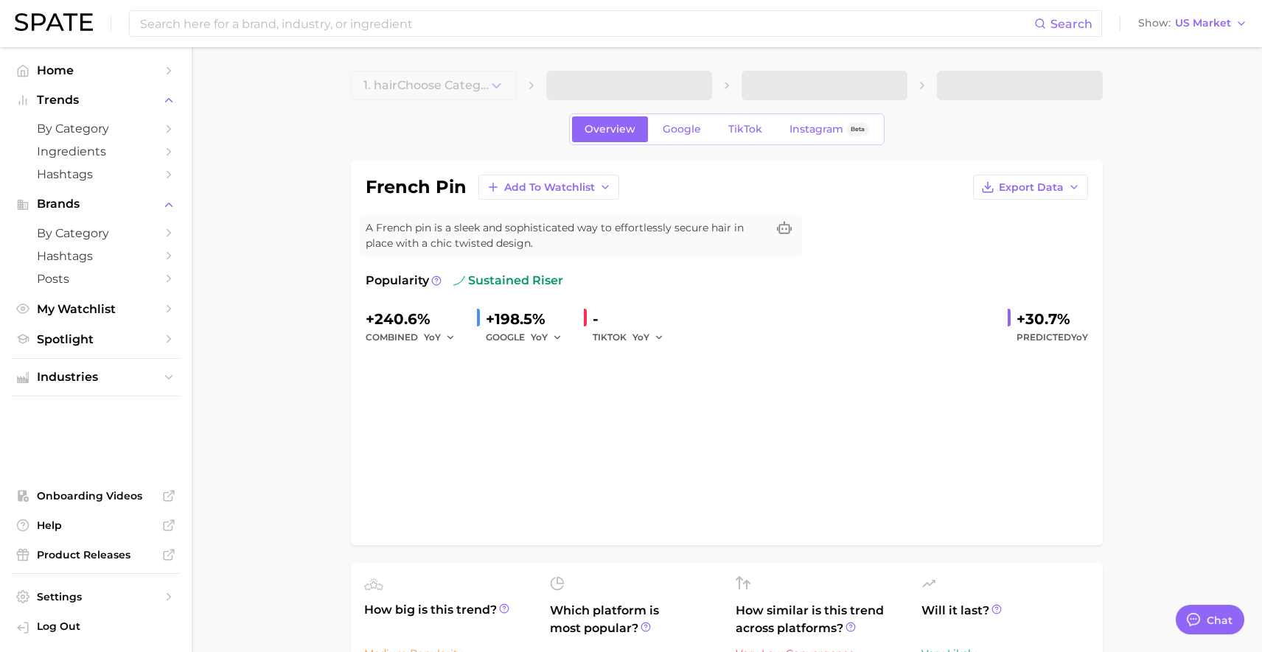
type textarea "x"
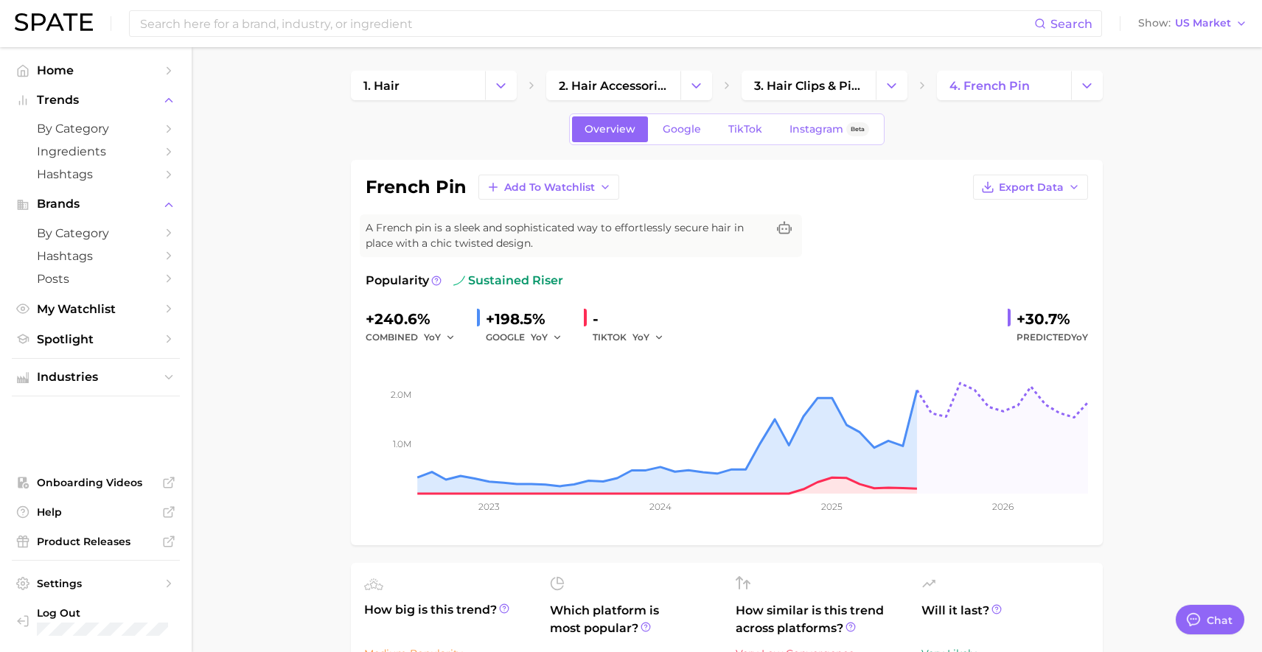
click at [565, 336] on div "YoY" at bounding box center [551, 338] width 41 height 18
click at [559, 338] on icon "button" at bounding box center [557, 337] width 10 height 10
click at [491, 408] on button "MoM" at bounding box center [491, 414] width 162 height 27
click at [535, 335] on span "MoM" at bounding box center [542, 337] width 22 height 13
click at [489, 354] on button "YoY" at bounding box center [491, 361] width 162 height 27
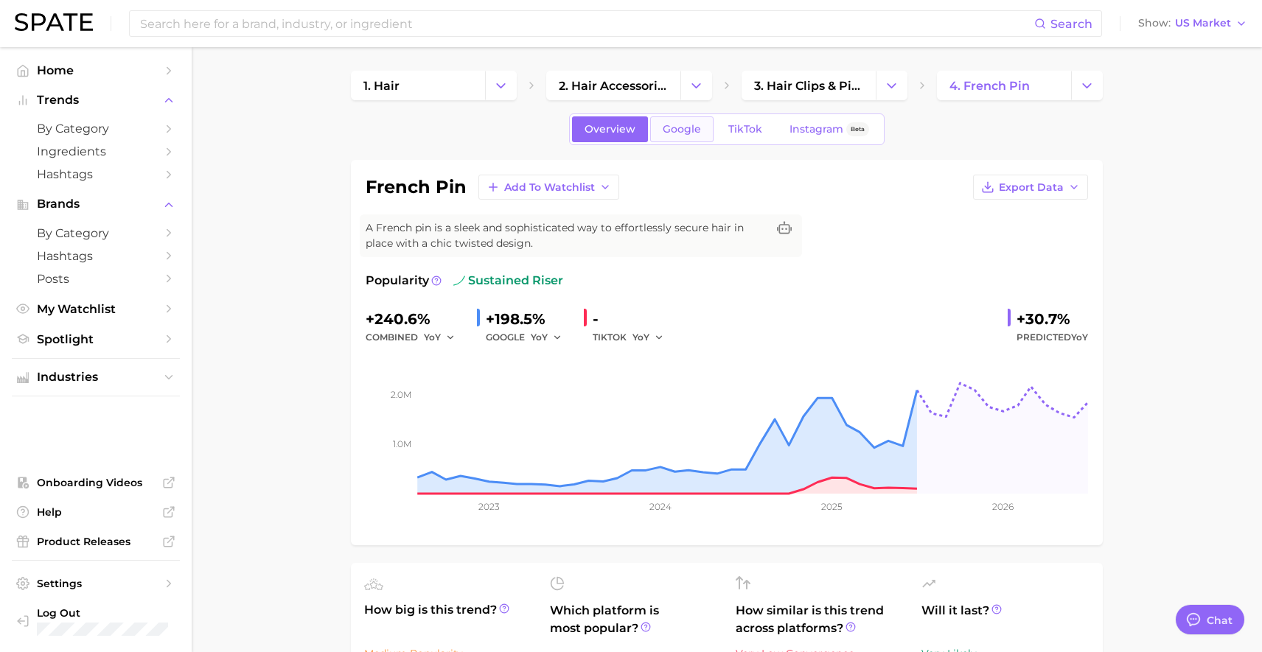
click at [671, 135] on link "Google" at bounding box center [681, 129] width 63 height 26
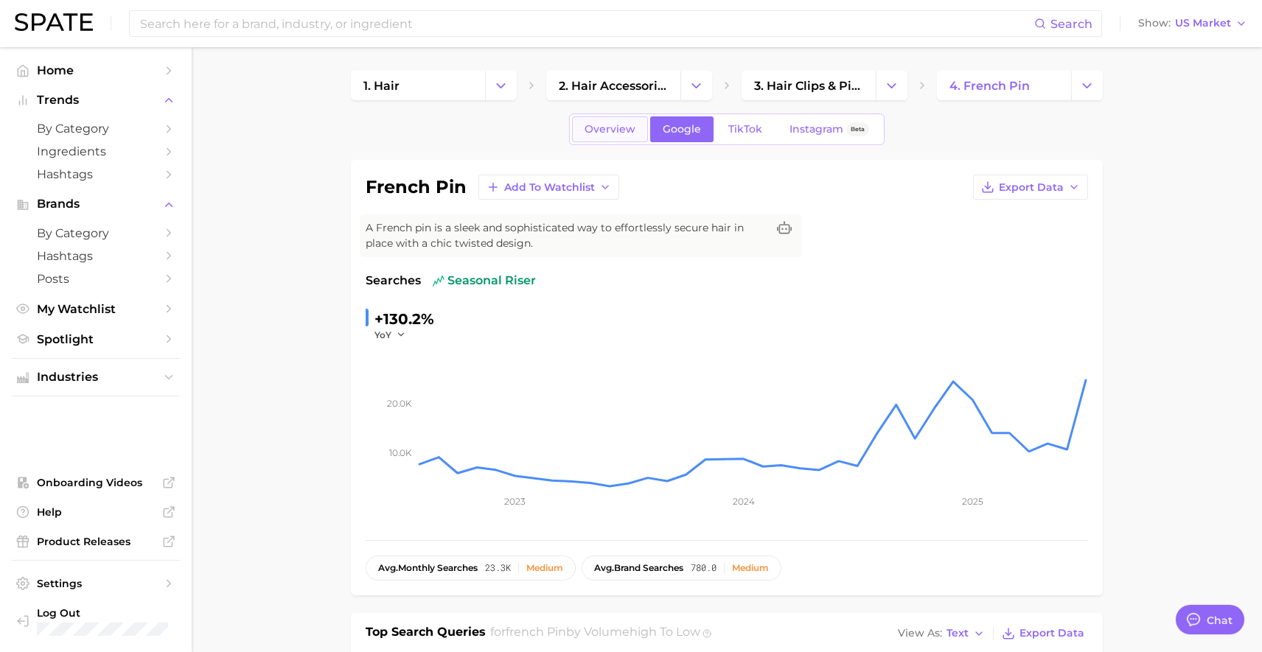
click at [635, 129] on link "Overview" at bounding box center [610, 129] width 76 height 26
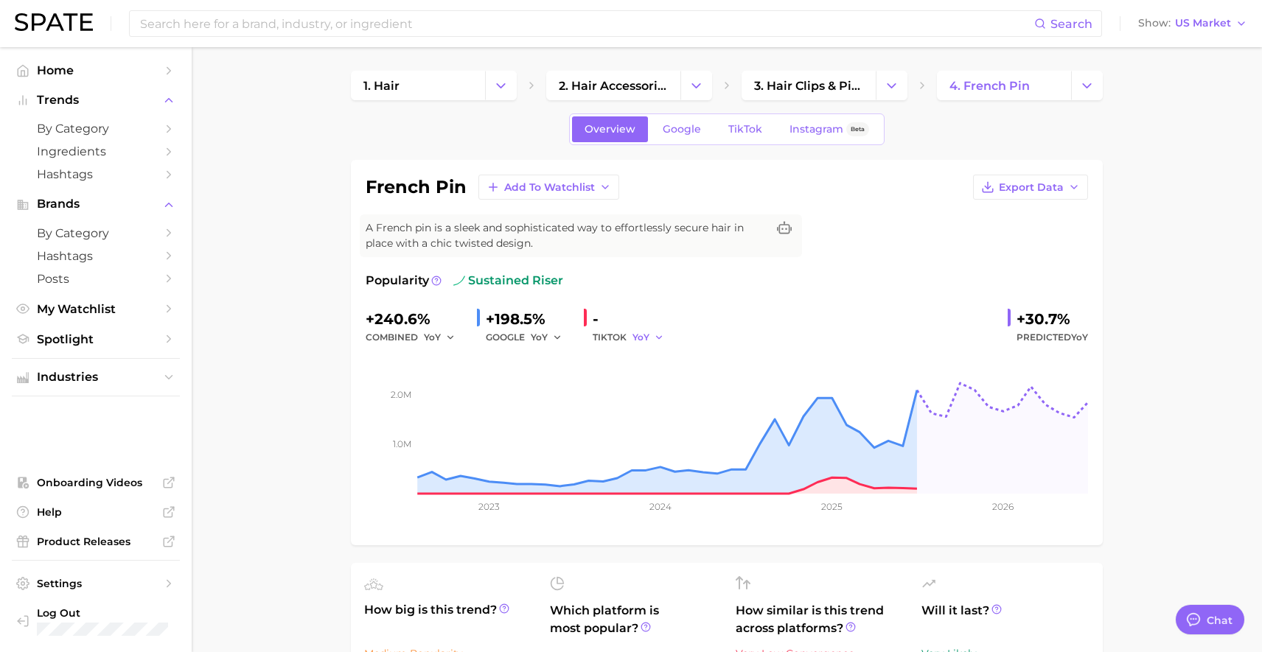
click at [633, 343] on span "YoY" at bounding box center [640, 337] width 17 height 13
click at [560, 412] on button "MoM" at bounding box center [592, 414] width 162 height 27
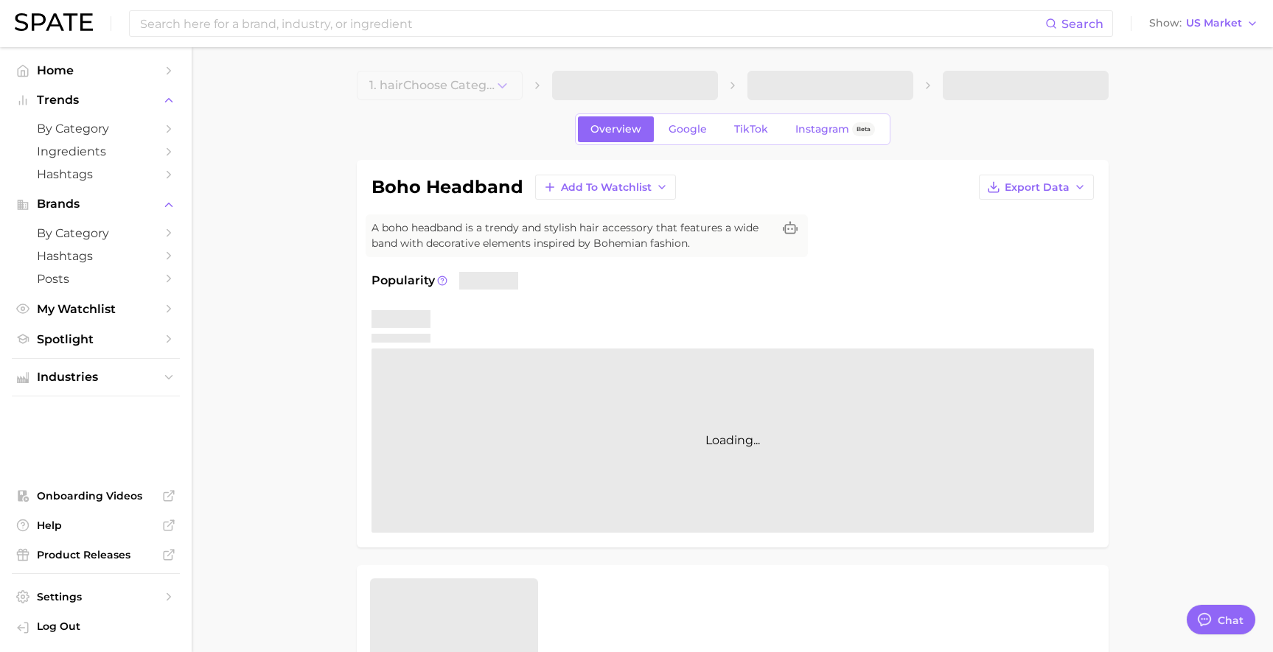
type textarea "x"
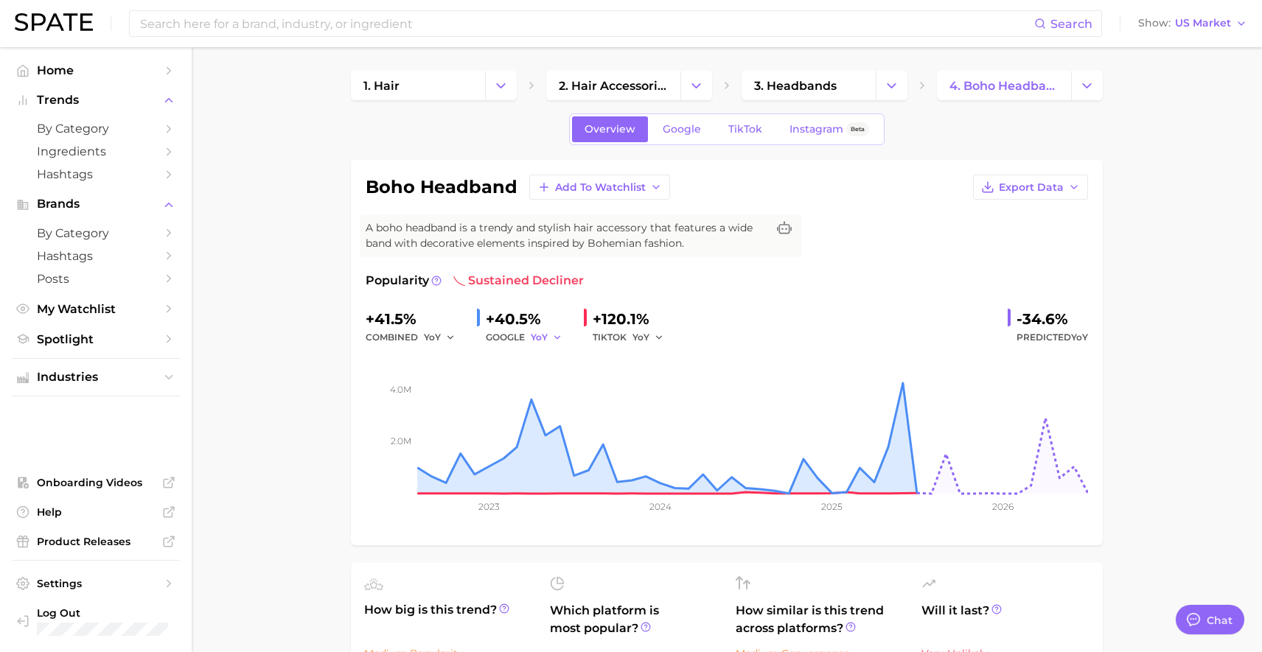
click at [543, 335] on span "YoY" at bounding box center [539, 337] width 17 height 13
click at [441, 415] on span "MoM" at bounding box center [430, 414] width 26 height 13
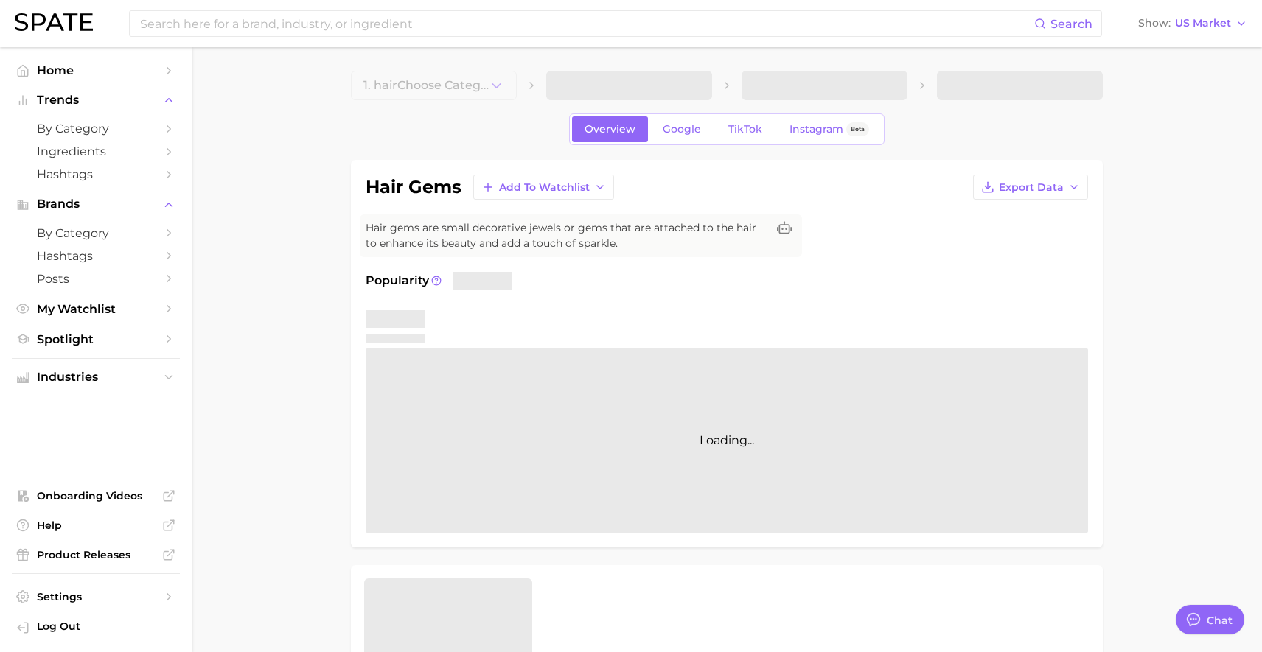
type textarea "x"
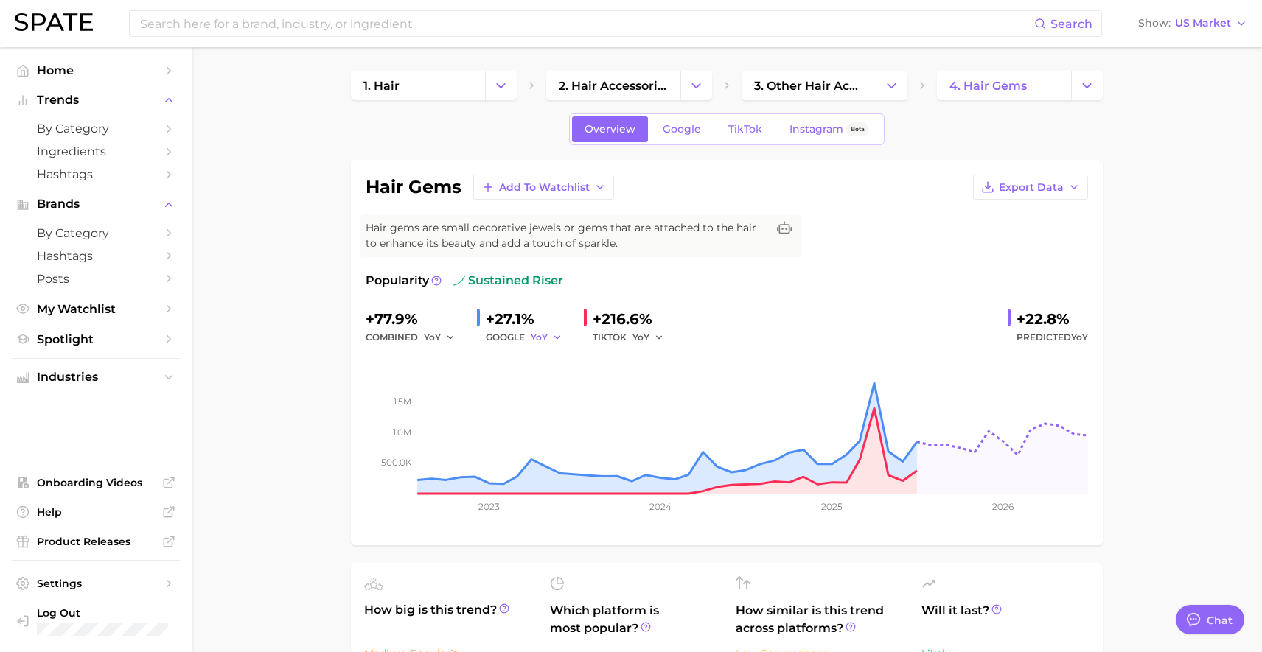
click at [537, 332] on span "YoY" at bounding box center [539, 337] width 17 height 13
click at [443, 418] on span "MoM" at bounding box center [430, 414] width 26 height 13
click at [553, 344] on button "MoM" at bounding box center [549, 338] width 37 height 18
click at [479, 369] on button "YoY" at bounding box center [491, 361] width 162 height 27
click at [677, 130] on span "Google" at bounding box center [682, 129] width 38 height 13
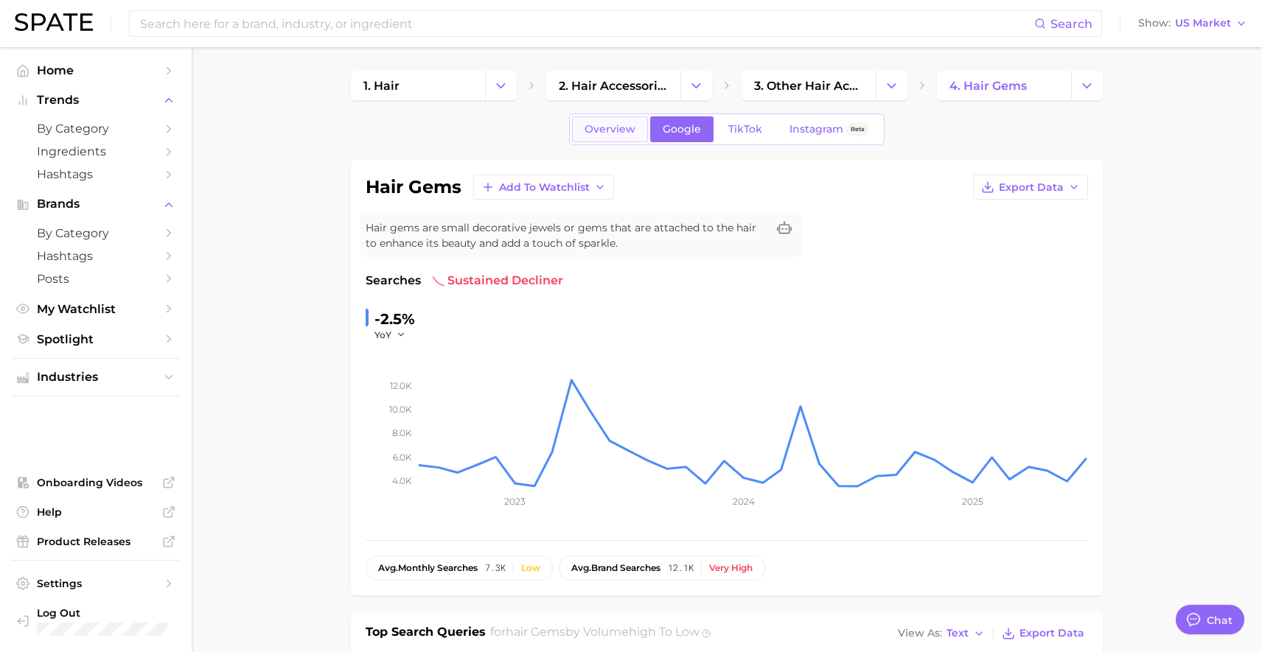
click at [616, 137] on link "Overview" at bounding box center [610, 129] width 76 height 26
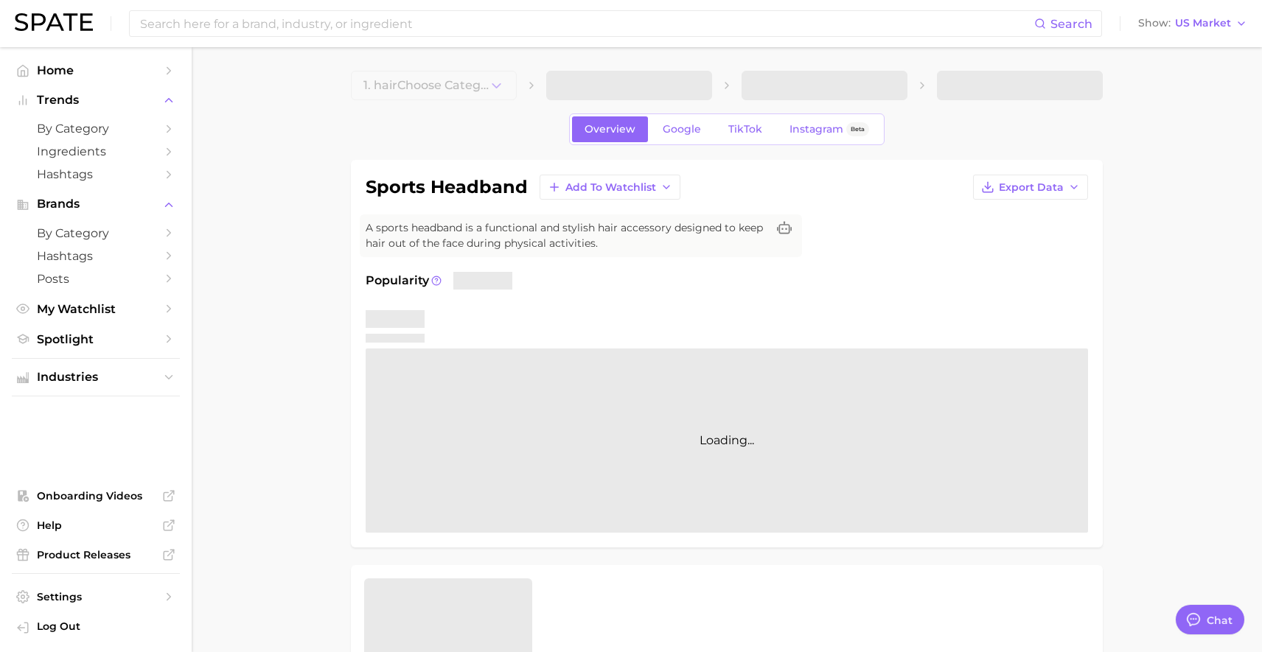
type textarea "x"
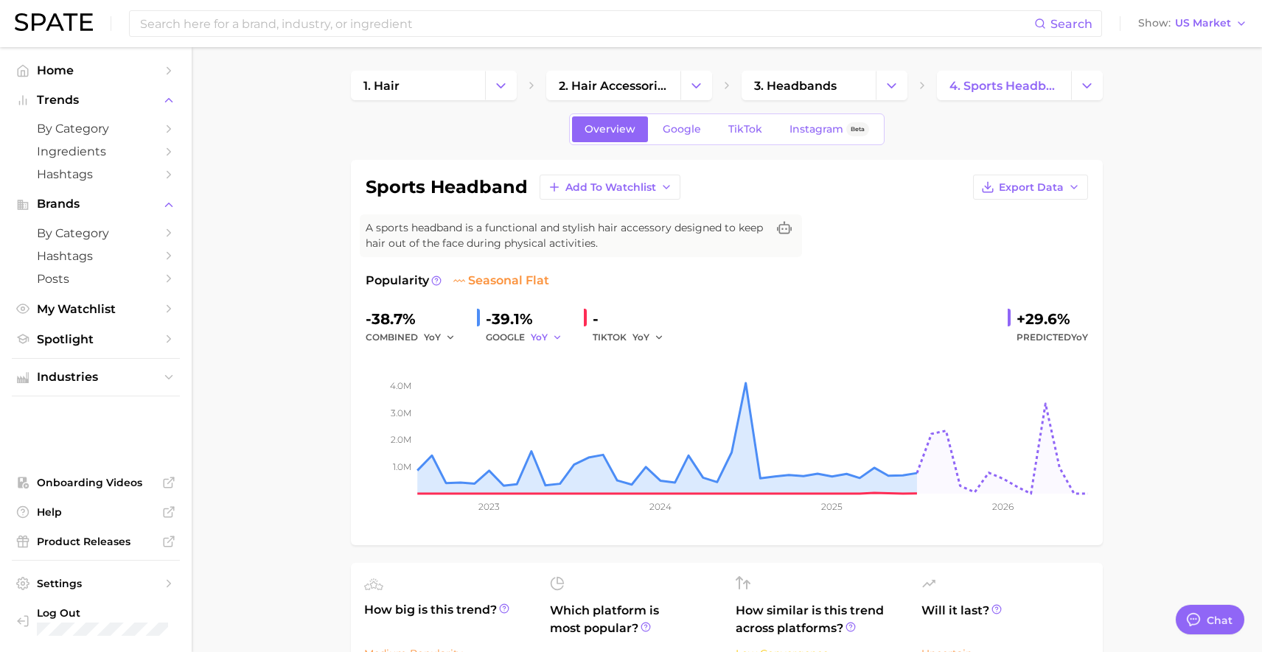
click at [556, 332] on icon "button" at bounding box center [557, 337] width 10 height 10
click at [491, 416] on button "MoM" at bounding box center [491, 414] width 162 height 27
click at [655, 8] on div "Search Show US Market" at bounding box center [631, 23] width 1232 height 47
click at [657, 17] on input at bounding box center [586, 23] width 895 height 25
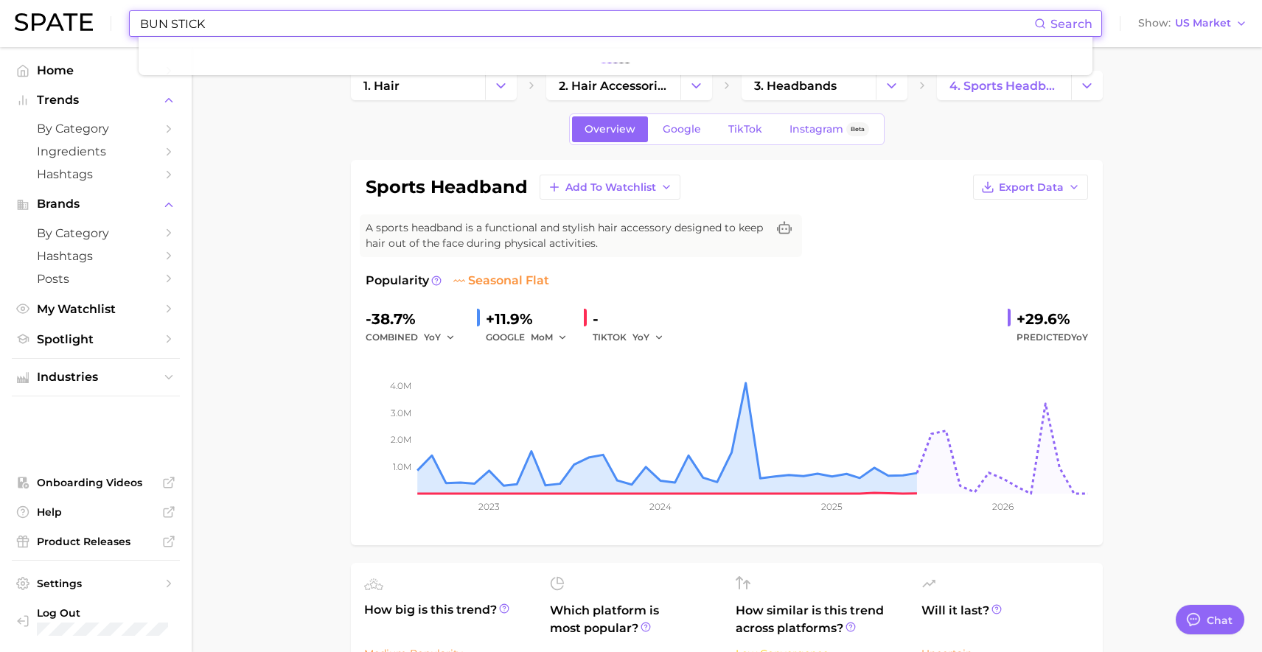
type input "BUN STICK"
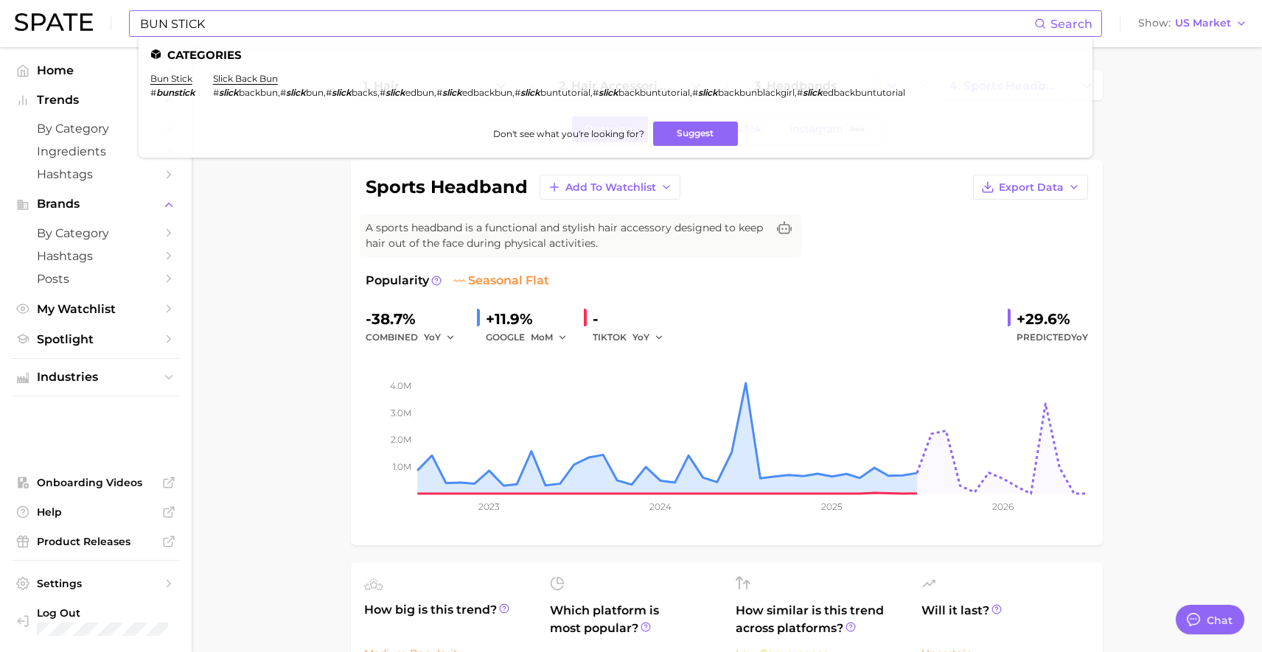
click at [179, 85] on li "bun stick # bunstick" at bounding box center [172, 85] width 45 height 25
click at [176, 77] on link "bun stick" at bounding box center [171, 78] width 42 height 11
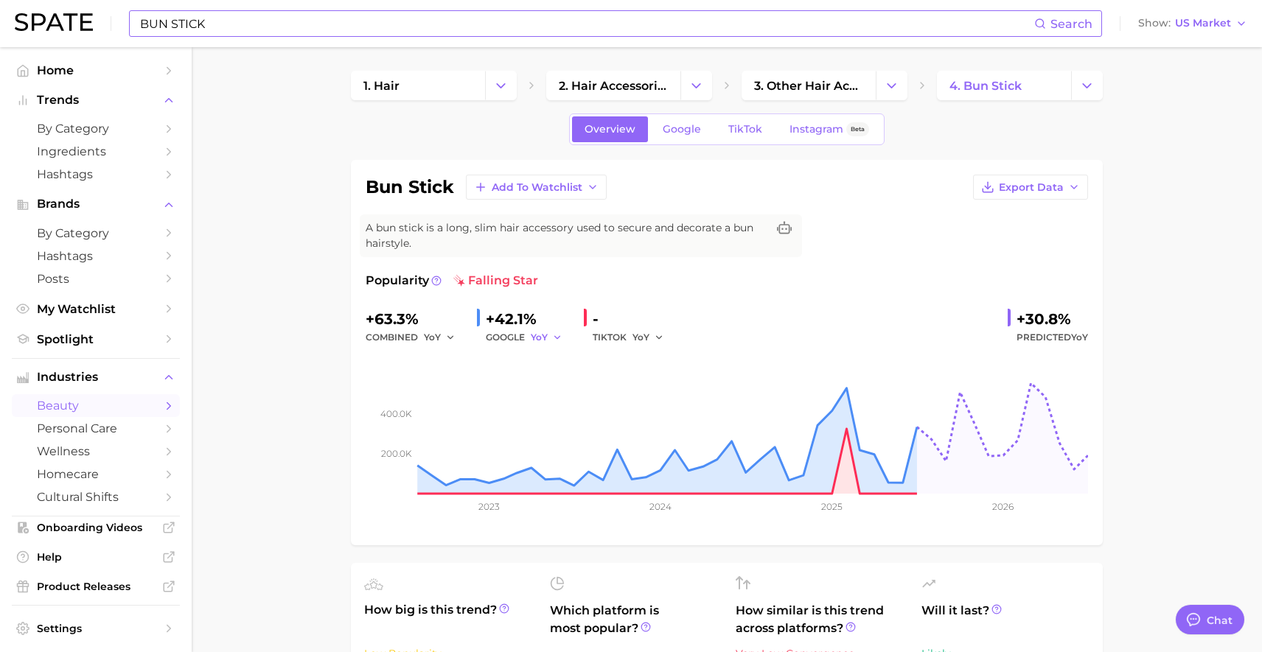
click at [547, 338] on span "YoY" at bounding box center [539, 337] width 17 height 13
click at [493, 419] on button "MoM" at bounding box center [491, 414] width 162 height 27
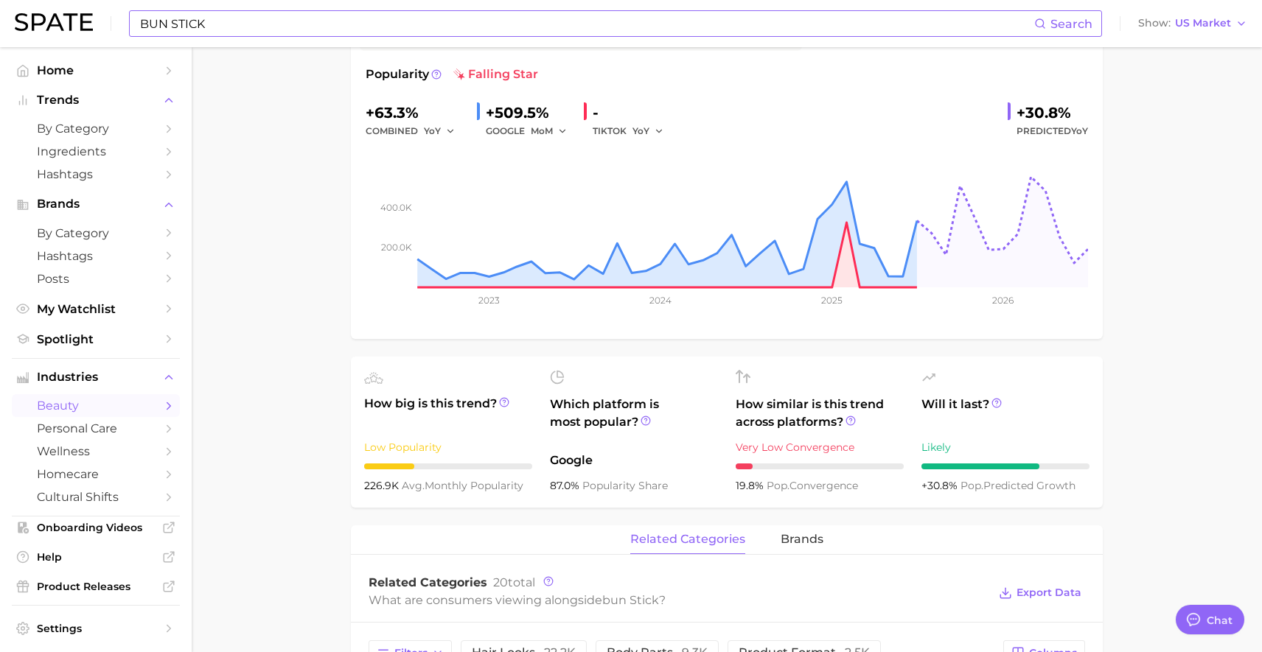
scroll to position [52, 0]
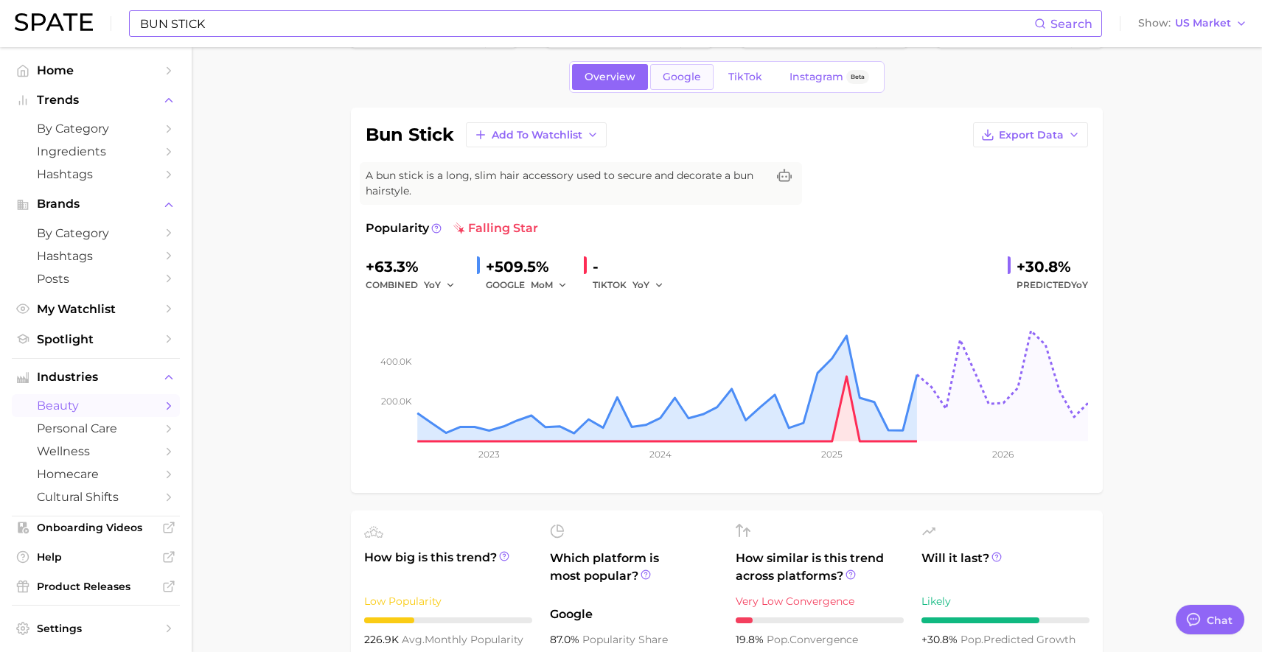
click at [676, 72] on span "Google" at bounding box center [682, 77] width 38 height 13
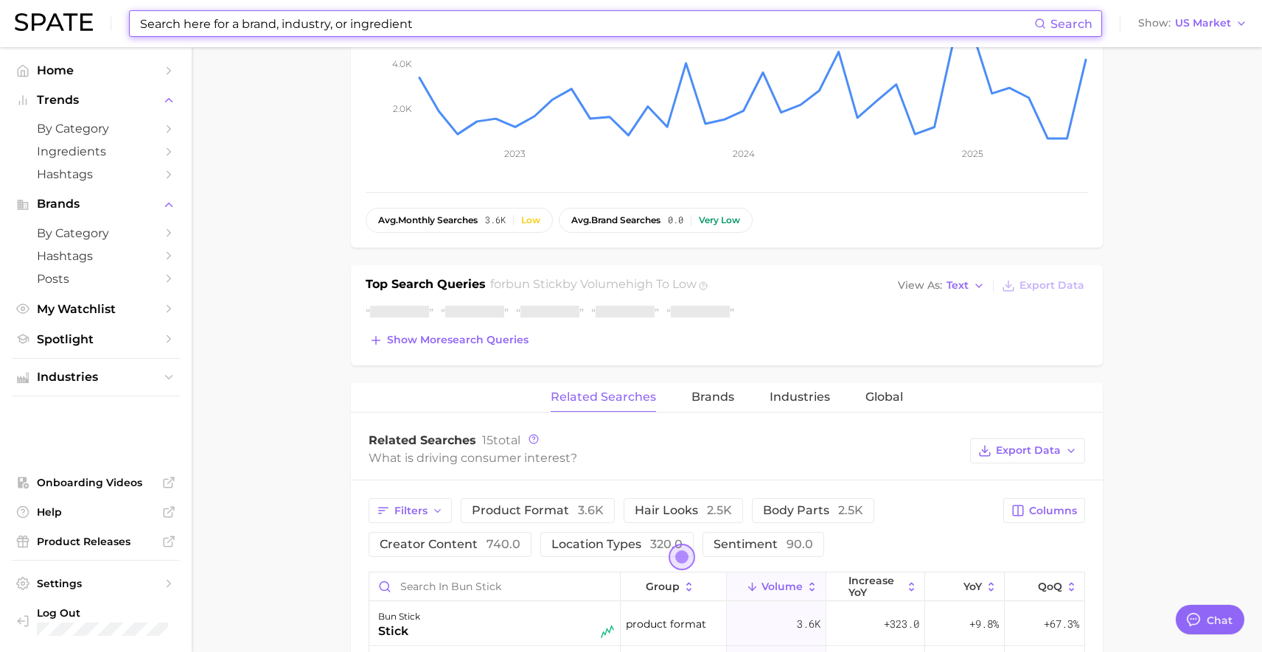
scroll to position [382, 0]
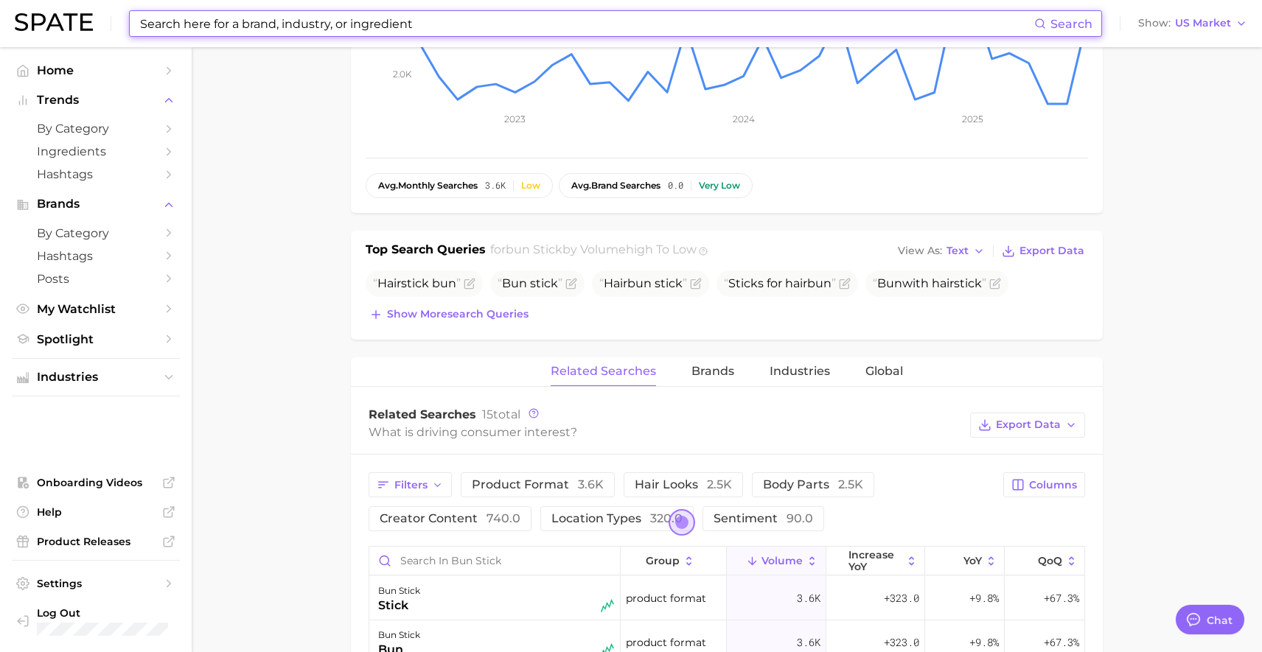
click at [4, 433] on nav "Home Trends by Category Ingredients Hashtags Brands by Category Hashtags Posts …" at bounding box center [96, 349] width 192 height 605
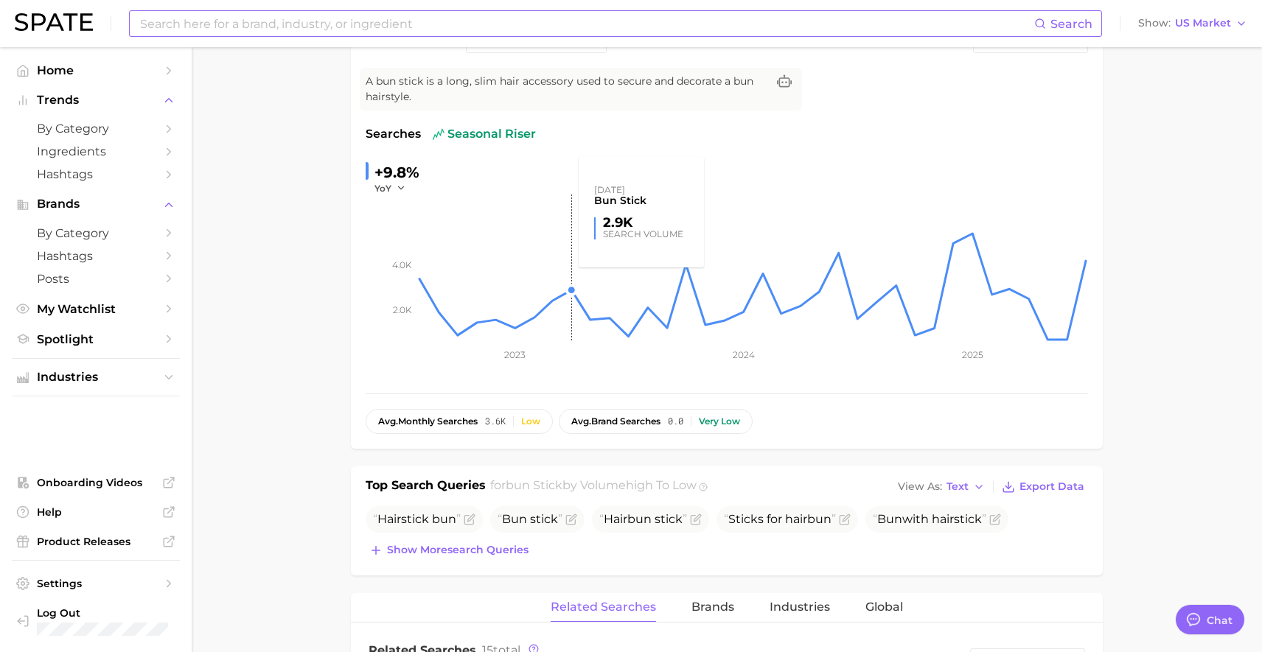
scroll to position [0, 0]
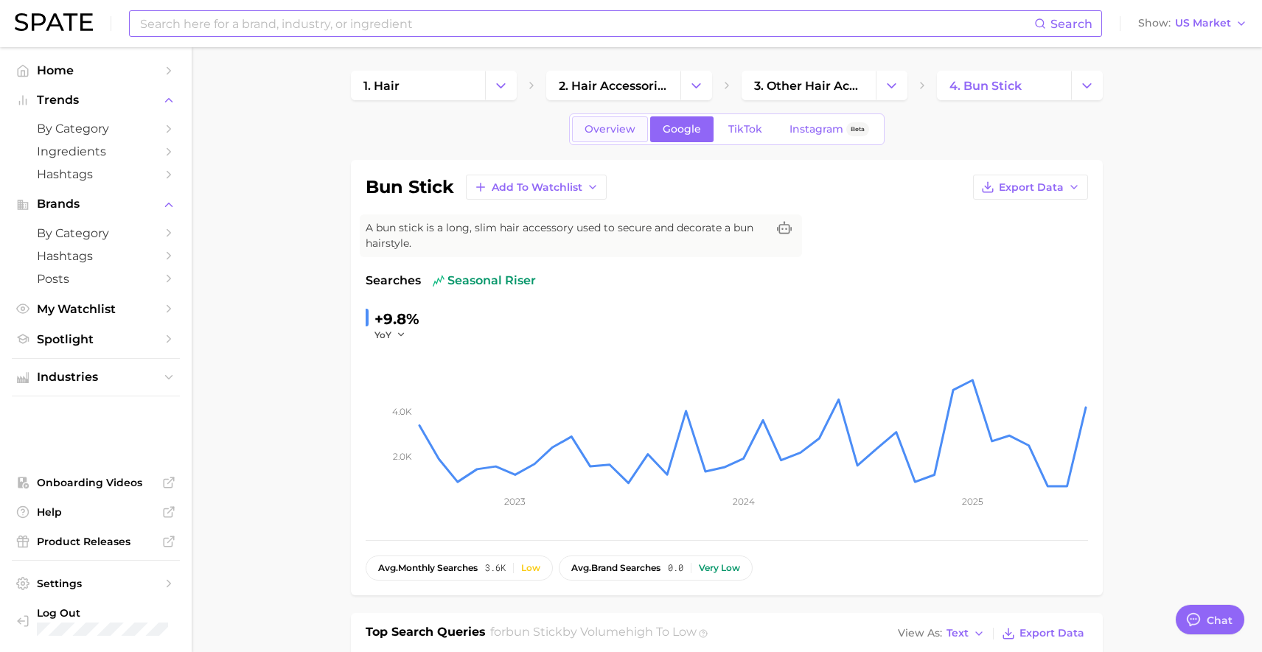
click at [578, 125] on link "Overview" at bounding box center [610, 129] width 76 height 26
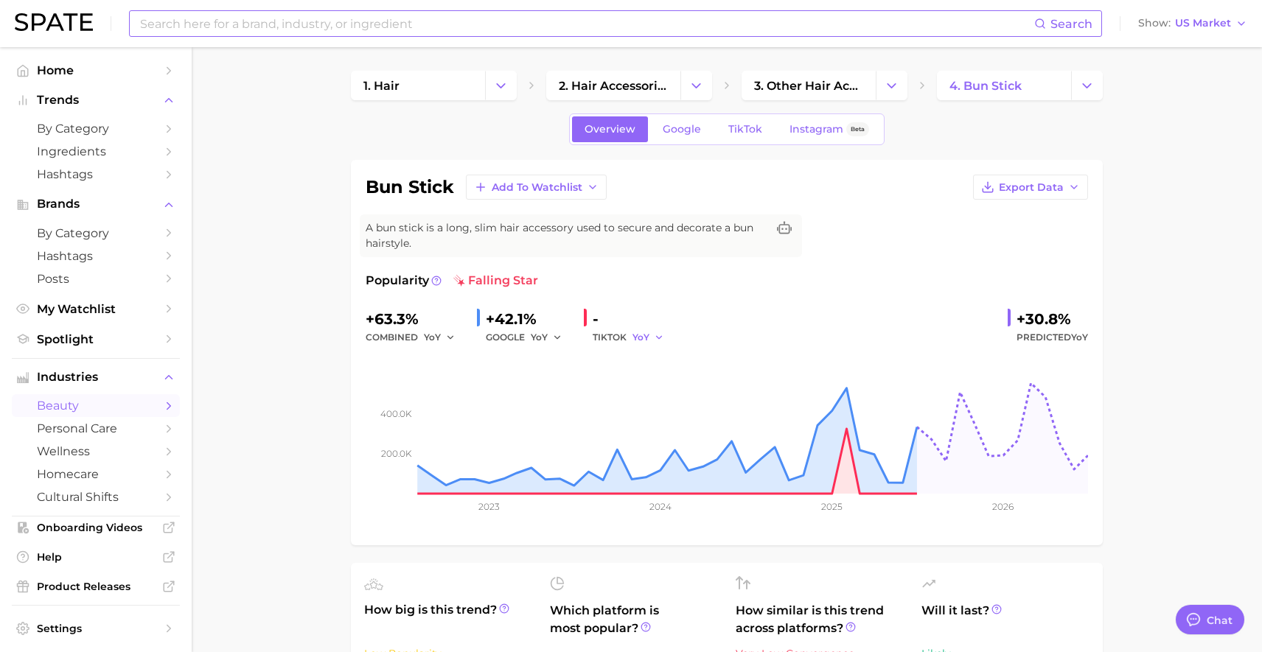
click at [640, 332] on span "YoY" at bounding box center [640, 337] width 17 height 13
click at [520, 412] on span "MoM" at bounding box center [532, 414] width 26 height 13
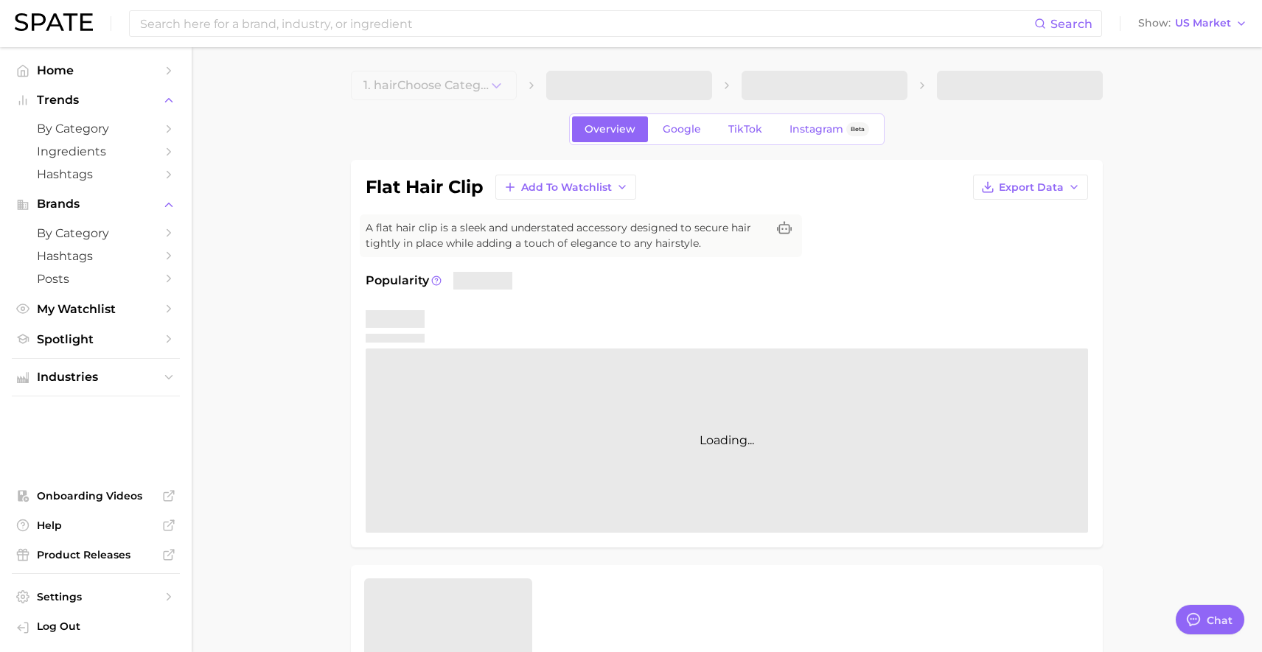
type textarea "x"
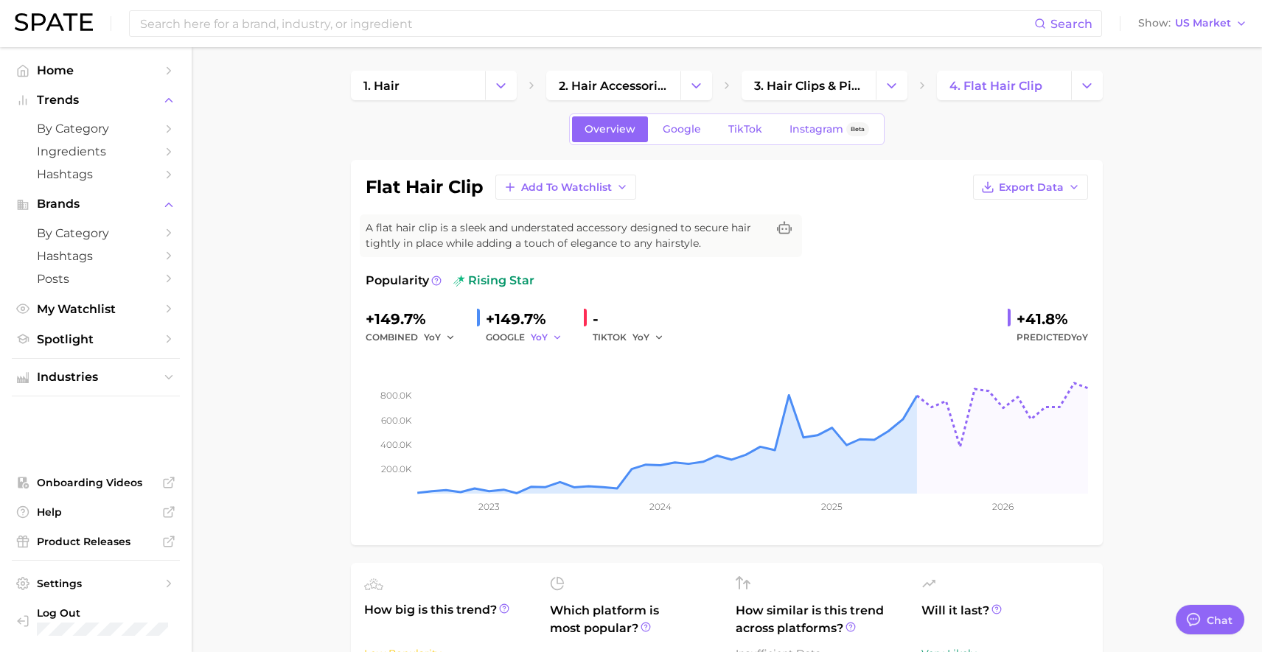
click at [540, 342] on span "YoY" at bounding box center [539, 337] width 17 height 13
click at [467, 406] on button "MoM" at bounding box center [491, 414] width 162 height 27
click at [679, 128] on span "Google" at bounding box center [682, 129] width 38 height 13
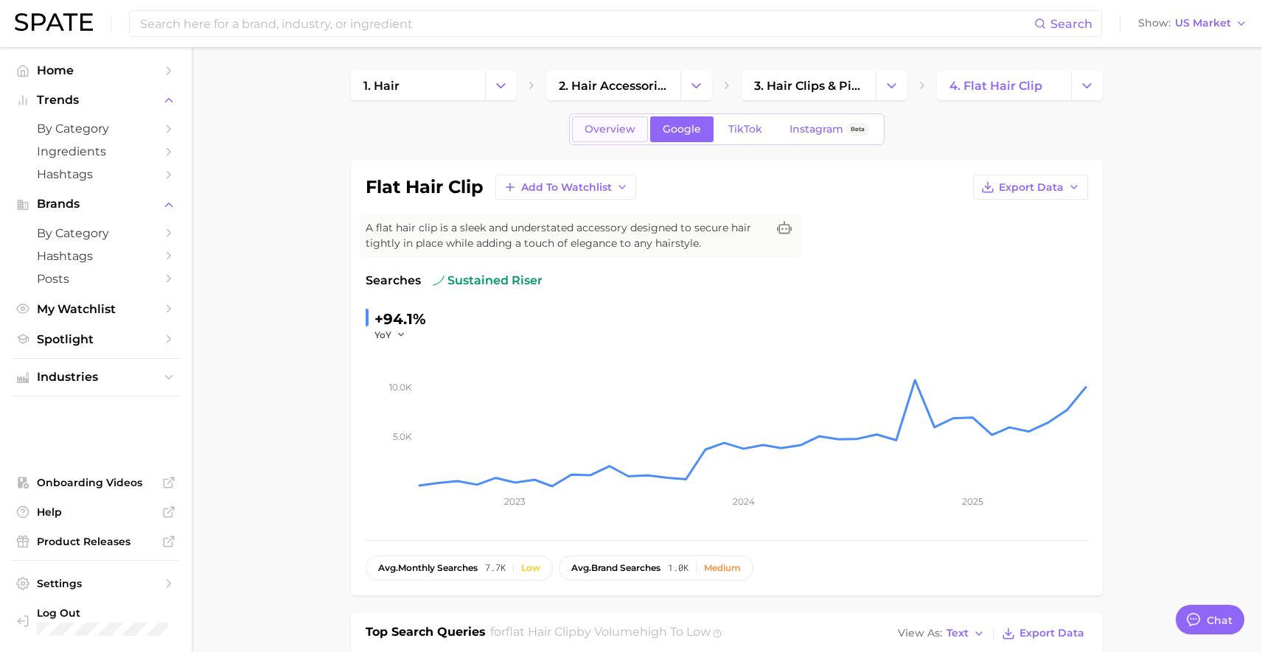
click at [607, 135] on span "Overview" at bounding box center [609, 129] width 51 height 13
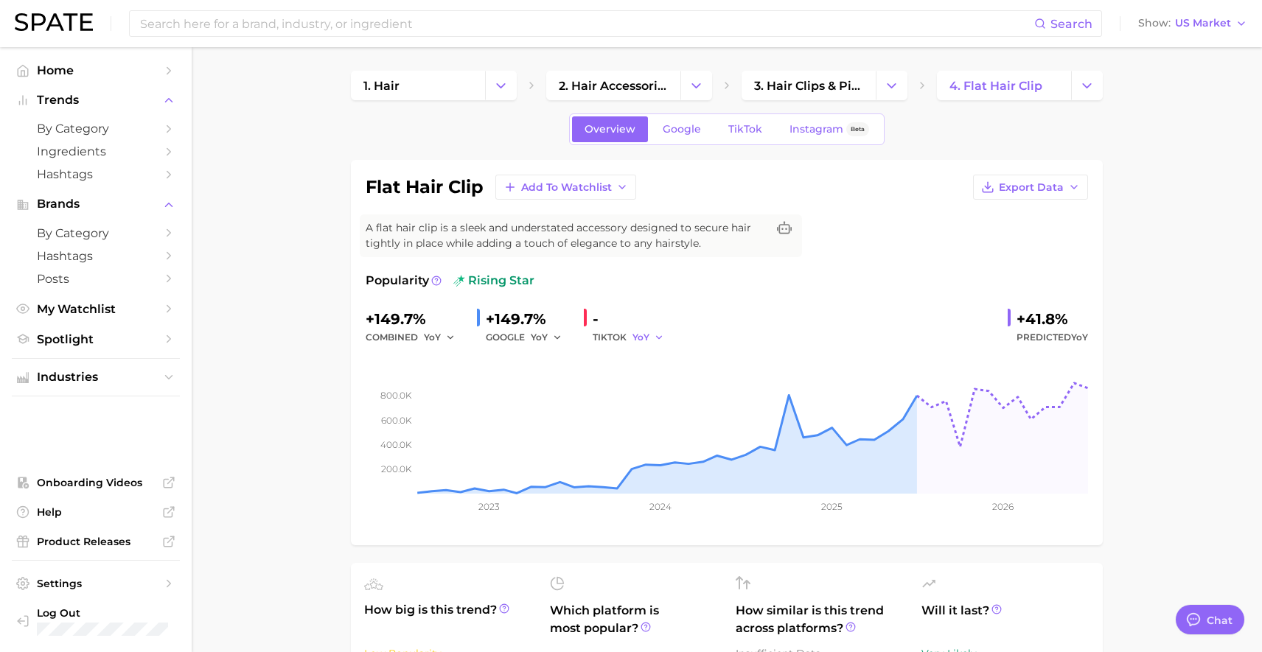
click at [643, 338] on span "YoY" at bounding box center [640, 337] width 17 height 13
click at [585, 403] on button "MoM" at bounding box center [592, 414] width 162 height 27
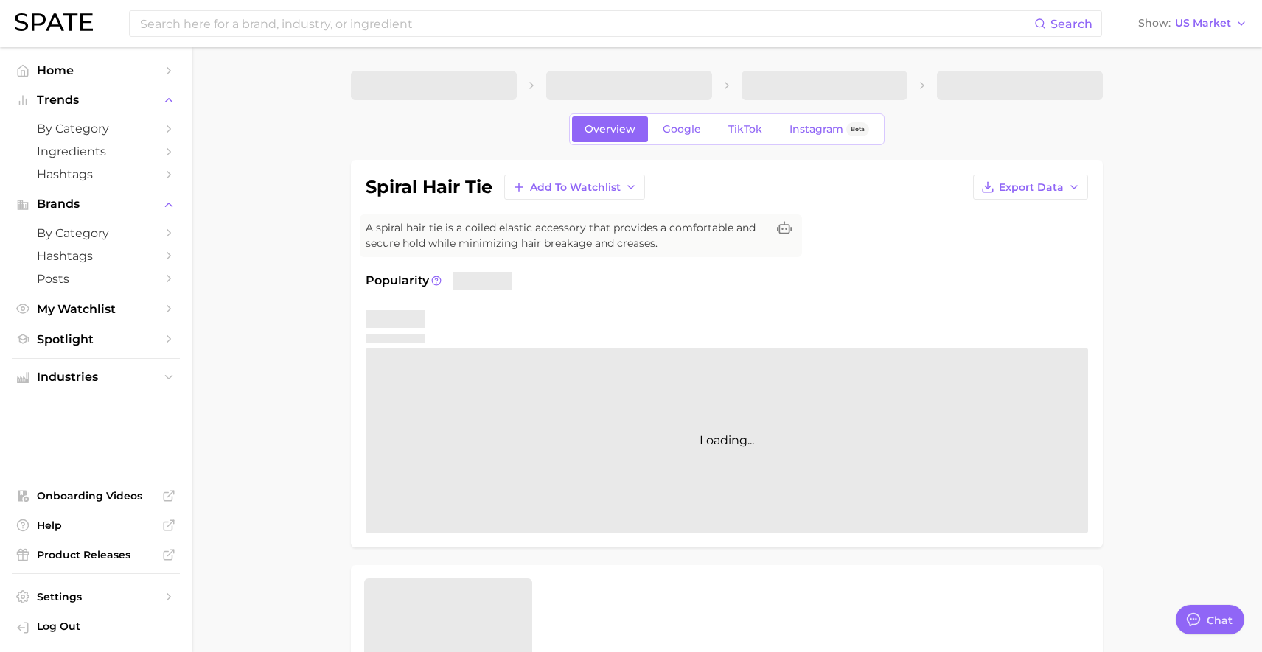
type textarea "x"
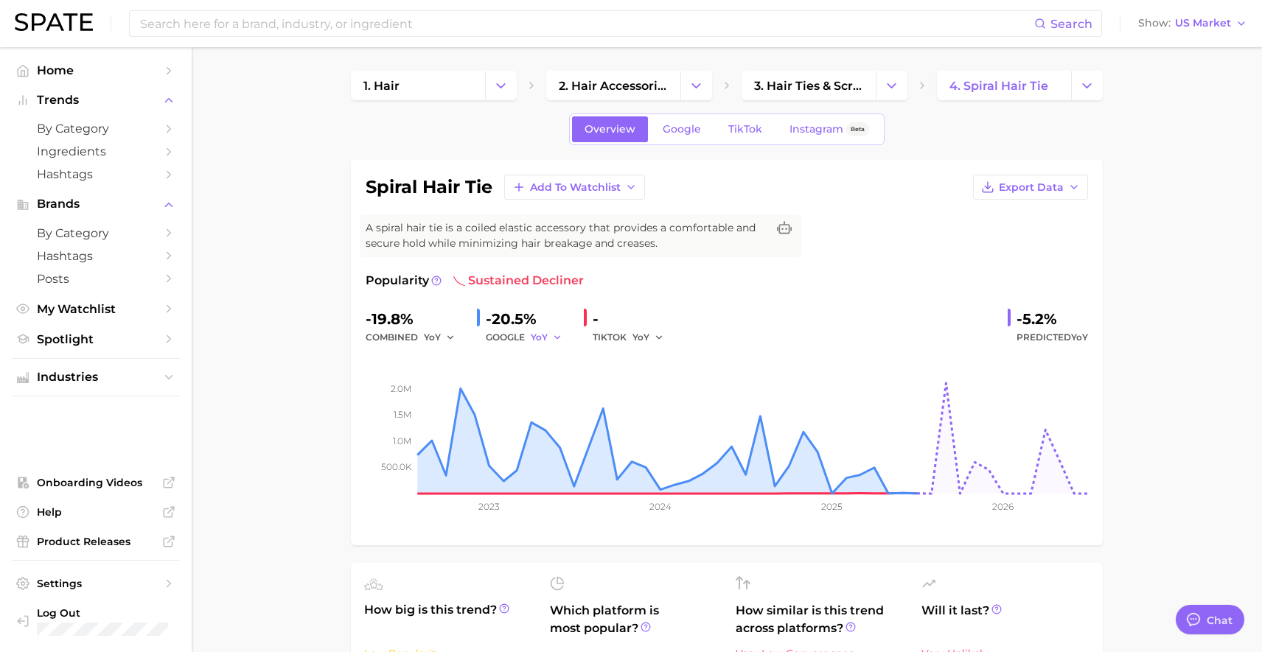
click at [557, 339] on icon "button" at bounding box center [557, 337] width 10 height 10
click at [486, 419] on button "MoM" at bounding box center [491, 414] width 162 height 27
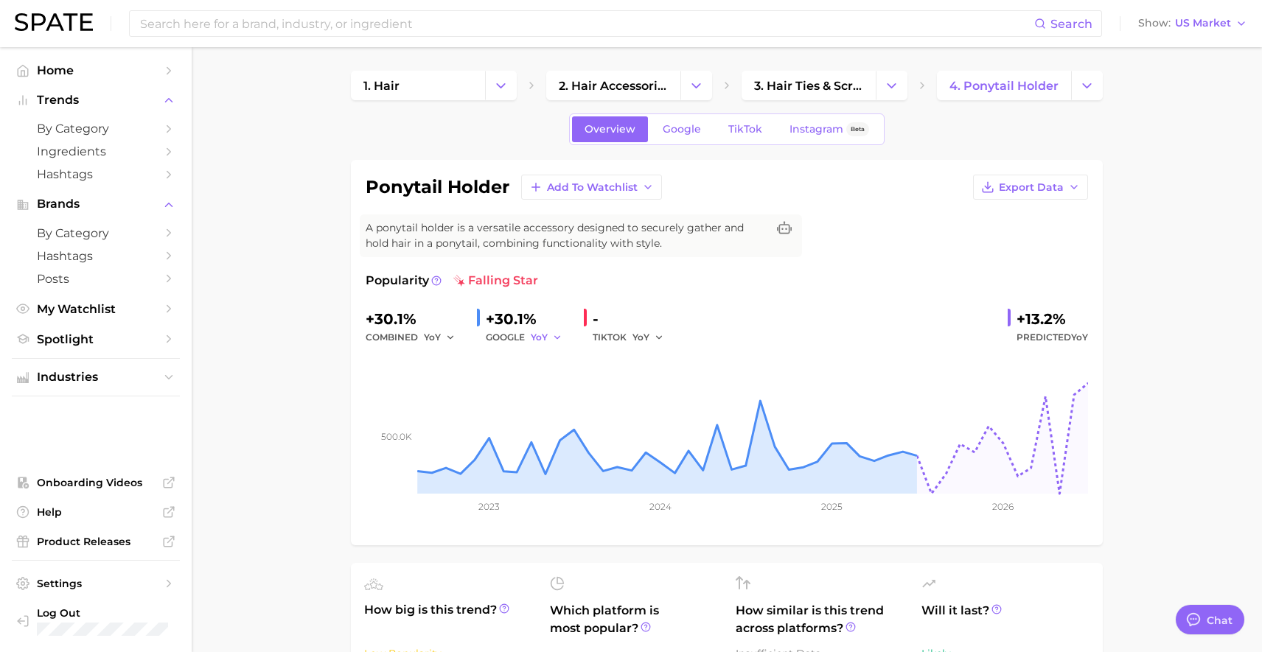
click at [552, 335] on icon "button" at bounding box center [557, 337] width 10 height 10
click at [505, 411] on button "MoM" at bounding box center [491, 414] width 162 height 27
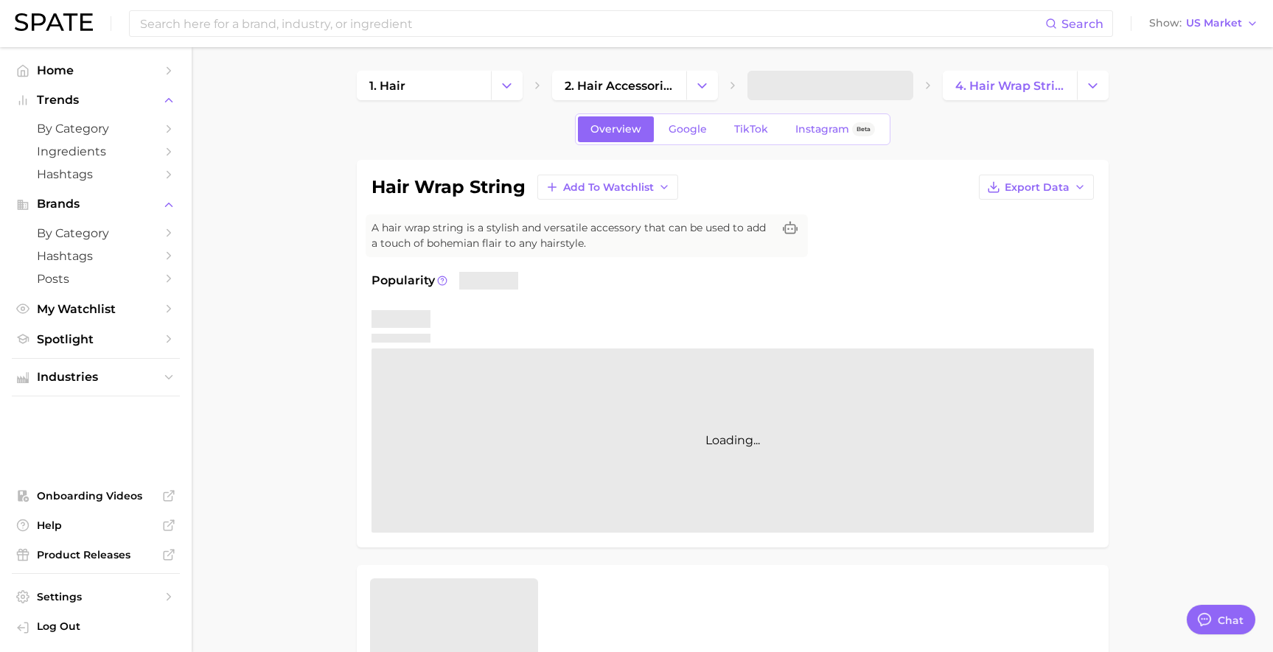
type textarea "x"
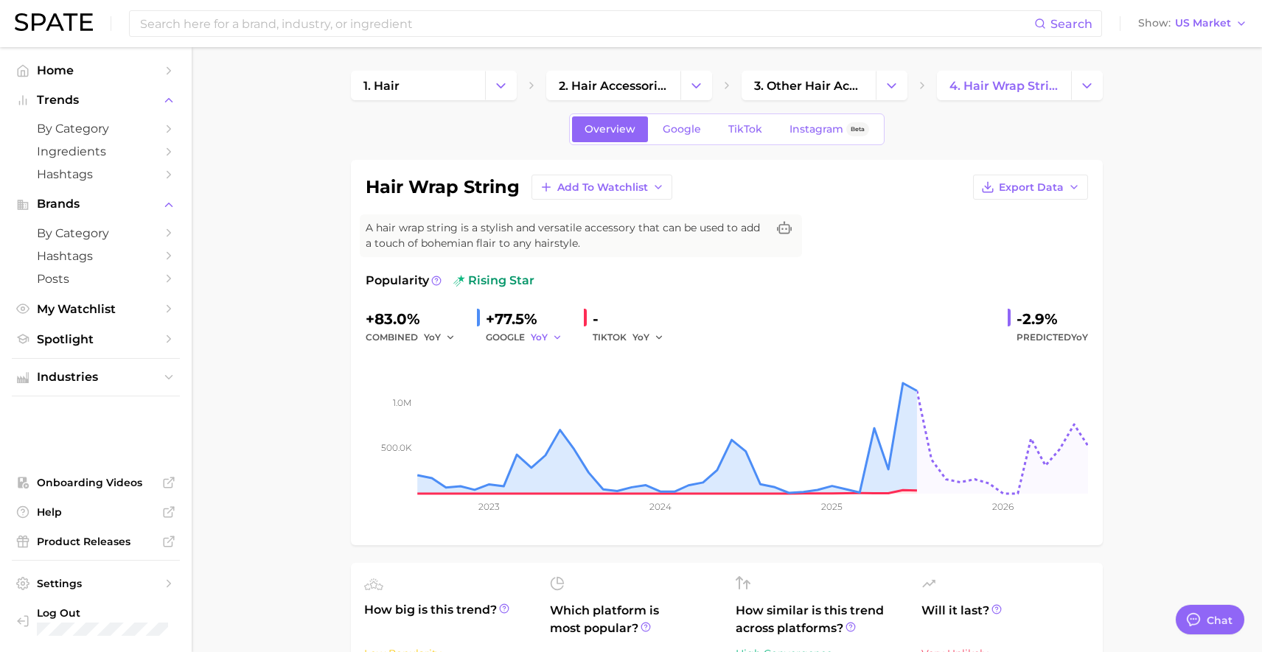
click at [548, 338] on button "YoY" at bounding box center [547, 338] width 32 height 18
click at [492, 416] on button "MoM" at bounding box center [491, 414] width 162 height 27
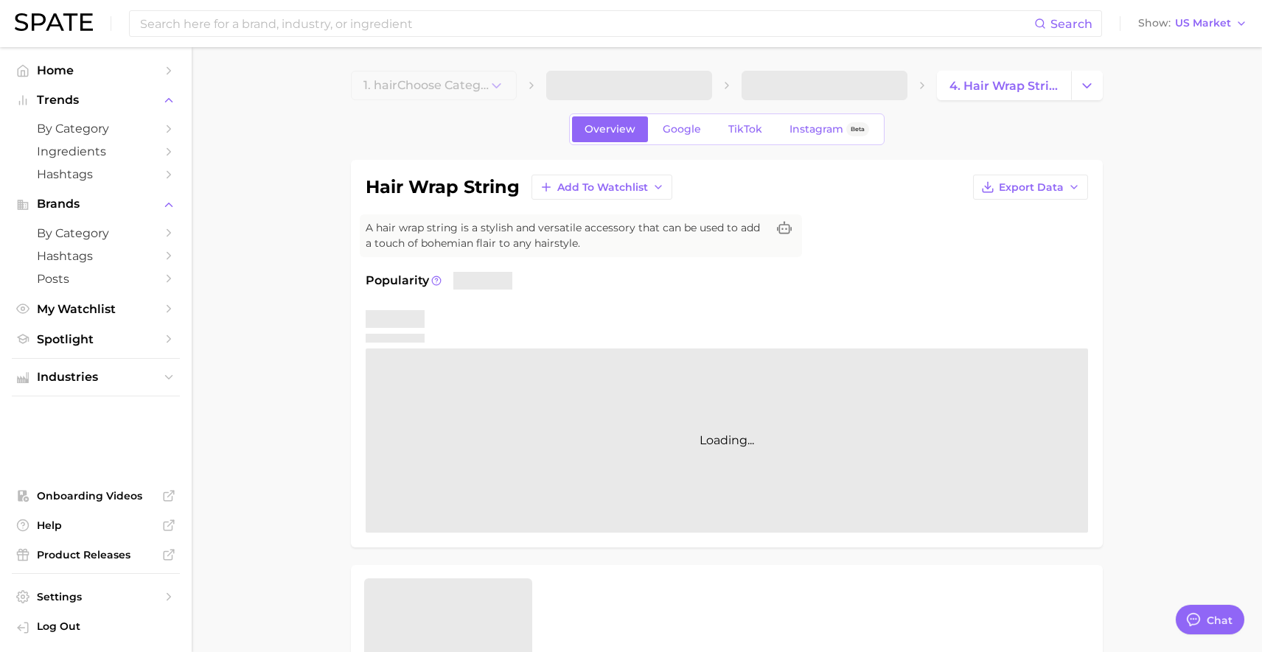
type textarea "x"
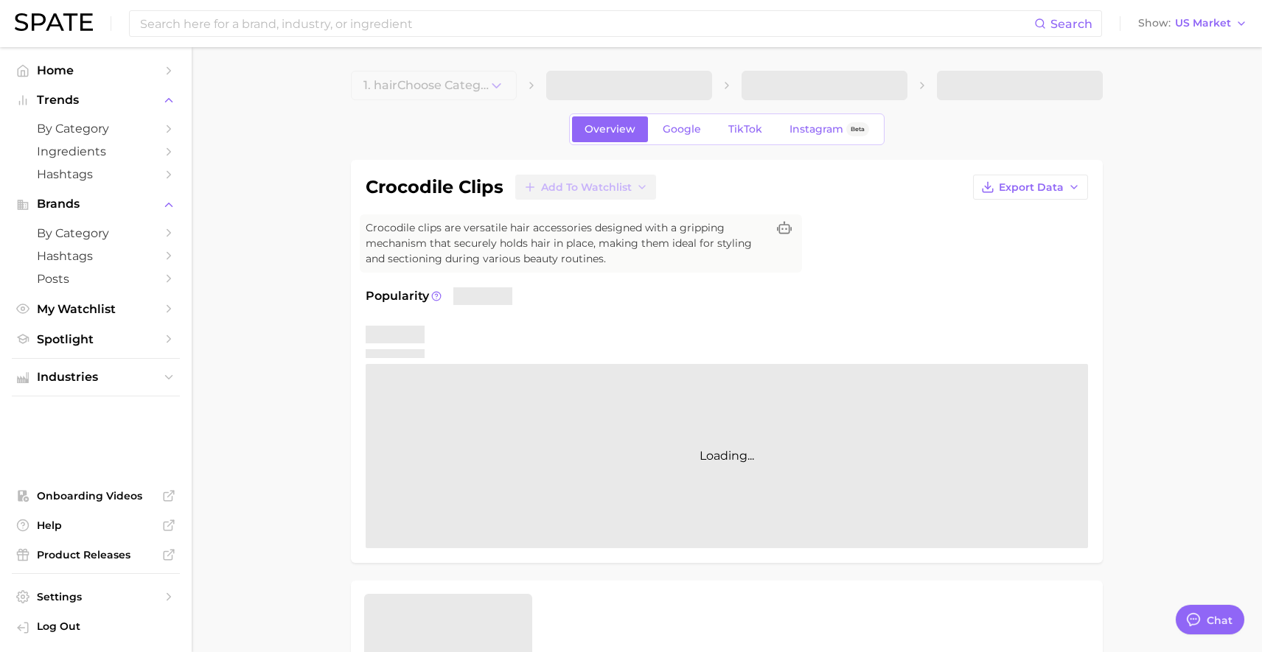
type textarea "x"
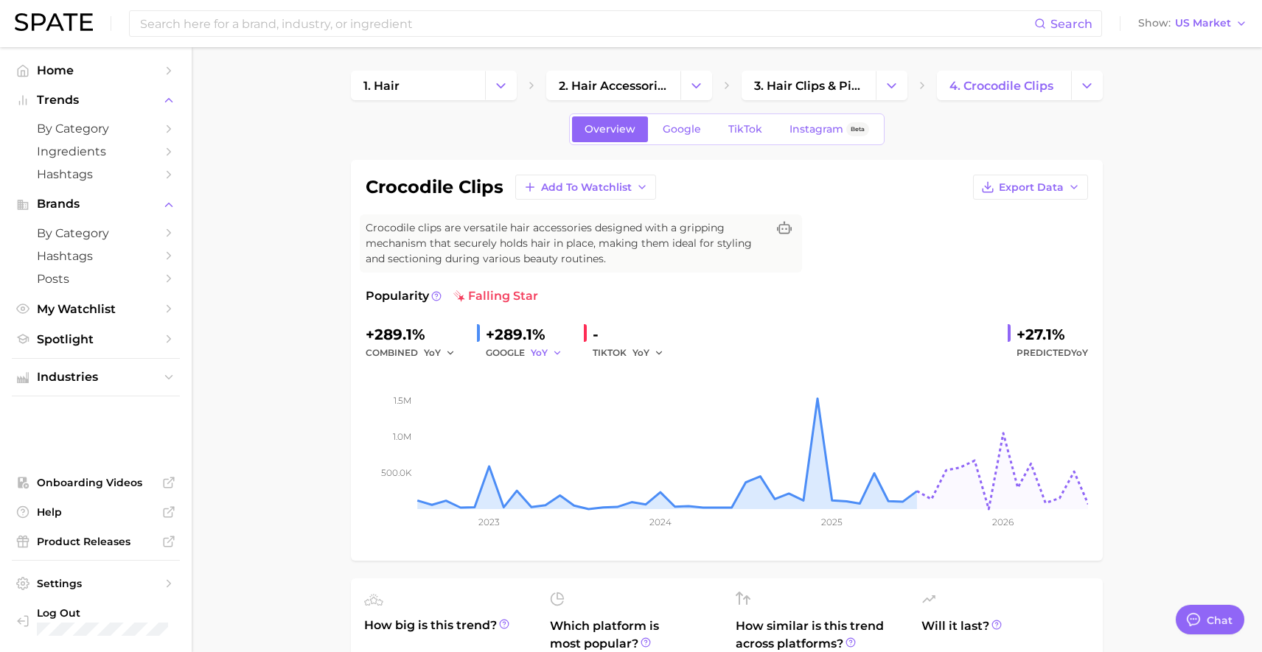
click at [552, 352] on icon "button" at bounding box center [557, 353] width 10 height 10
click at [511, 422] on button "MoM" at bounding box center [491, 429] width 162 height 27
click at [554, 354] on button "MoM" at bounding box center [549, 353] width 37 height 18
click at [489, 380] on button "YoY" at bounding box center [491, 376] width 162 height 27
click at [668, 125] on span "Google" at bounding box center [682, 129] width 38 height 13
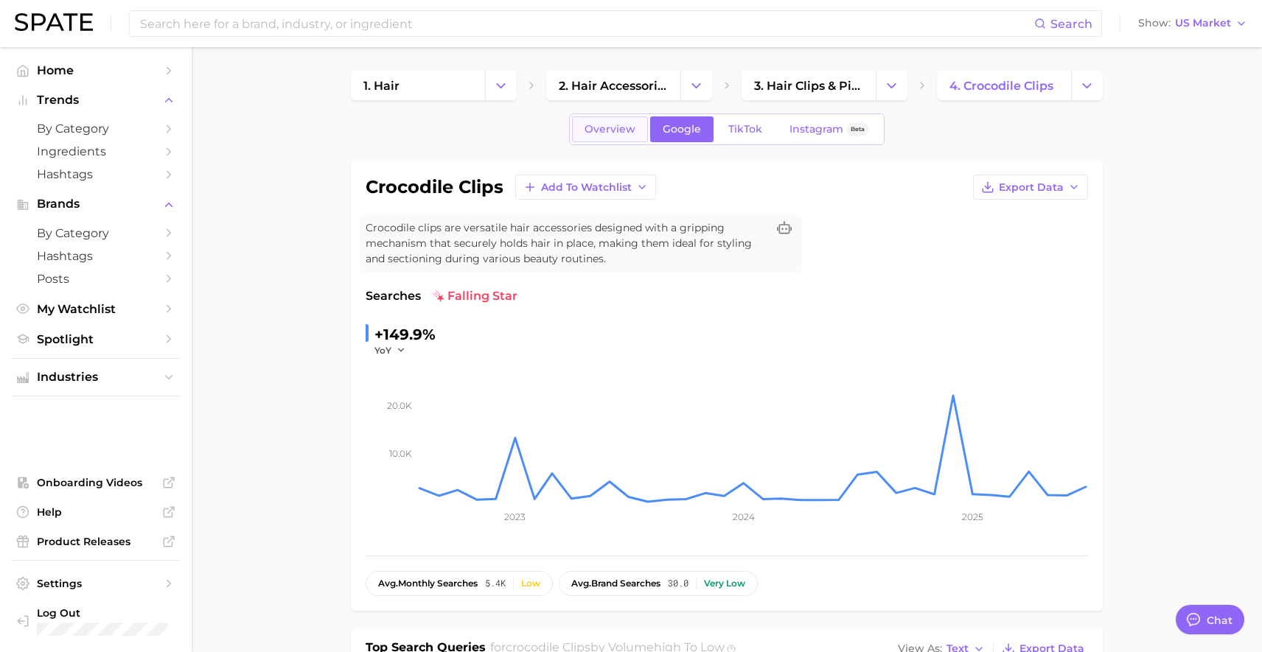
click at [579, 127] on link "Overview" at bounding box center [610, 129] width 76 height 26
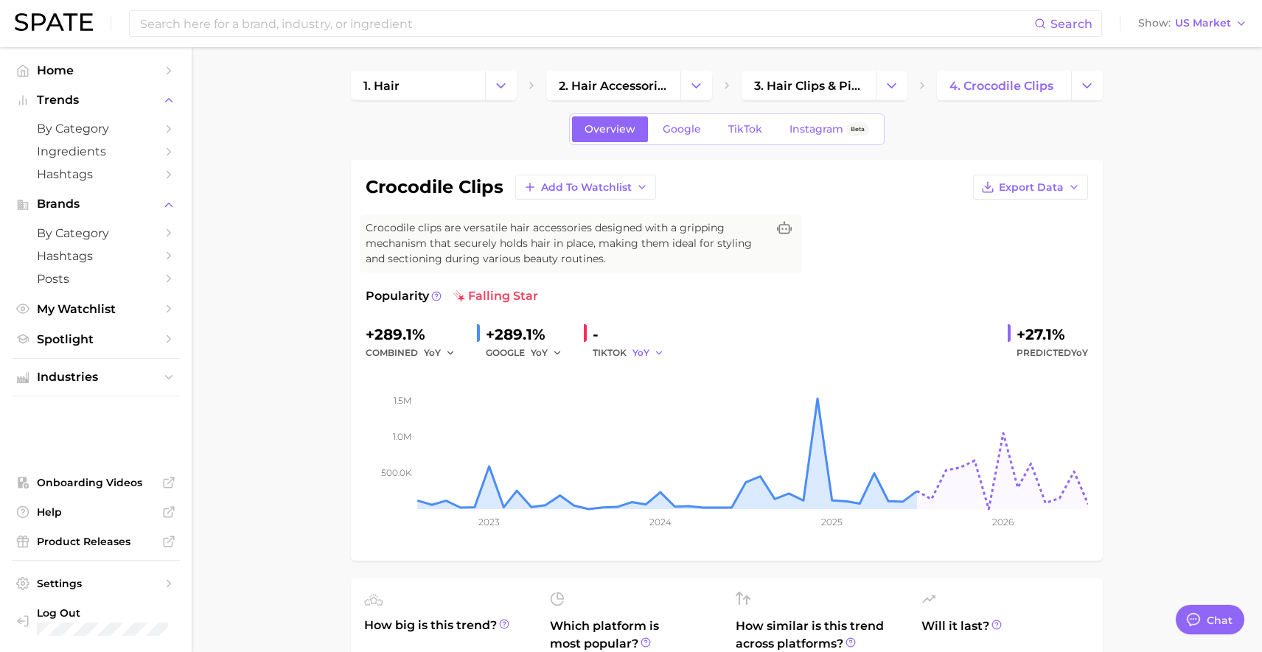
click at [656, 349] on icon "button" at bounding box center [659, 353] width 10 height 10
click at [606, 420] on button "MoM" at bounding box center [592, 429] width 162 height 27
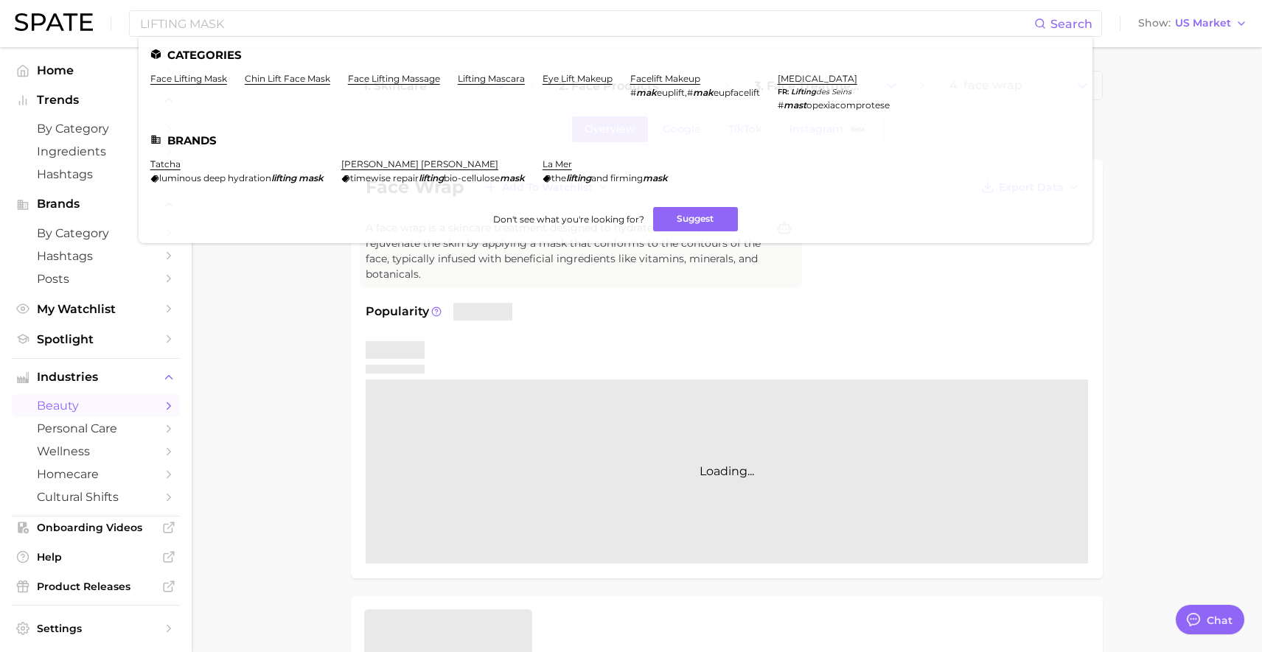
click at [665, 338] on div at bounding box center [727, 358] width 722 height 41
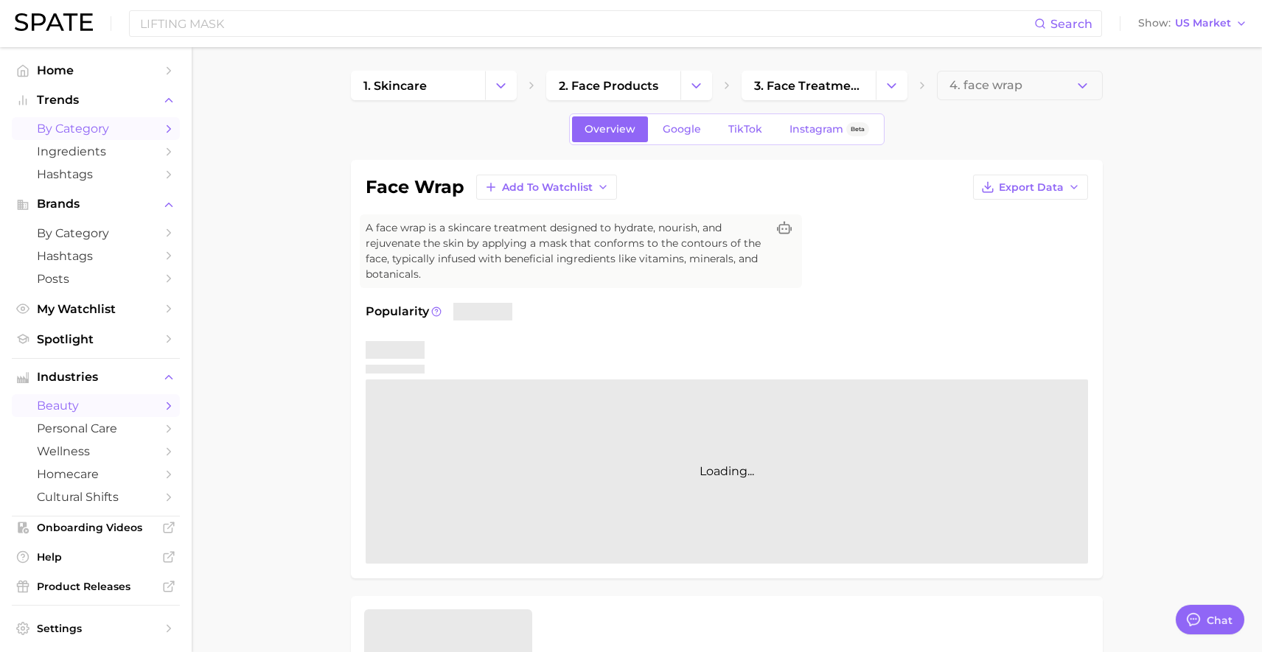
click at [146, 133] on link "by Category" at bounding box center [96, 128] width 168 height 23
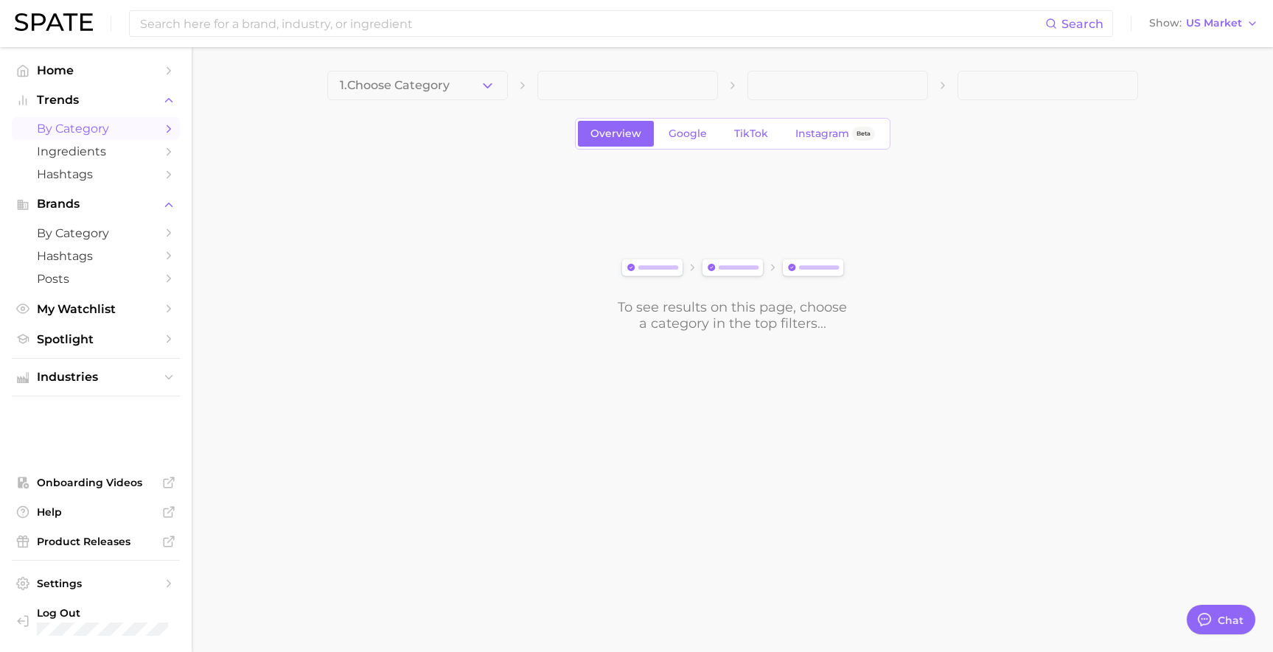
click at [465, 75] on button "1. Choose Category" at bounding box center [417, 85] width 181 height 29
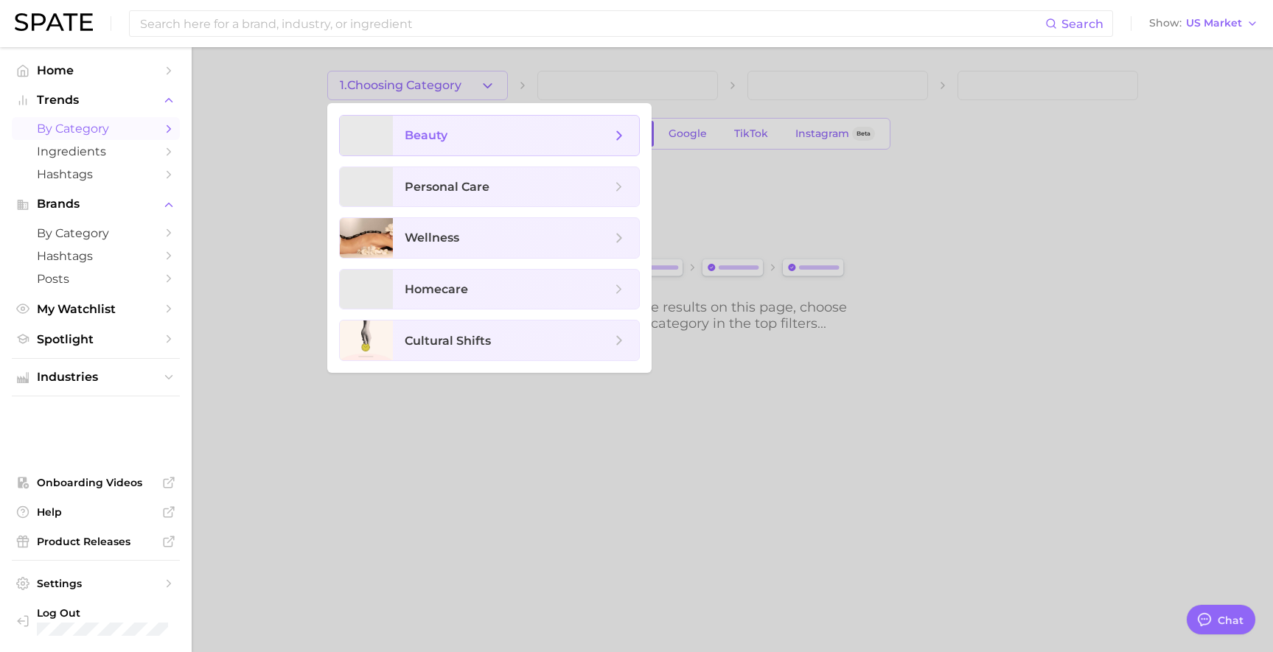
click at [469, 136] on span "beauty" at bounding box center [508, 135] width 206 height 16
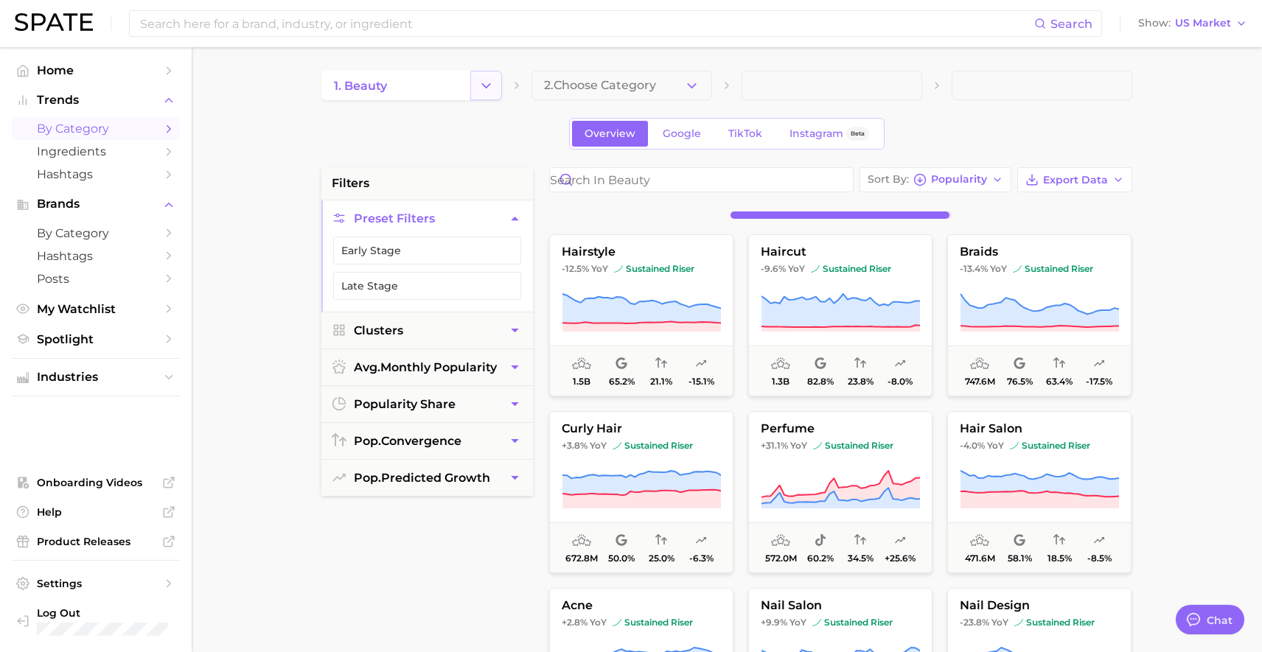
click at [485, 90] on icon "Change Category" at bounding box center [485, 85] width 15 height 15
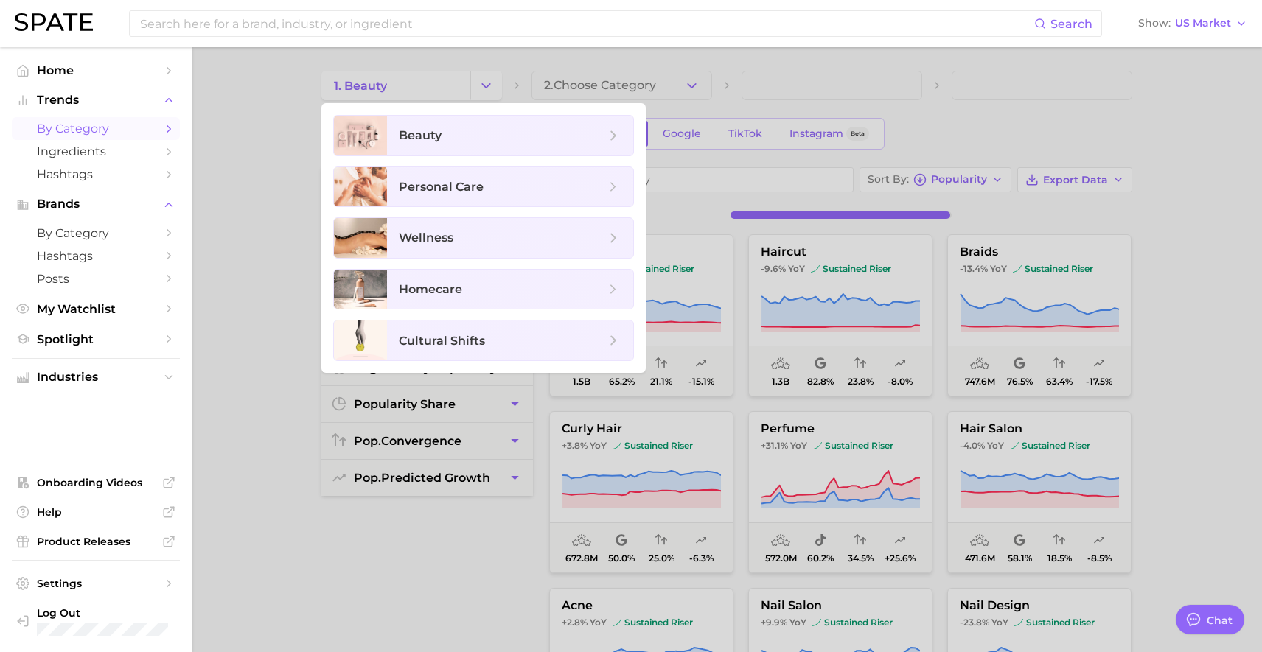
click at [99, 128] on span "by Category" at bounding box center [96, 129] width 118 height 14
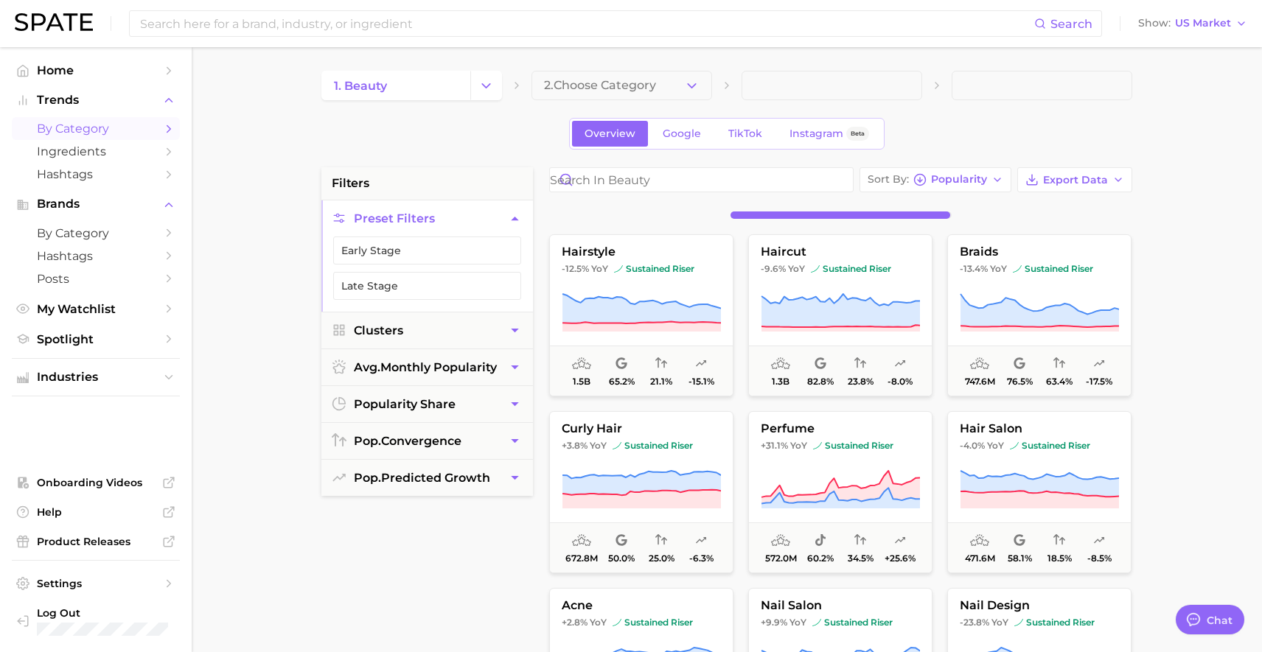
click at [141, 121] on link "by Category" at bounding box center [96, 128] width 168 height 23
click at [498, 87] on button "Change Category" at bounding box center [486, 85] width 32 height 29
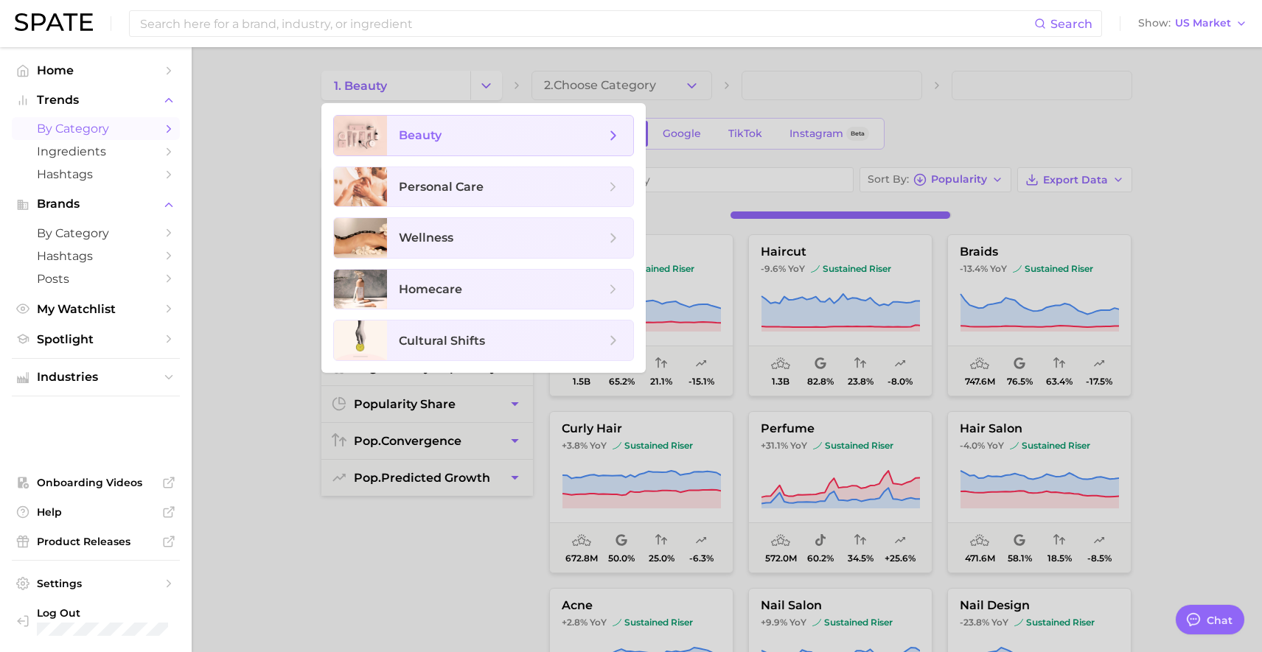
click at [475, 130] on span "beauty" at bounding box center [502, 135] width 206 height 16
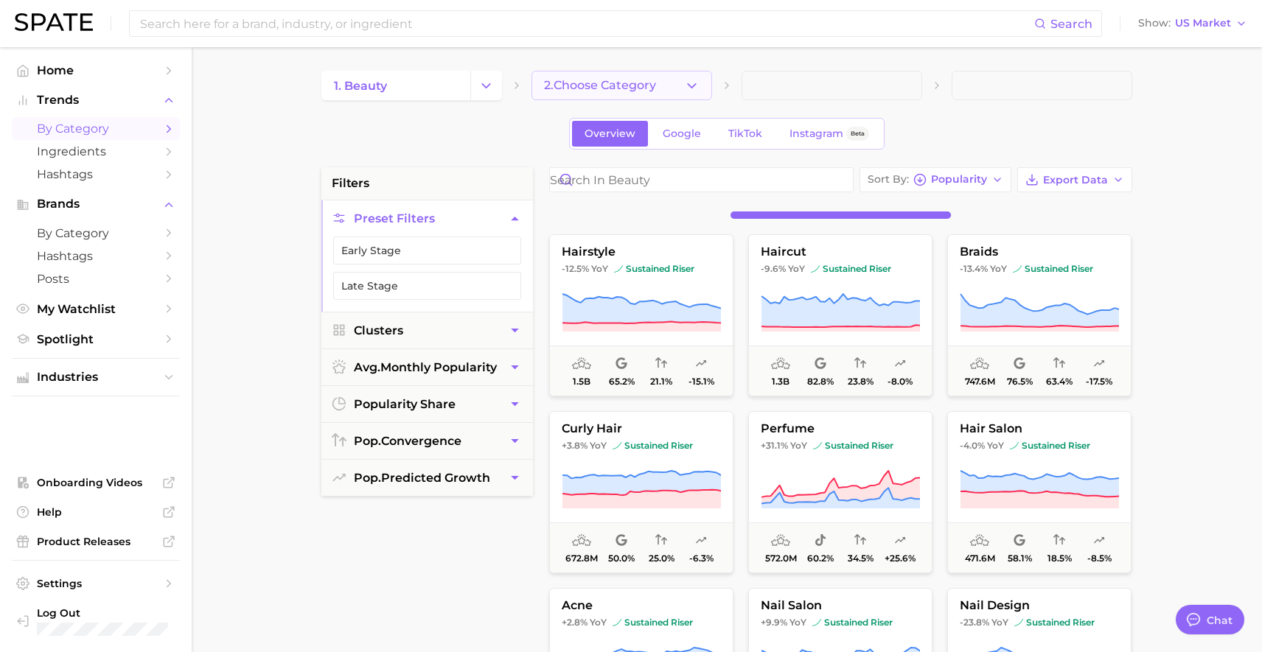
click at [621, 93] on button "2. Choose Category" at bounding box center [621, 85] width 181 height 29
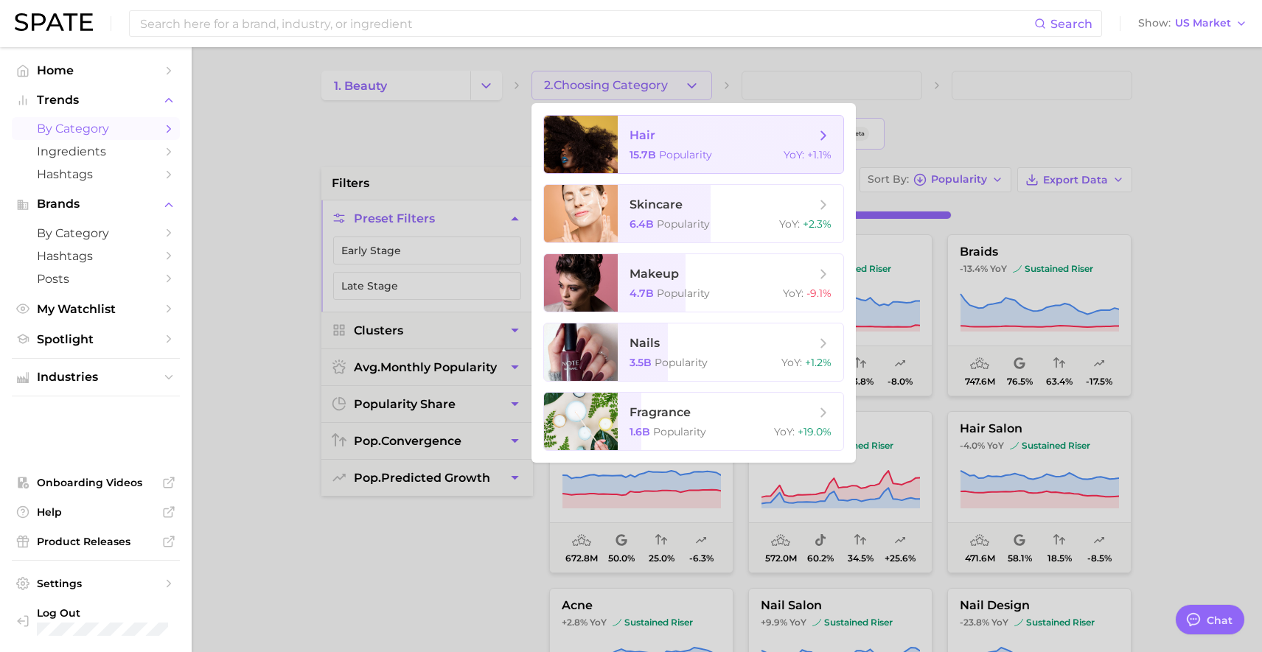
click at [663, 158] on span "Popularity" at bounding box center [685, 154] width 53 height 13
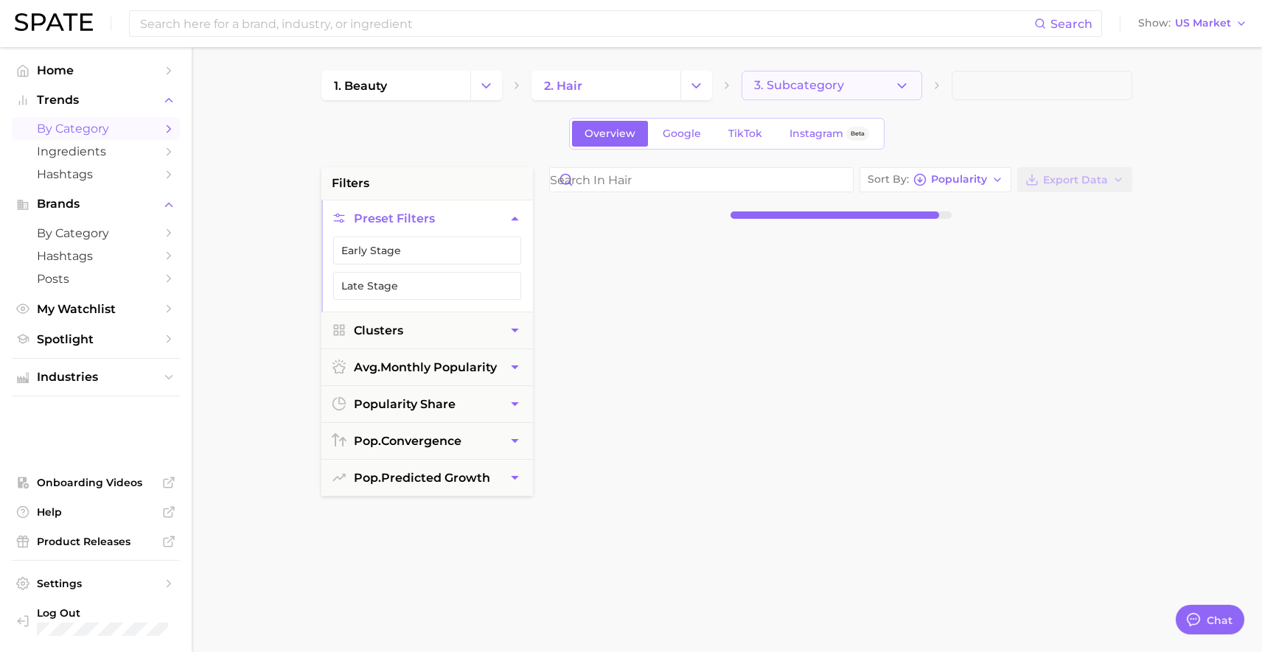
click at [857, 86] on button "3. Subcategory" at bounding box center [831, 85] width 181 height 29
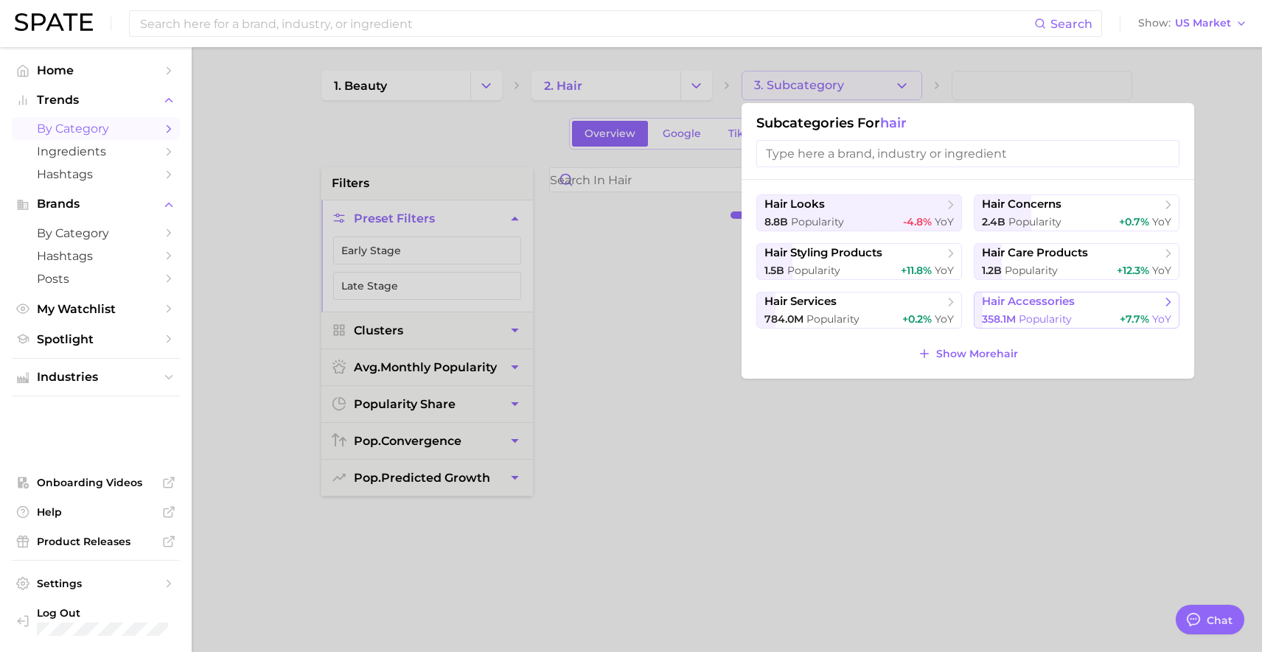
click at [1045, 296] on span "hair accessories" at bounding box center [1028, 302] width 93 height 14
